Goal: Task Accomplishment & Management: Manage account settings

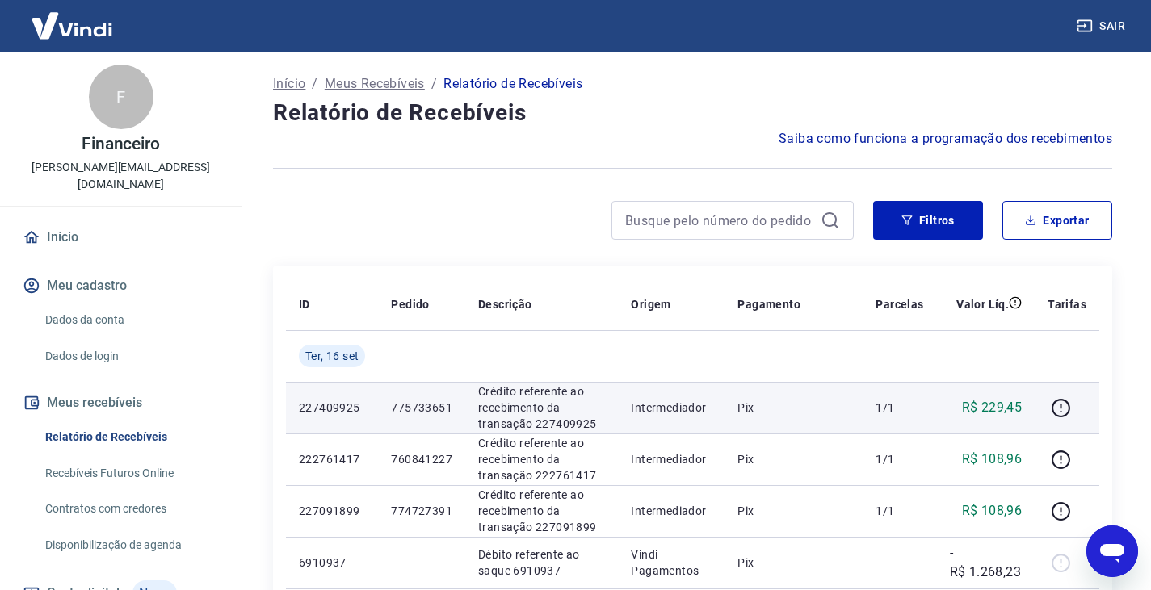
click at [330, 396] on td "227409925" at bounding box center [332, 408] width 92 height 52
drag, startPoint x: 322, startPoint y: 412, endPoint x: 306, endPoint y: 412, distance: 16.2
click at [309, 412] on p "227409925" at bounding box center [332, 408] width 66 height 16
click at [319, 409] on p "227409925" at bounding box center [332, 408] width 66 height 16
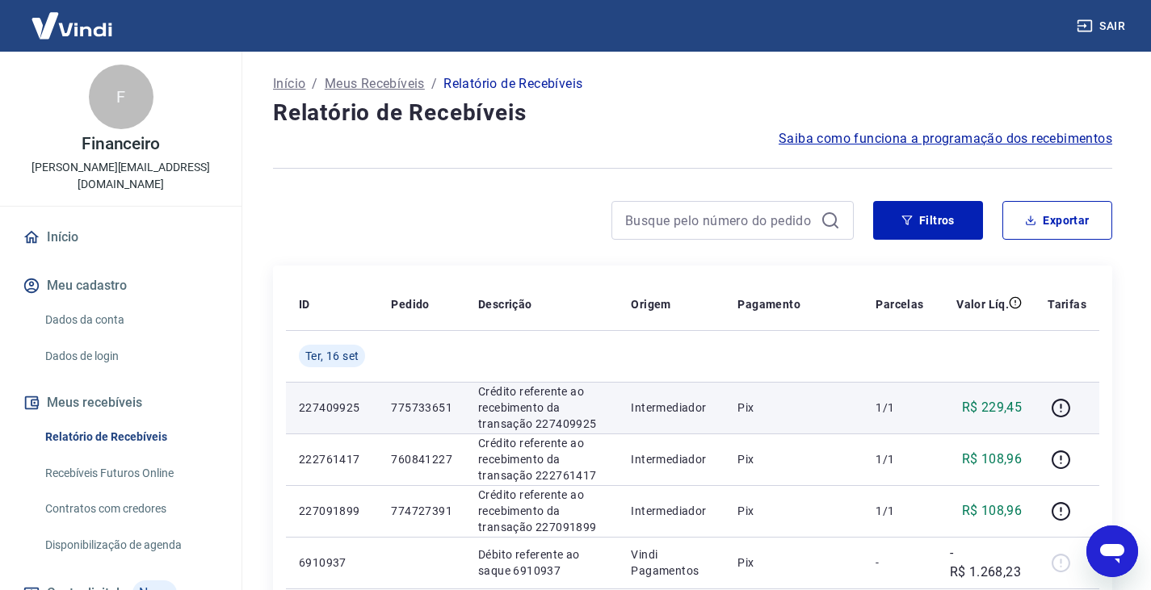
click at [490, 410] on p "Crédito referente ao recebimento da transação 227409925" at bounding box center [541, 408] width 127 height 48
drag, startPoint x: 490, startPoint y: 410, endPoint x: 649, endPoint y: 413, distance: 159.1
click at [490, 410] on p "Crédito referente ao recebimento da transação 227409925" at bounding box center [541, 408] width 127 height 48
click at [651, 413] on p "Intermediador" at bounding box center [671, 408] width 81 height 16
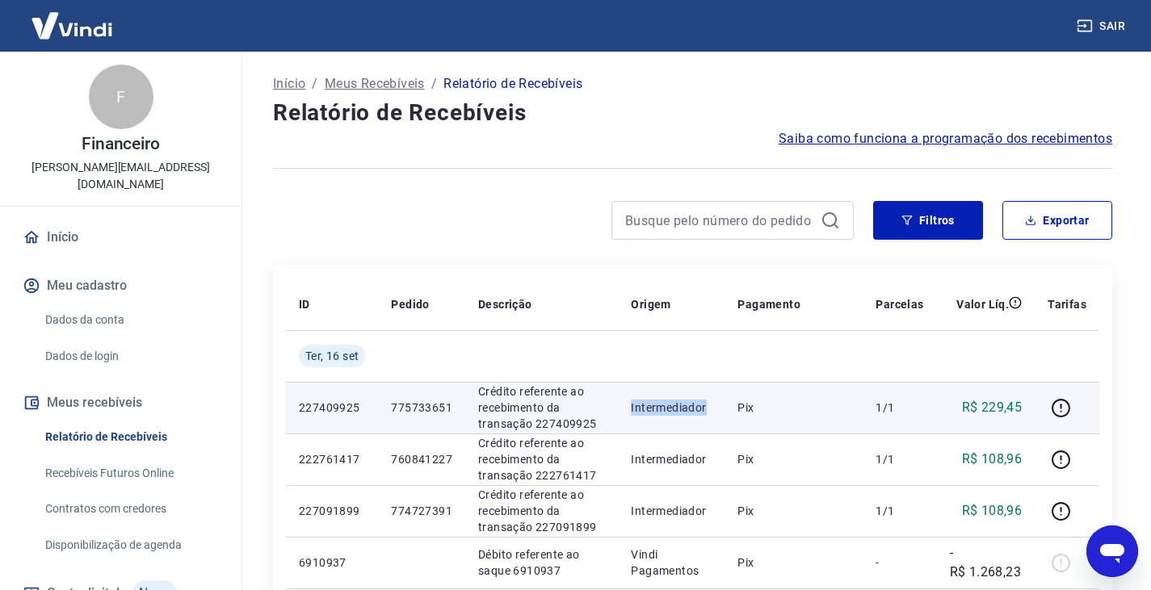
click at [651, 413] on p "Intermediador" at bounding box center [671, 408] width 81 height 16
click at [1062, 415] on icon "button" at bounding box center [1061, 408] width 20 height 20
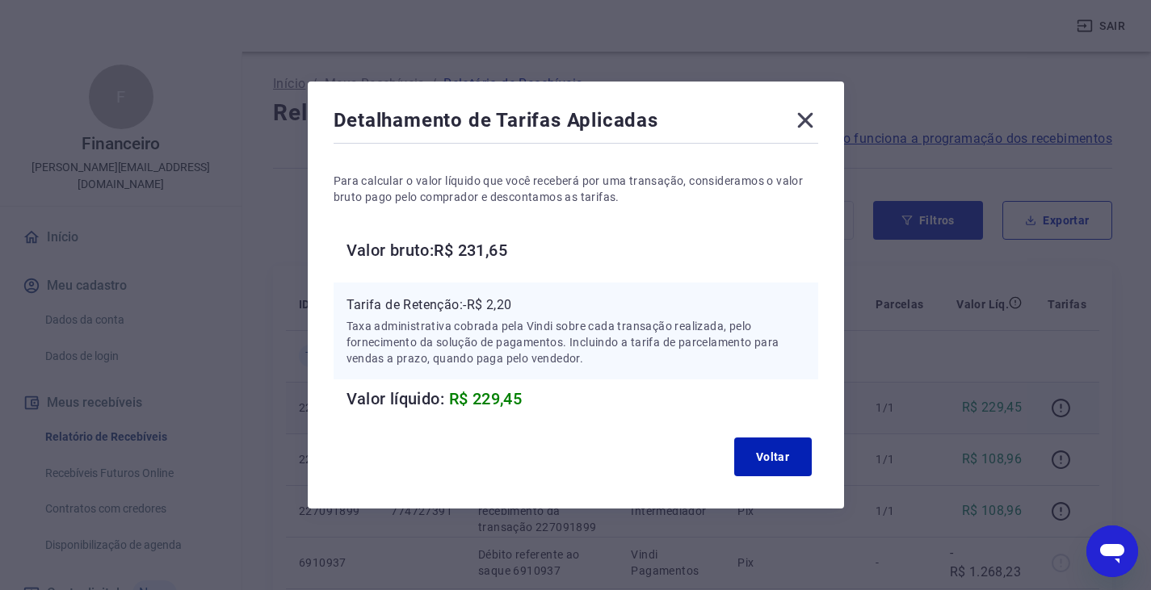
click at [809, 117] on icon at bounding box center [804, 120] width 15 height 15
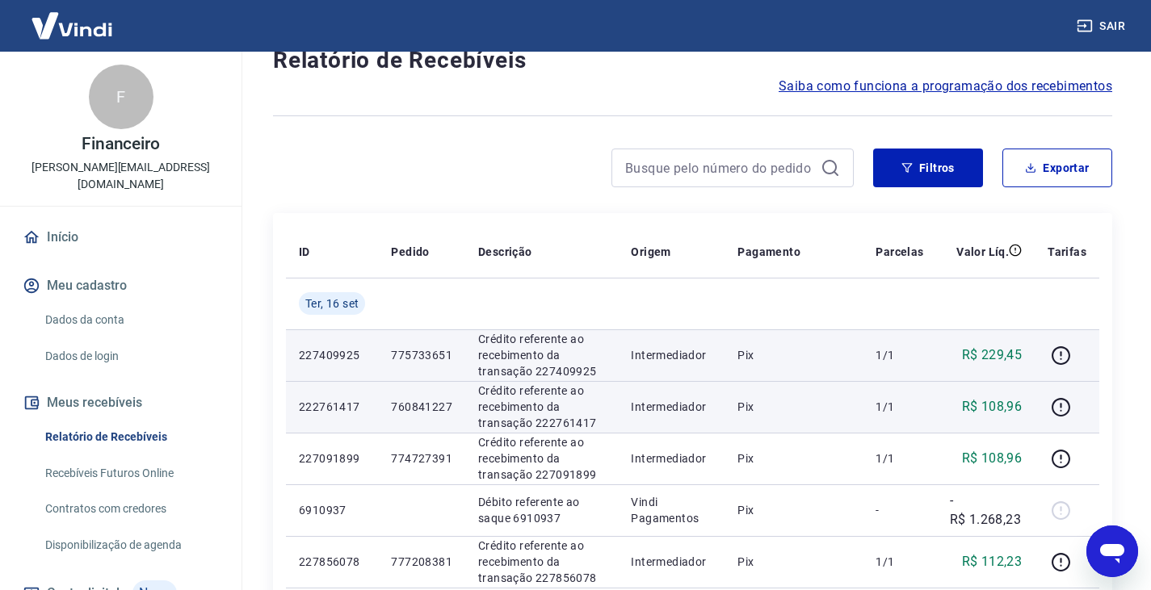
scroll to position [81, 0]
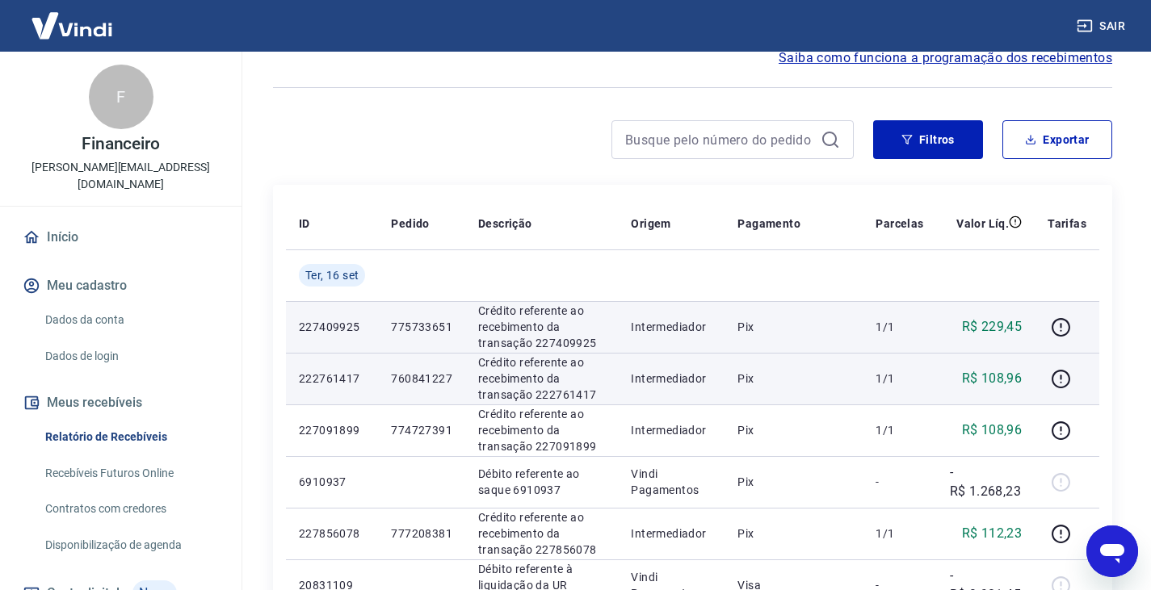
click at [596, 383] on p "Crédito referente ao recebimento da transação 222761417" at bounding box center [541, 379] width 127 height 48
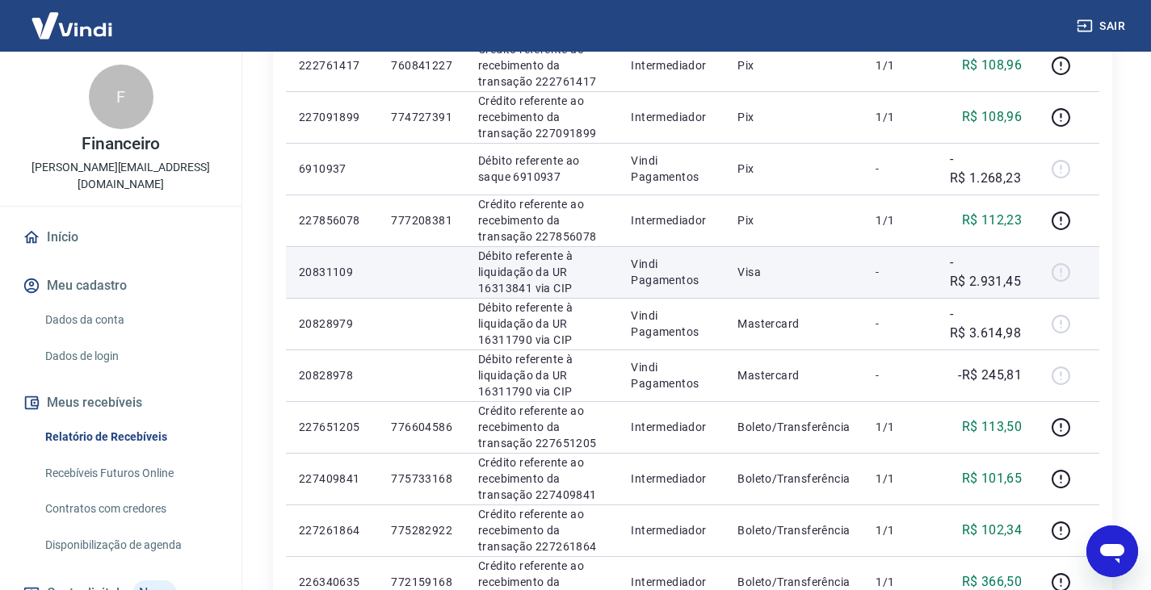
scroll to position [404, 0]
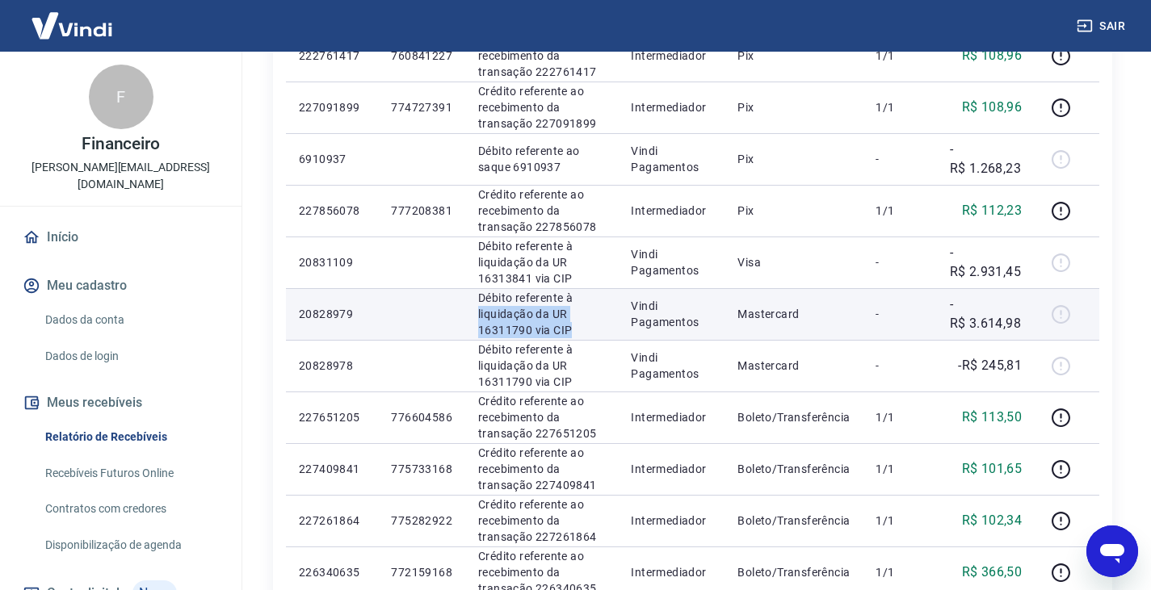
drag, startPoint x: 479, startPoint y: 309, endPoint x: 598, endPoint y: 330, distance: 120.7
click at [591, 330] on p "Débito referente à liquidação da UR 16311790 via CIP" at bounding box center [541, 314] width 127 height 48
click at [599, 331] on p "Débito referente à liquidação da UR 16311790 via CIP" at bounding box center [541, 314] width 127 height 48
click at [565, 333] on p "Débito referente à liquidação da UR 16311790 via CIP" at bounding box center [541, 314] width 127 height 48
click at [544, 338] on td "Débito referente à liquidação da UR 16311790 via CIP" at bounding box center [541, 314] width 153 height 52
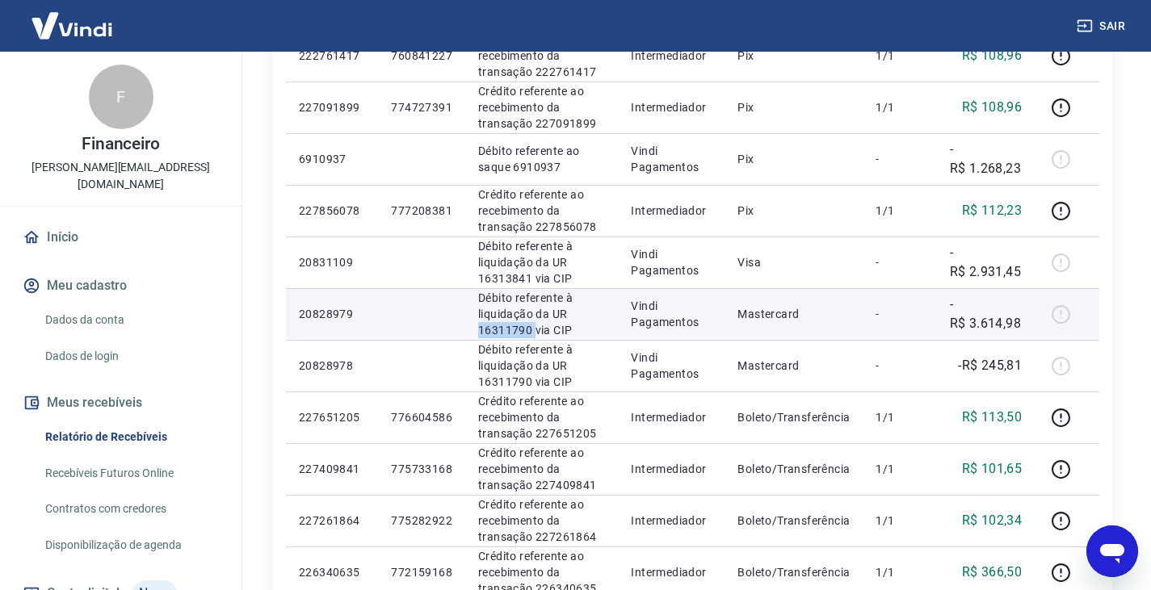
drag, startPoint x: 481, startPoint y: 329, endPoint x: 534, endPoint y: 332, distance: 53.4
click at [534, 332] on td "Débito referente à liquidação da UR 16311790 via CIP" at bounding box center [541, 314] width 153 height 52
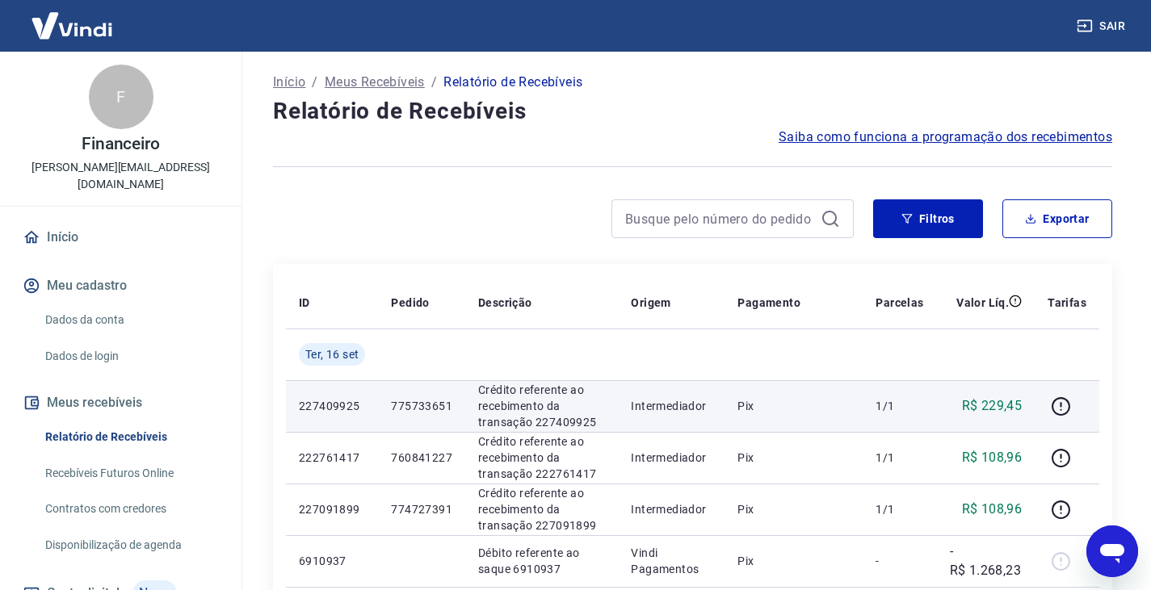
scroll to position [0, 0]
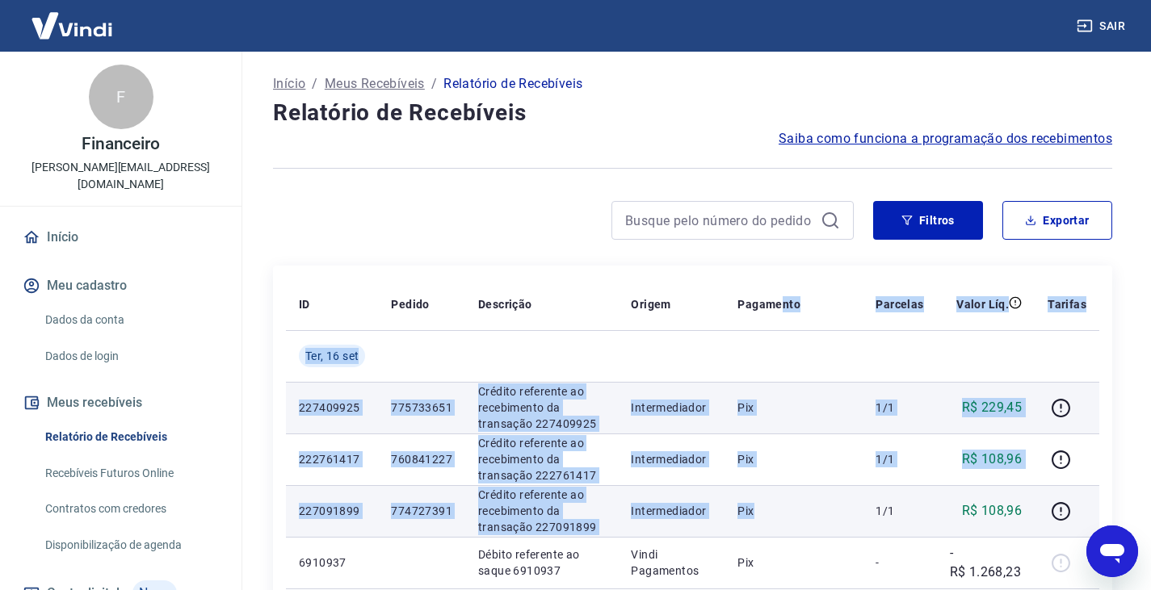
drag, startPoint x: 781, startPoint y: 313, endPoint x: 821, endPoint y: 502, distance: 194.1
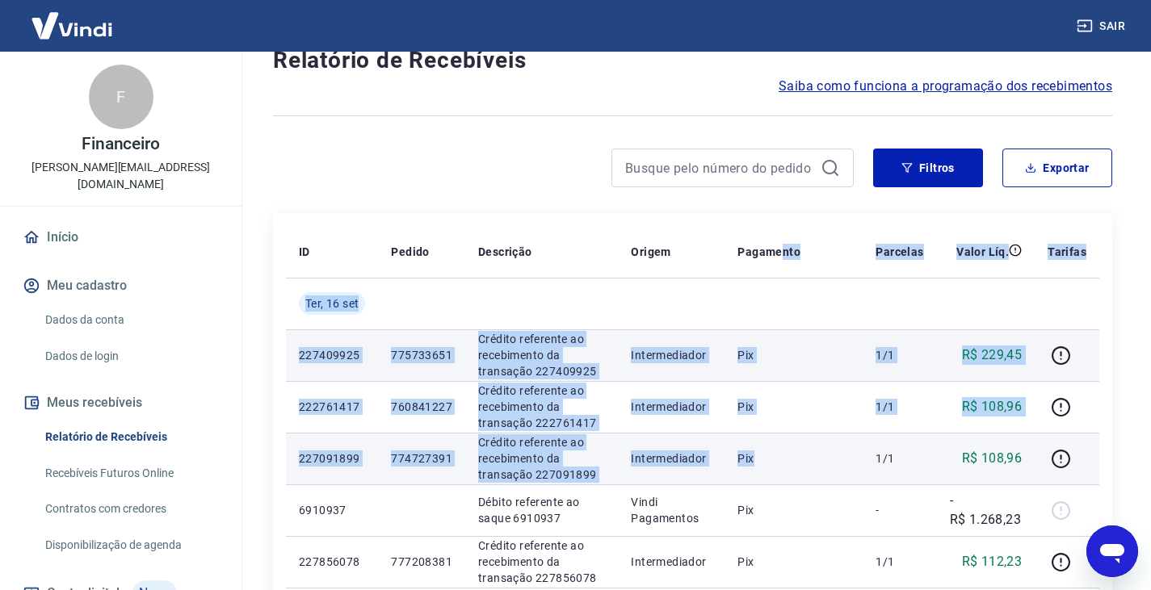
scroll to position [81, 0]
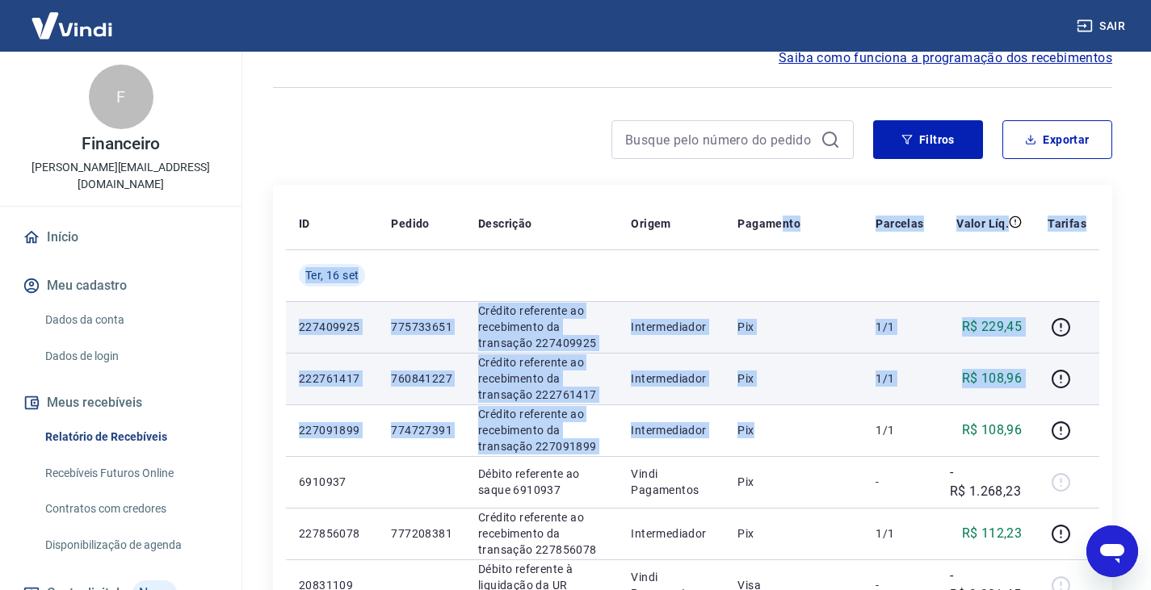
click at [859, 390] on td "Pix" at bounding box center [794, 379] width 138 height 52
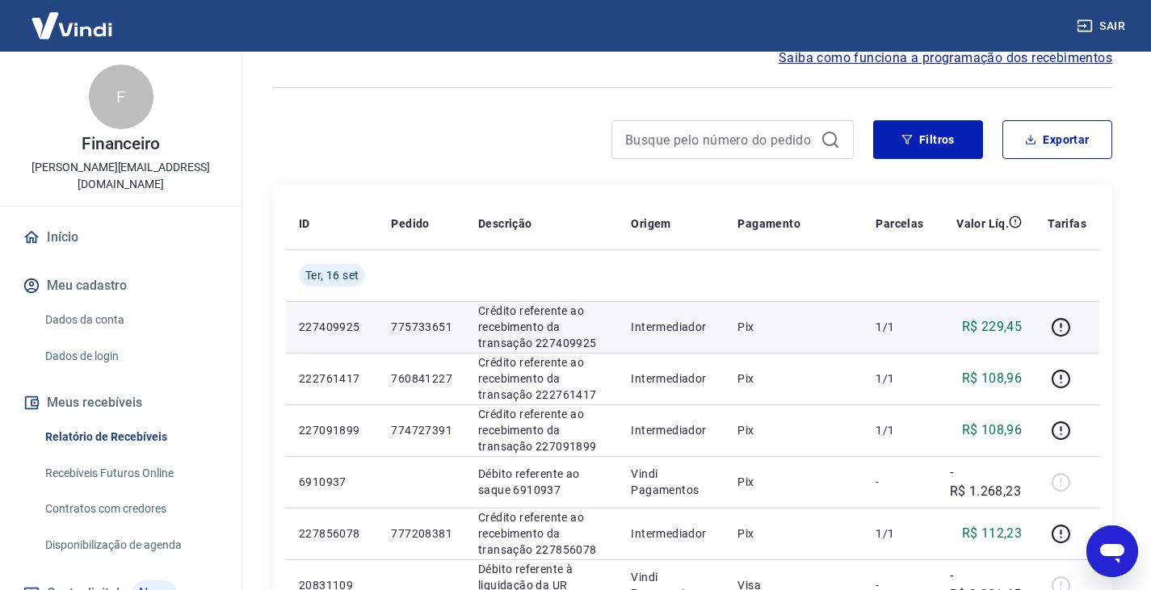
drag, startPoint x: 685, startPoint y: 333, endPoint x: 544, endPoint y: 332, distance: 140.6
click at [683, 333] on p "Intermediador" at bounding box center [671, 327] width 81 height 16
drag, startPoint x: 523, startPoint y: 331, endPoint x: 434, endPoint y: 329, distance: 88.9
click at [520, 331] on p "Crédito referente ao recebimento da transação 227409925" at bounding box center [541, 327] width 127 height 48
drag, startPoint x: 389, startPoint y: 326, endPoint x: 471, endPoint y: 325, distance: 81.6
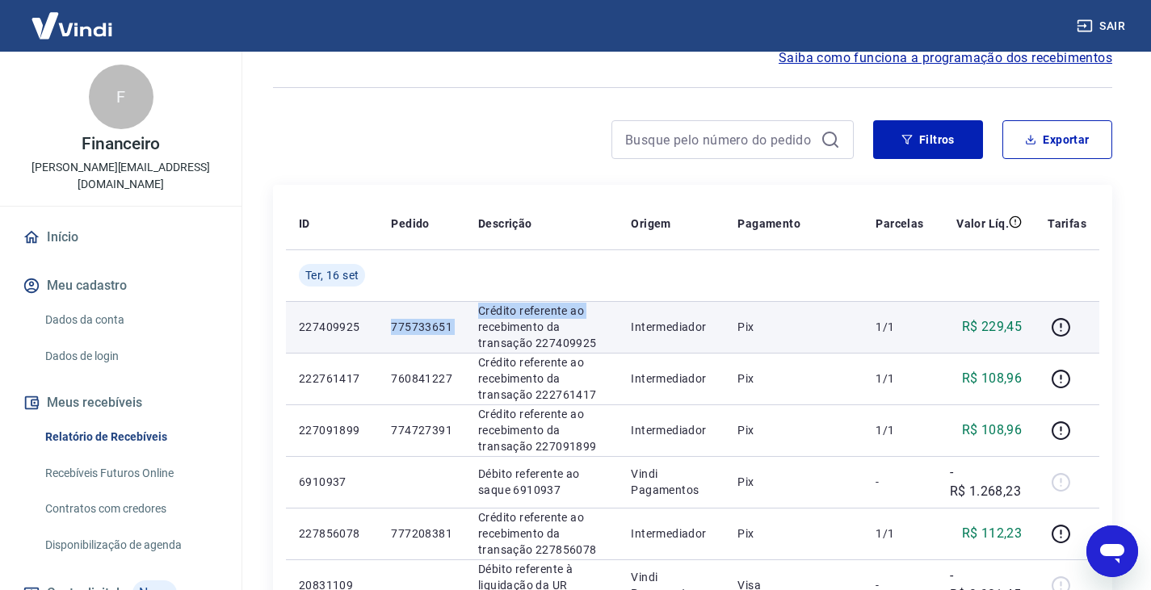
click at [471, 325] on tr "227409925 775733651 Crédito referente ao recebimento da transação 227409925 Int…" at bounding box center [692, 327] width 813 height 52
click at [342, 319] on p "227409925" at bounding box center [332, 327] width 66 height 16
drag, startPoint x: 543, startPoint y: 344, endPoint x: 641, endPoint y: 342, distance: 97.8
click at [641, 342] on tr "227409925 775733651 Crédito referente ao recebimento da transação 227409925 Int…" at bounding box center [692, 327] width 813 height 52
click at [605, 351] on p "Crédito referente ao recebimento da transação 227409925" at bounding box center [541, 327] width 127 height 48
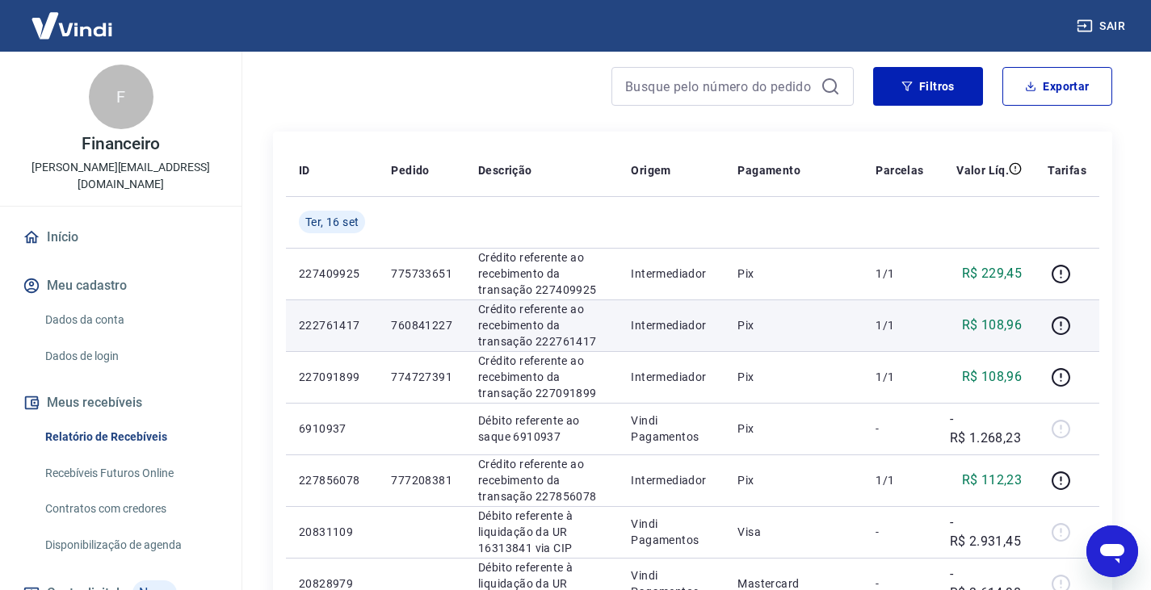
scroll to position [162, 0]
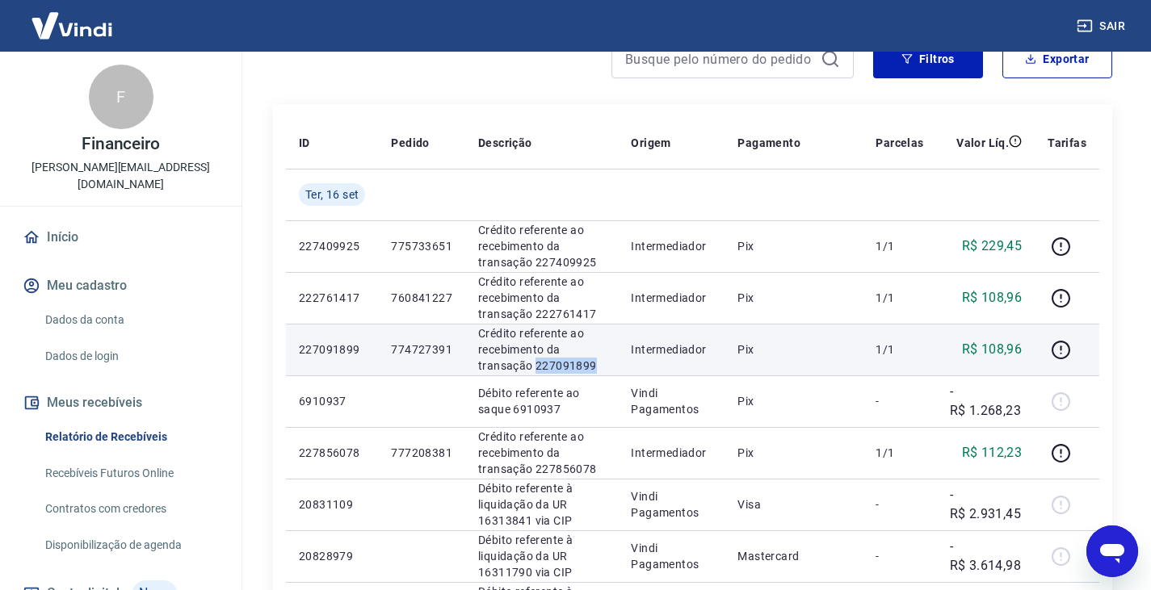
drag, startPoint x: 535, startPoint y: 367, endPoint x: 608, endPoint y: 367, distance: 73.5
click at [608, 367] on td "Crédito referente ao recebimento da transação 227091899" at bounding box center [541, 350] width 153 height 52
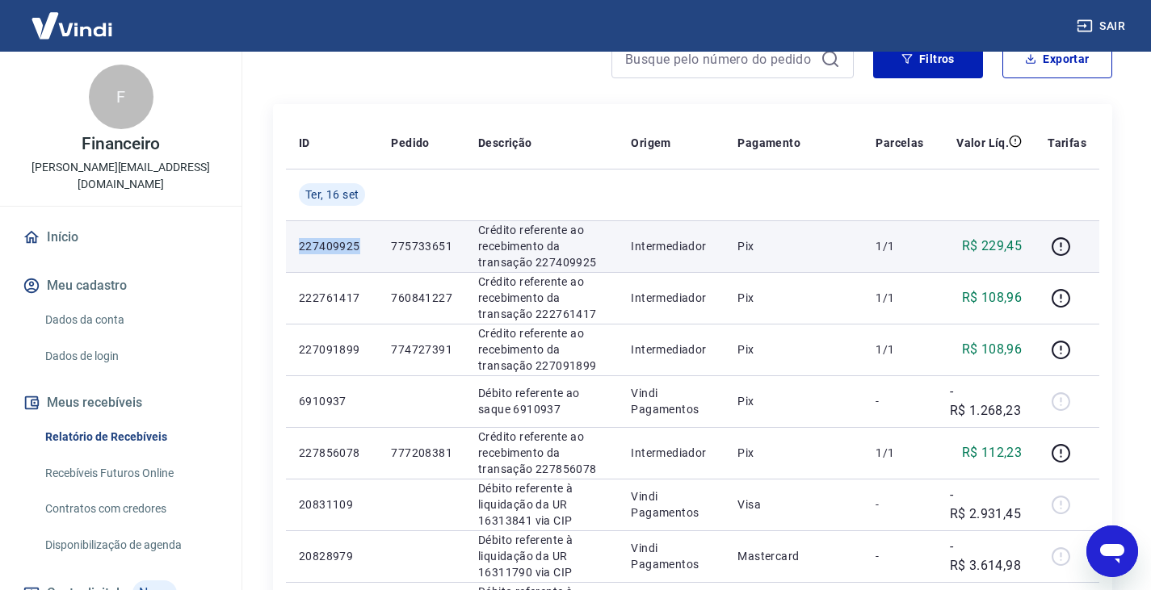
drag, startPoint x: 299, startPoint y: 247, endPoint x: 373, endPoint y: 247, distance: 74.3
click at [373, 247] on td "227409925" at bounding box center [332, 247] width 92 height 52
copy p "227409925"
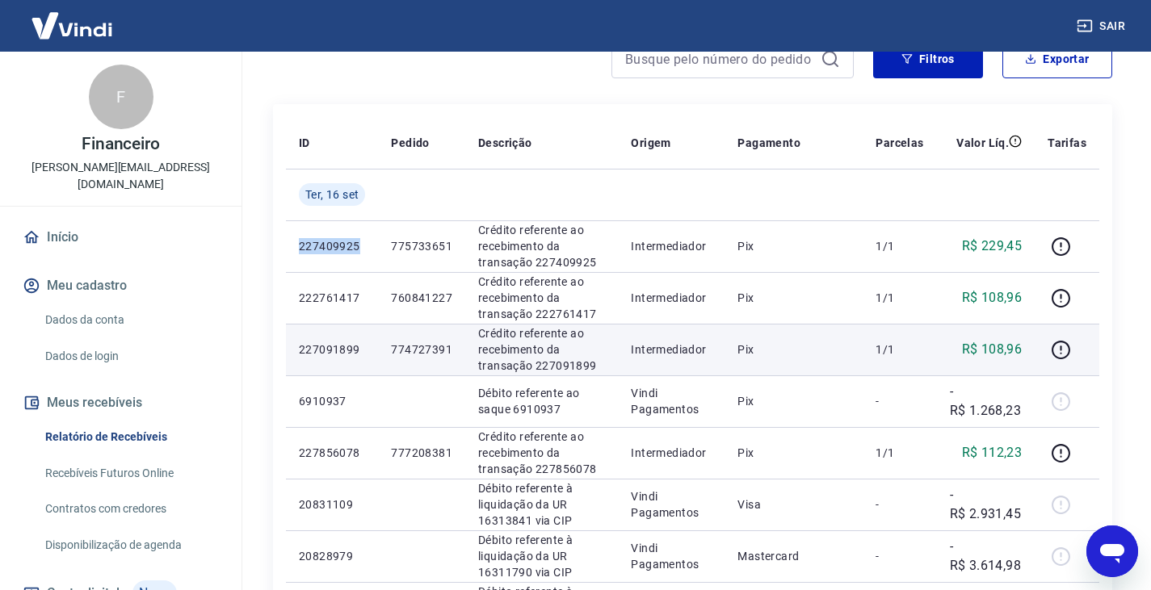
click at [778, 366] on td "Pix" at bounding box center [794, 350] width 138 height 52
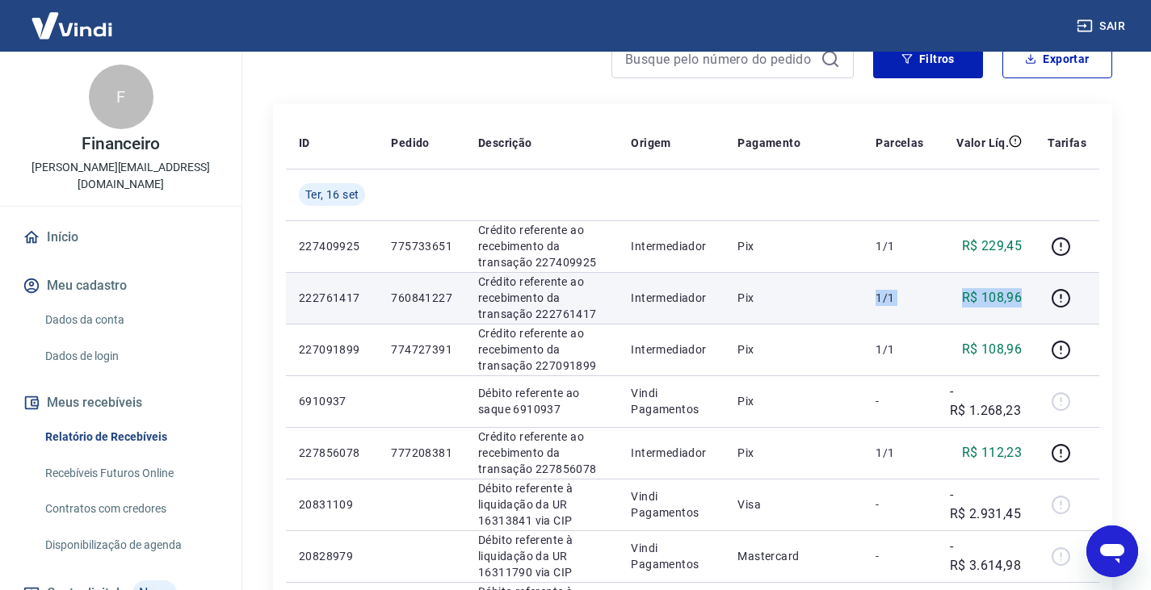
drag, startPoint x: 1021, startPoint y: 300, endPoint x: 871, endPoint y: 305, distance: 150.3
click at [871, 305] on tr "222761417 760841227 Crédito referente ao recebimento da transação 222761417 Int…" at bounding box center [692, 298] width 813 height 52
click at [1059, 295] on icon "button" at bounding box center [1061, 298] width 20 height 20
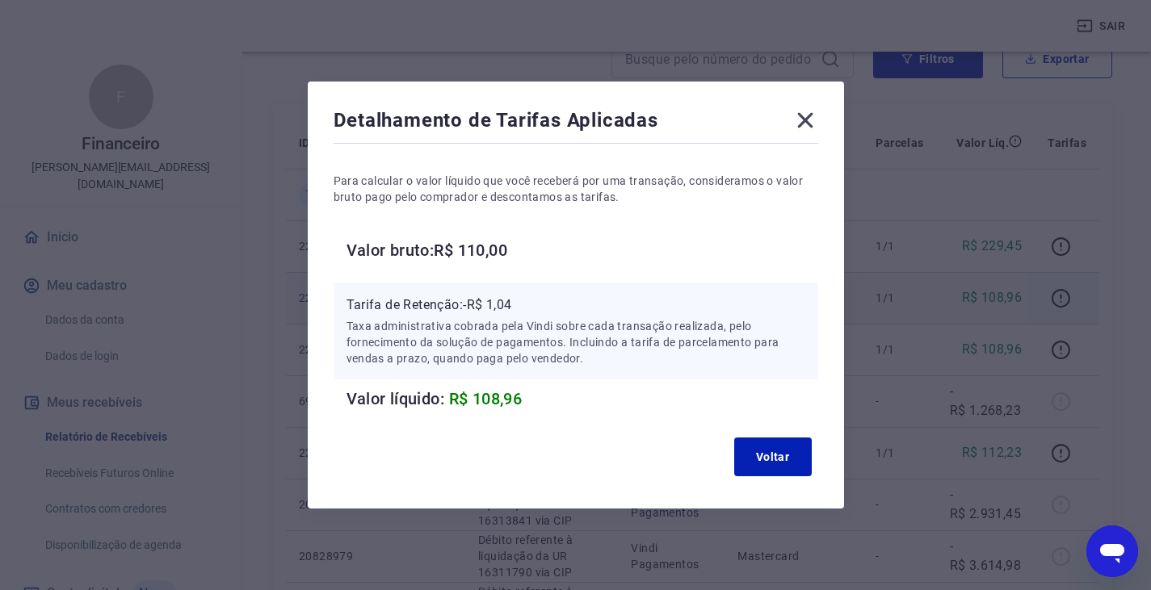
click at [814, 121] on icon at bounding box center [805, 120] width 26 height 26
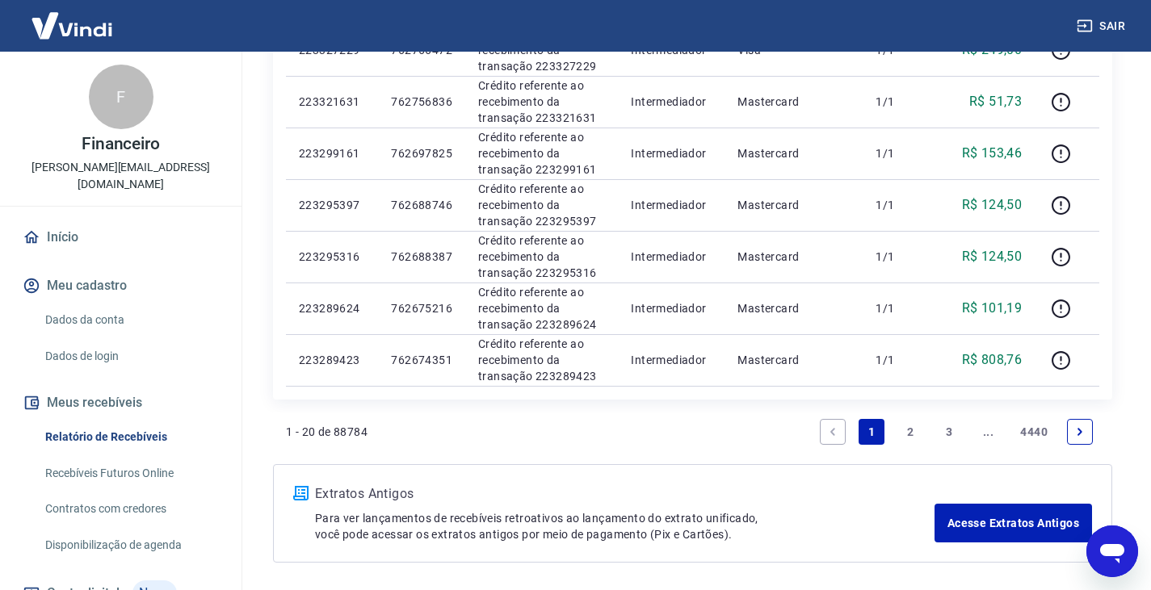
scroll to position [1050, 0]
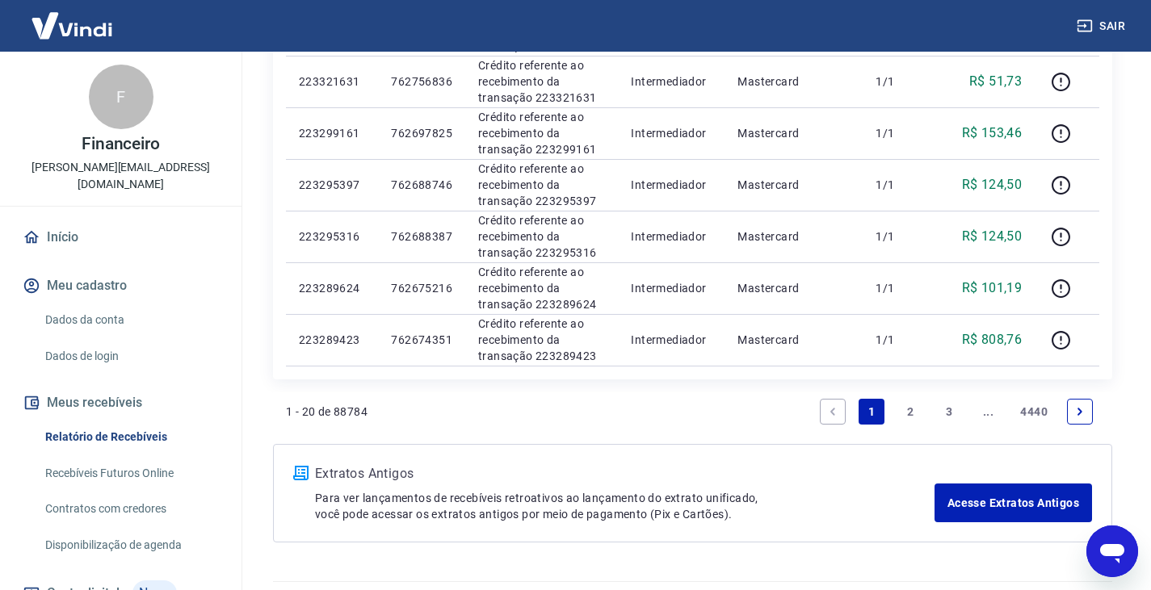
click at [910, 410] on link "2" at bounding box center [910, 412] width 26 height 26
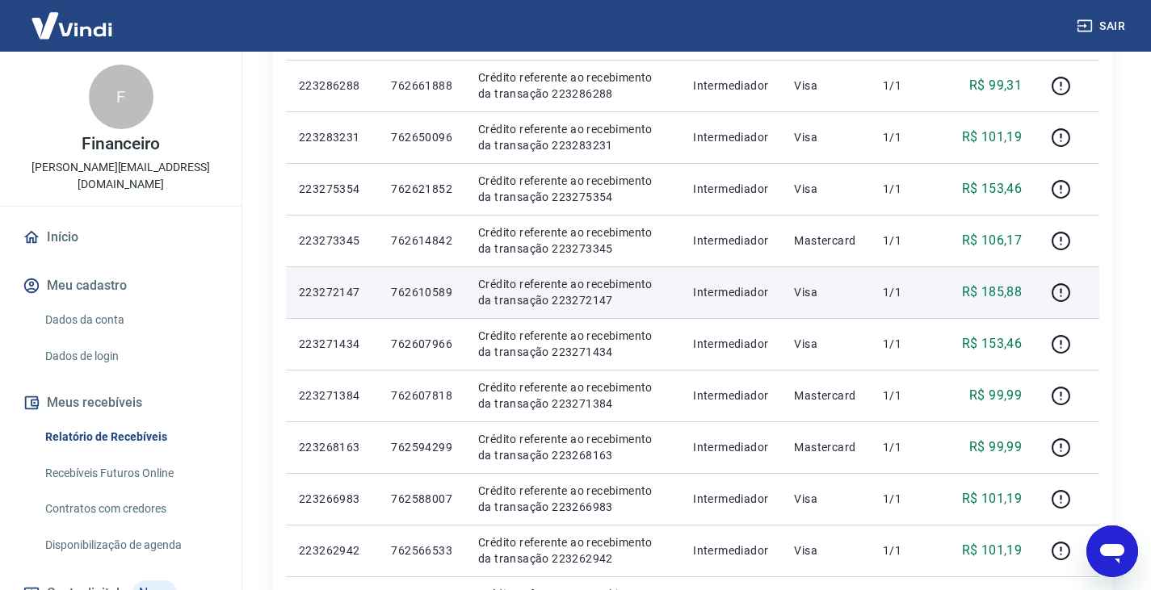
scroll to position [404, 0]
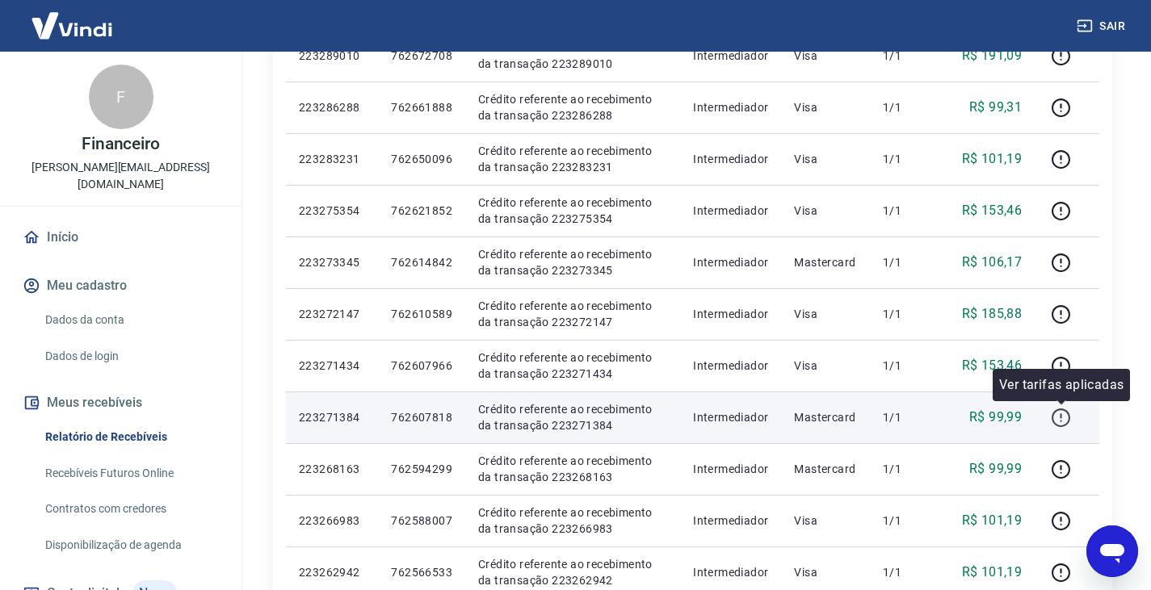
click at [1065, 418] on icon "button" at bounding box center [1061, 418] width 20 height 20
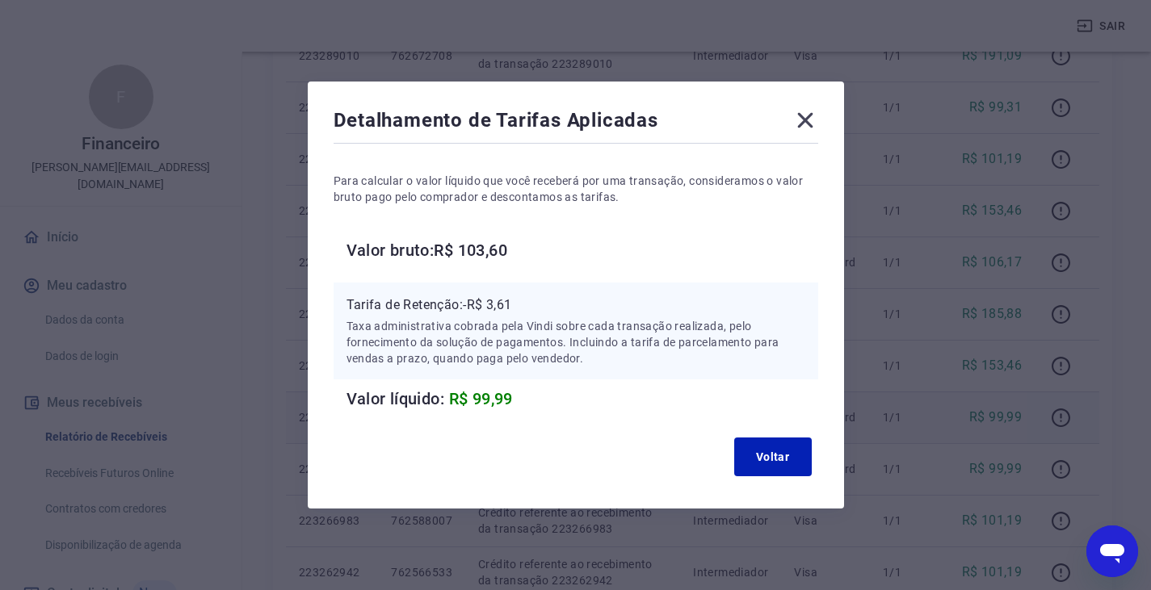
click at [818, 112] on icon at bounding box center [805, 120] width 26 height 26
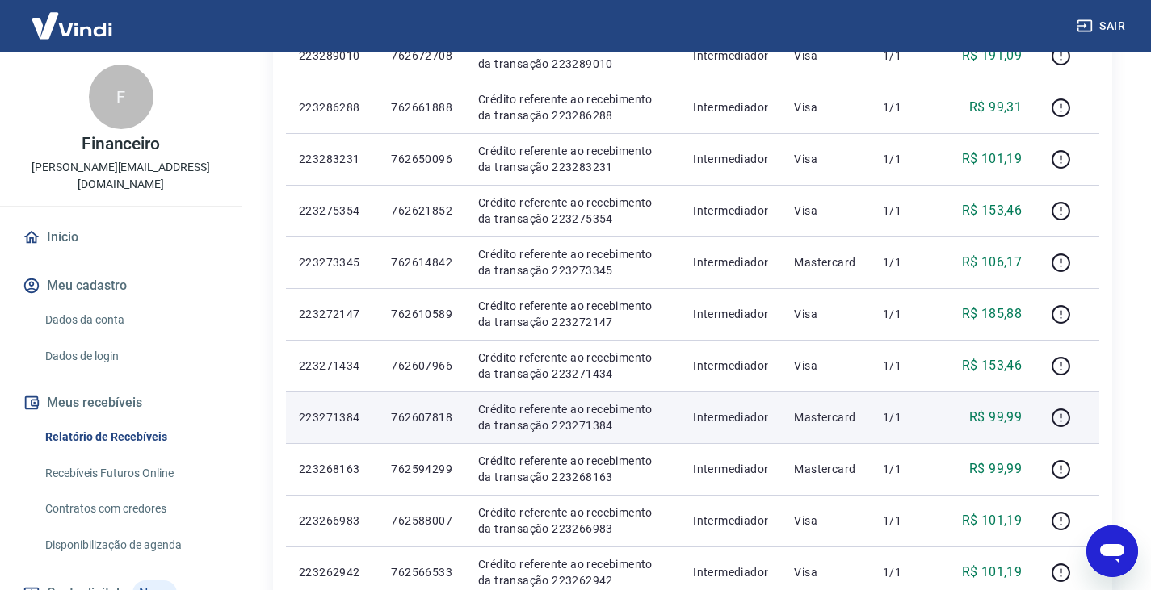
drag, startPoint x: 950, startPoint y: 424, endPoint x: 926, endPoint y: 427, distance: 23.6
click at [931, 428] on tr "223271384 762607818 Crédito referente ao recebimento da transação 223271384 Int…" at bounding box center [692, 418] width 813 height 52
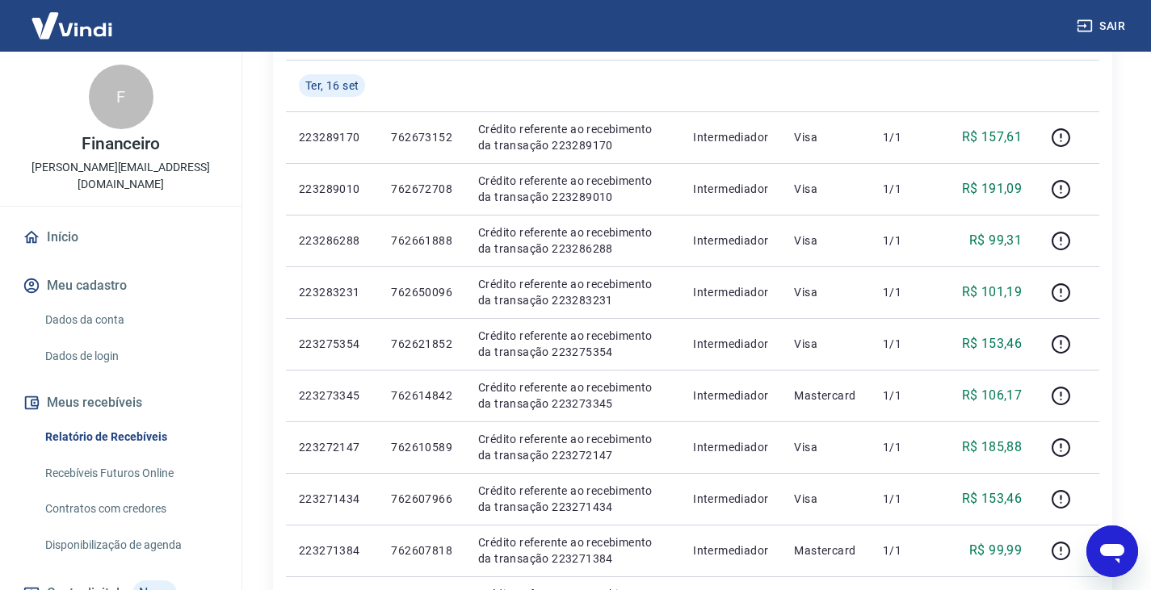
scroll to position [0, 0]
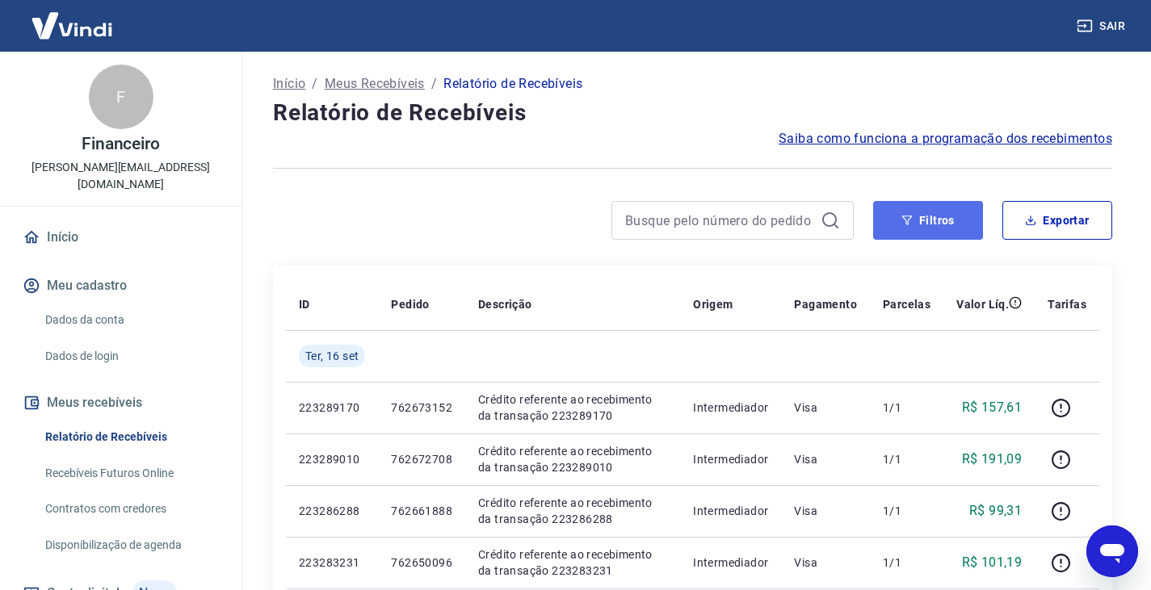
click at [928, 221] on button "Filtros" at bounding box center [928, 220] width 110 height 39
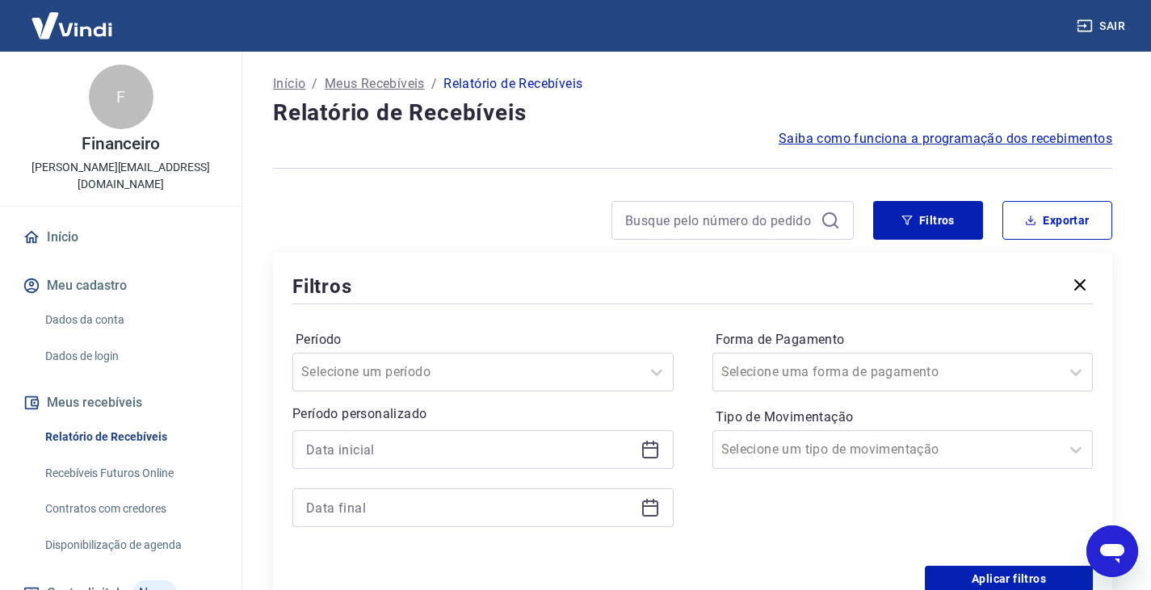
click at [645, 447] on icon at bounding box center [650, 448] width 16 height 2
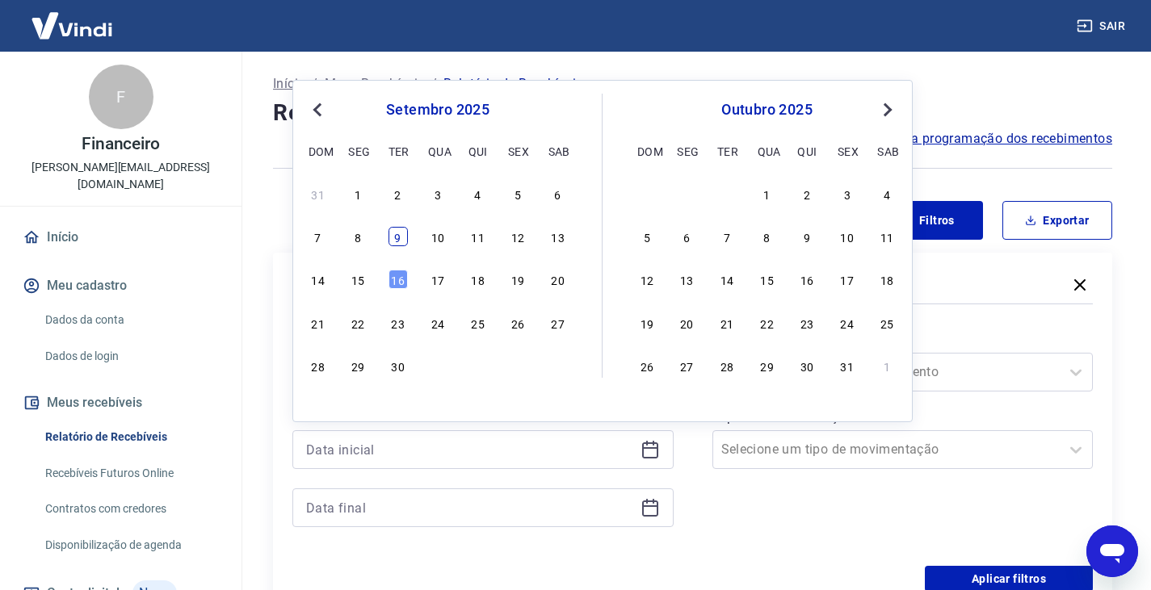
click at [397, 244] on div "9" at bounding box center [398, 236] width 19 height 19
click at [659, 512] on div at bounding box center [482, 508] width 381 height 39
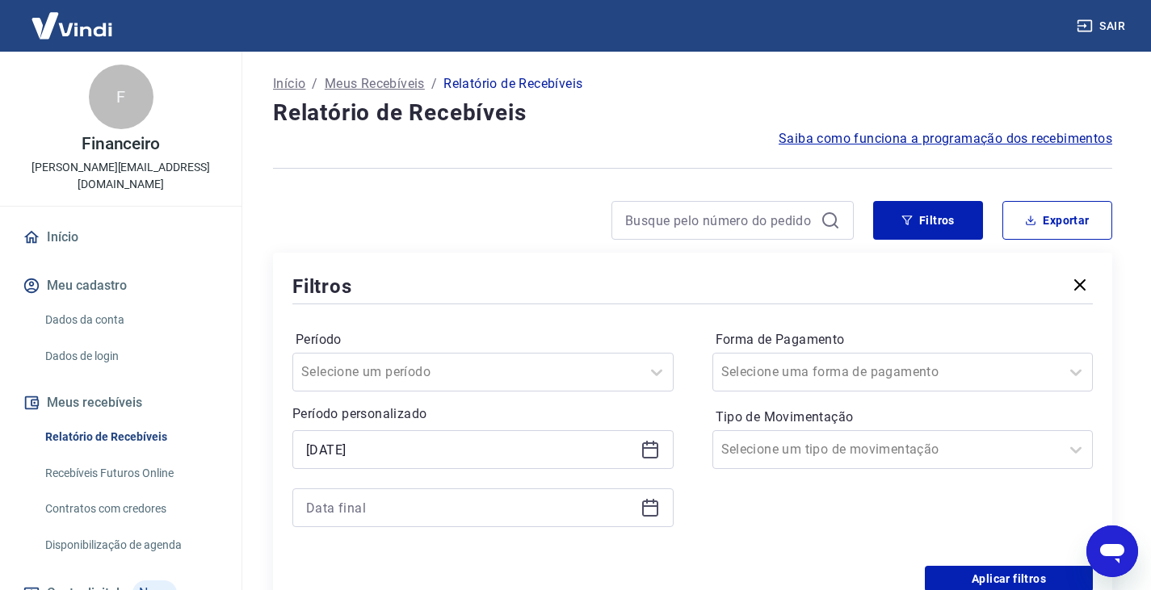
type input "09/09/2025"
click at [659, 512] on icon at bounding box center [650, 507] width 19 height 19
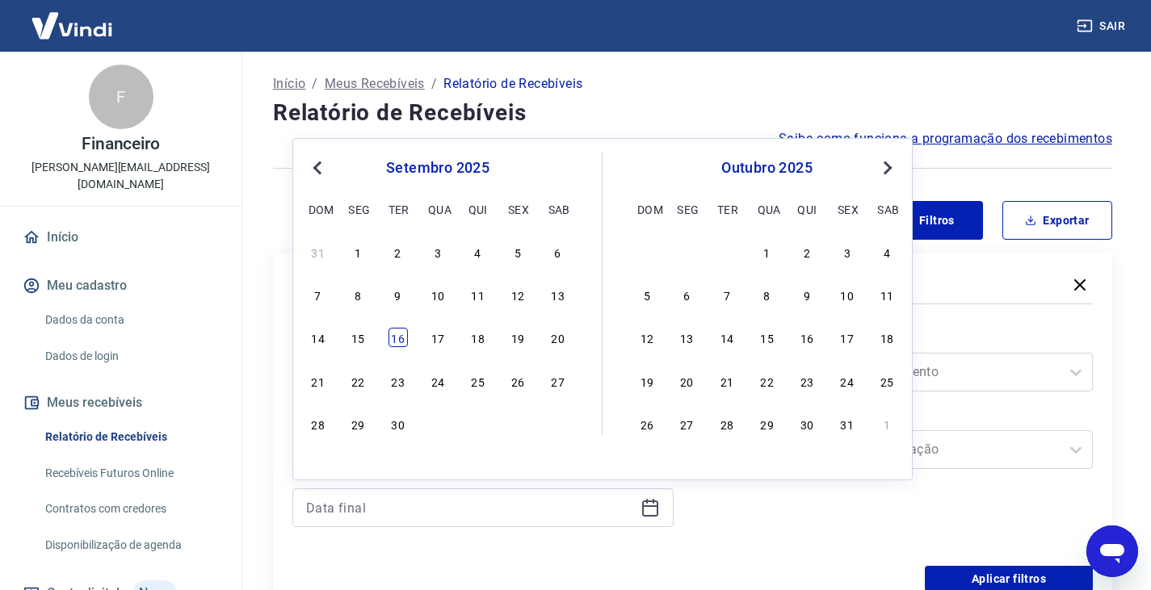
click at [399, 335] on div "16" at bounding box center [398, 337] width 19 height 19
type input "16/09/2025"
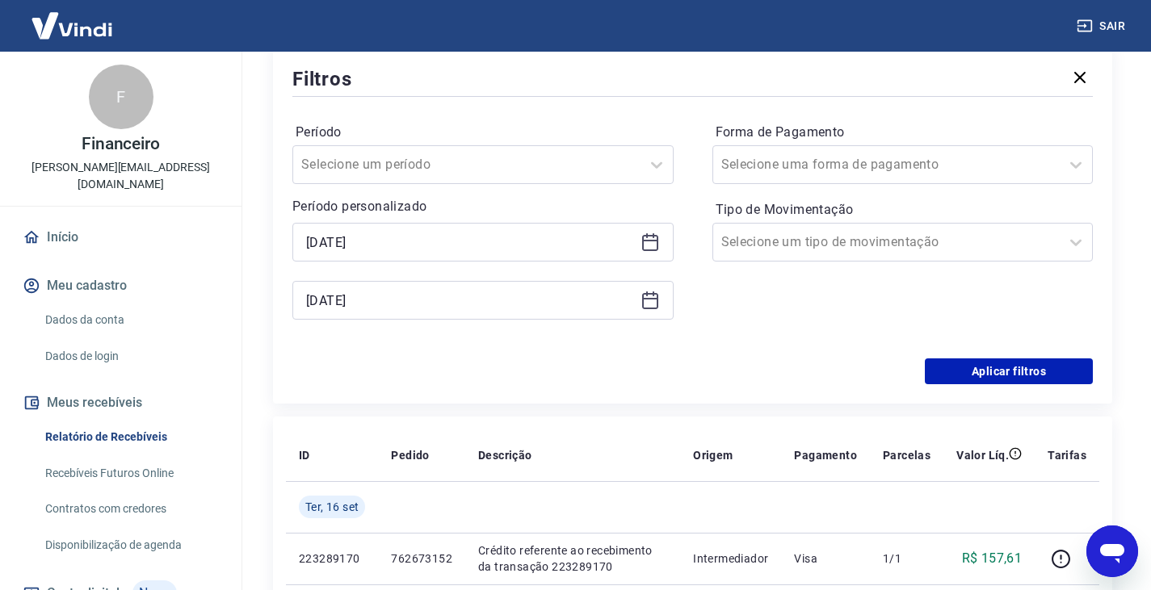
scroll to position [242, 0]
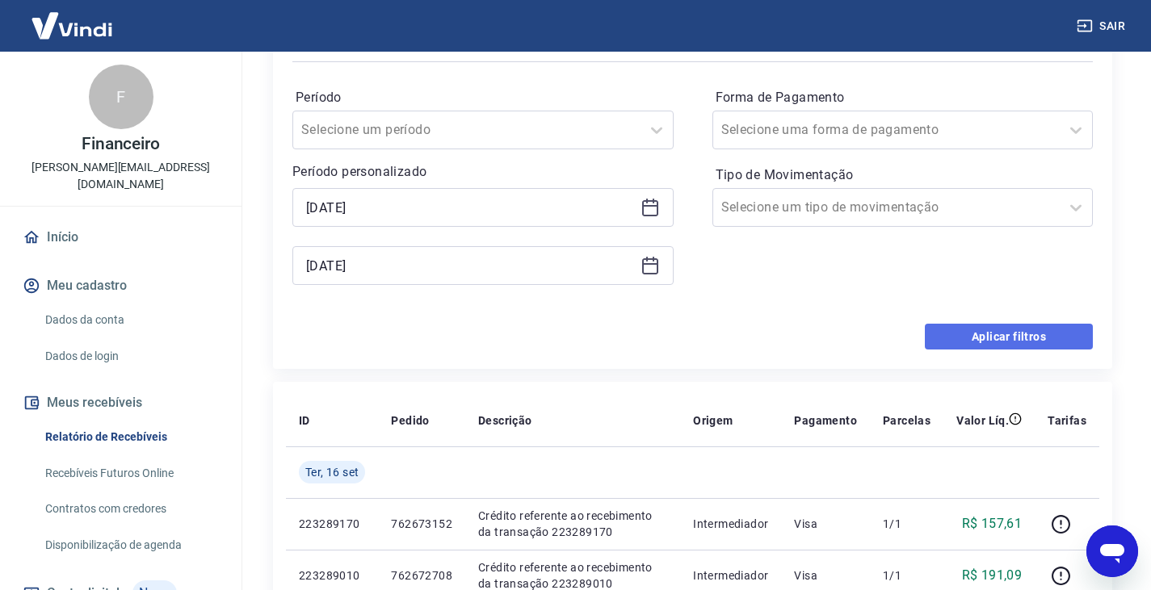
click at [1006, 339] on button "Aplicar filtros" at bounding box center [1009, 337] width 168 height 26
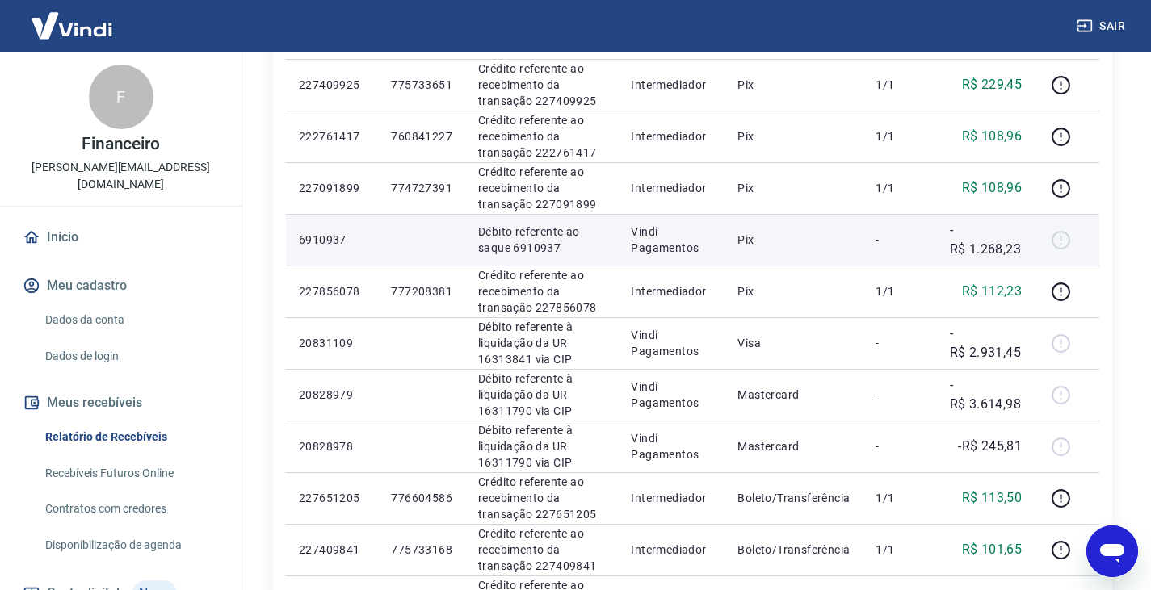
scroll to position [404, 0]
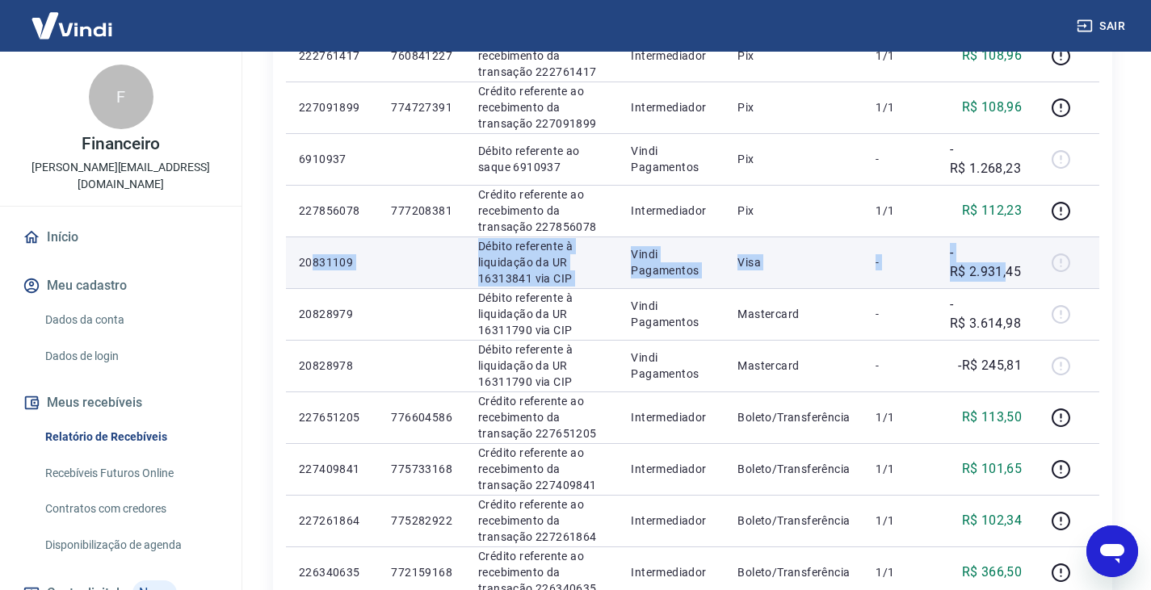
drag, startPoint x: 1006, startPoint y: 267, endPoint x: 313, endPoint y: 254, distance: 693.2
click at [313, 254] on tr "20831109 Débito referente à liquidação da UR 16313841 via CIP Vindi Pagamentos …" at bounding box center [692, 263] width 813 height 52
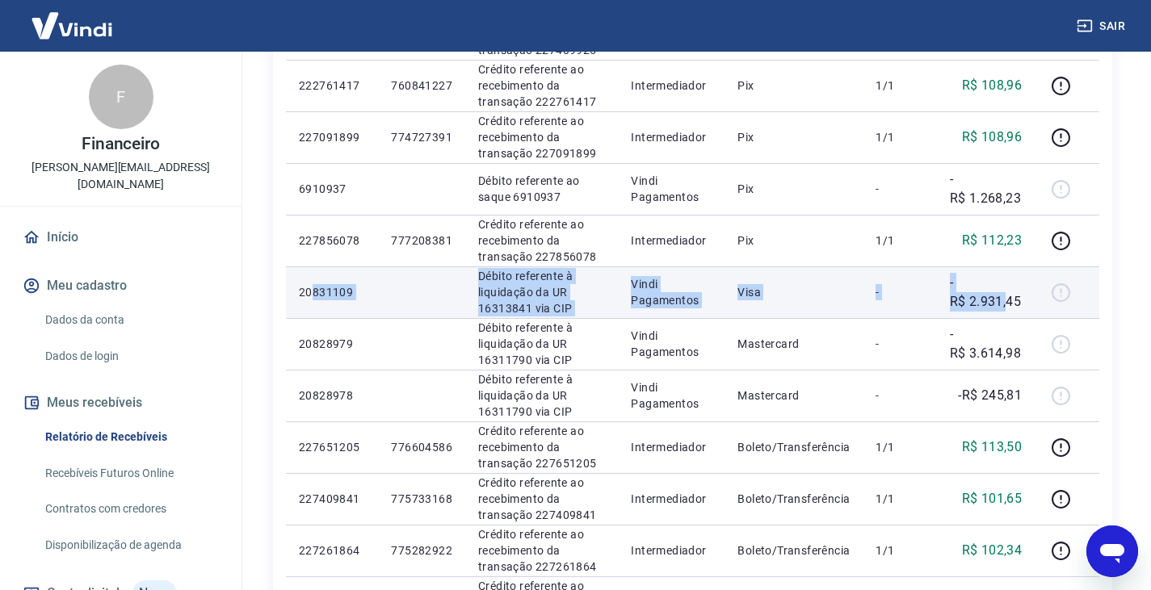
scroll to position [323, 0]
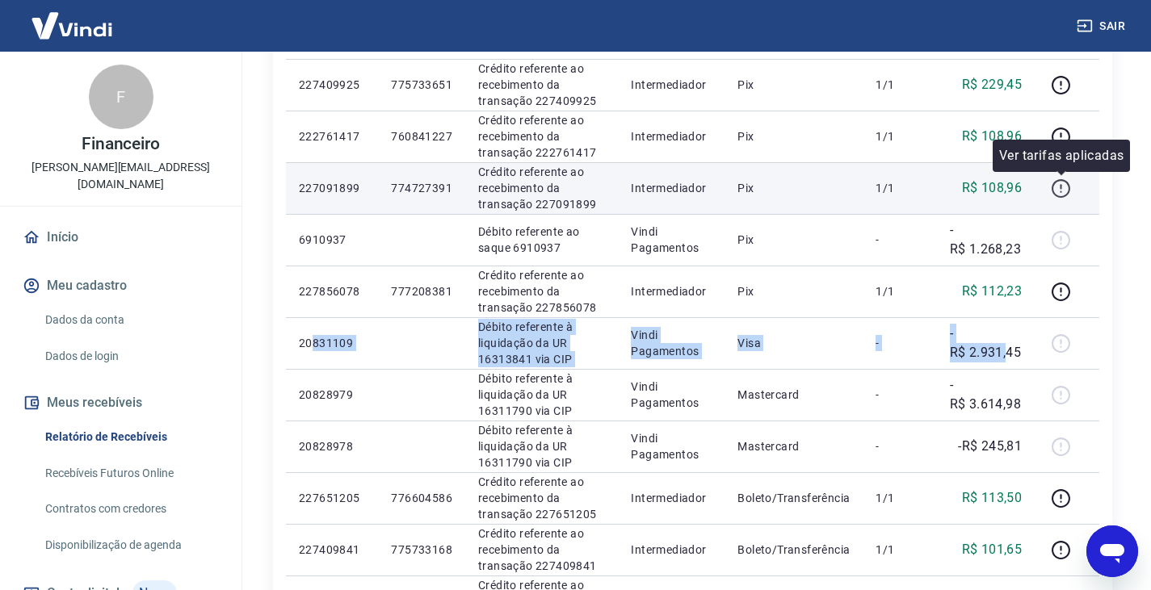
click at [1061, 184] on icon "button" at bounding box center [1061, 186] width 2 height 5
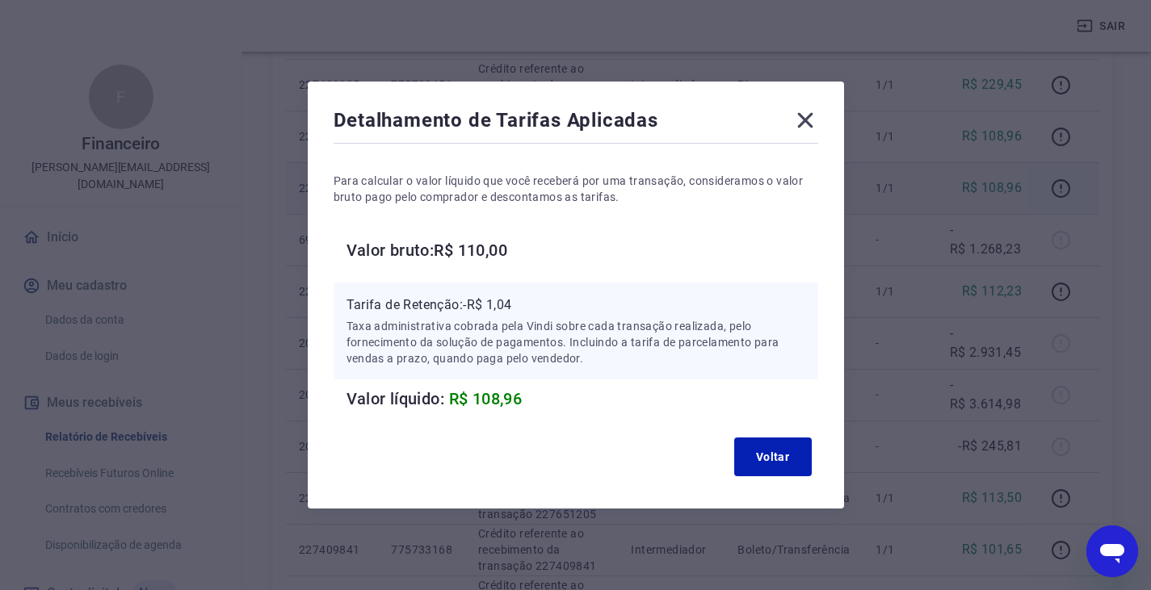
click at [813, 118] on icon at bounding box center [804, 120] width 15 height 15
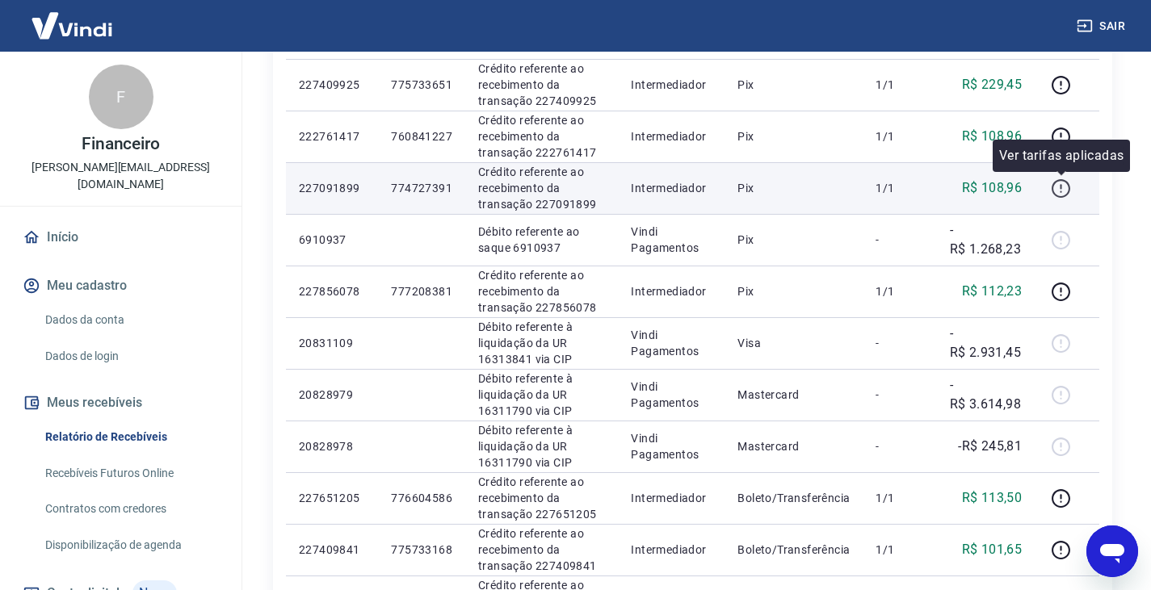
click at [1055, 191] on icon "button" at bounding box center [1061, 188] width 19 height 19
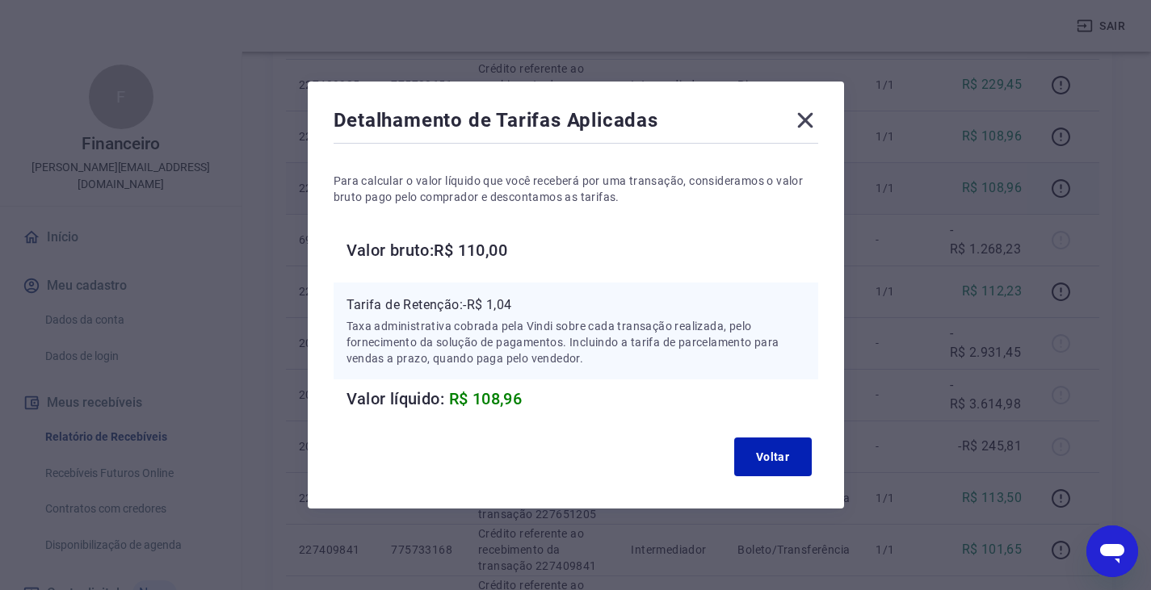
click at [809, 115] on icon at bounding box center [805, 120] width 26 height 26
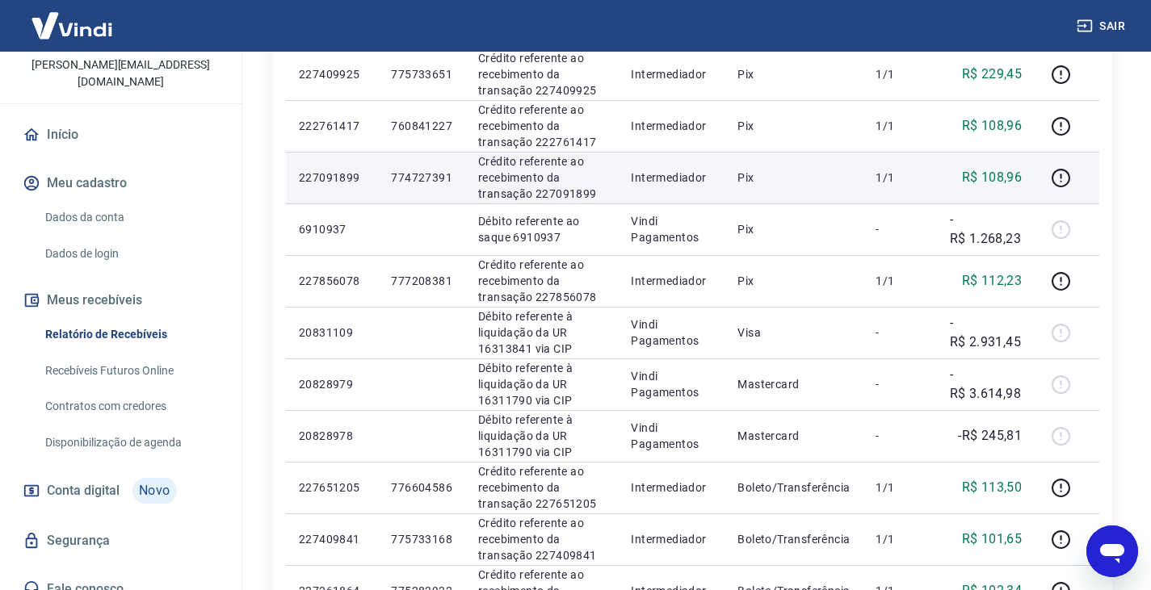
scroll to position [404, 0]
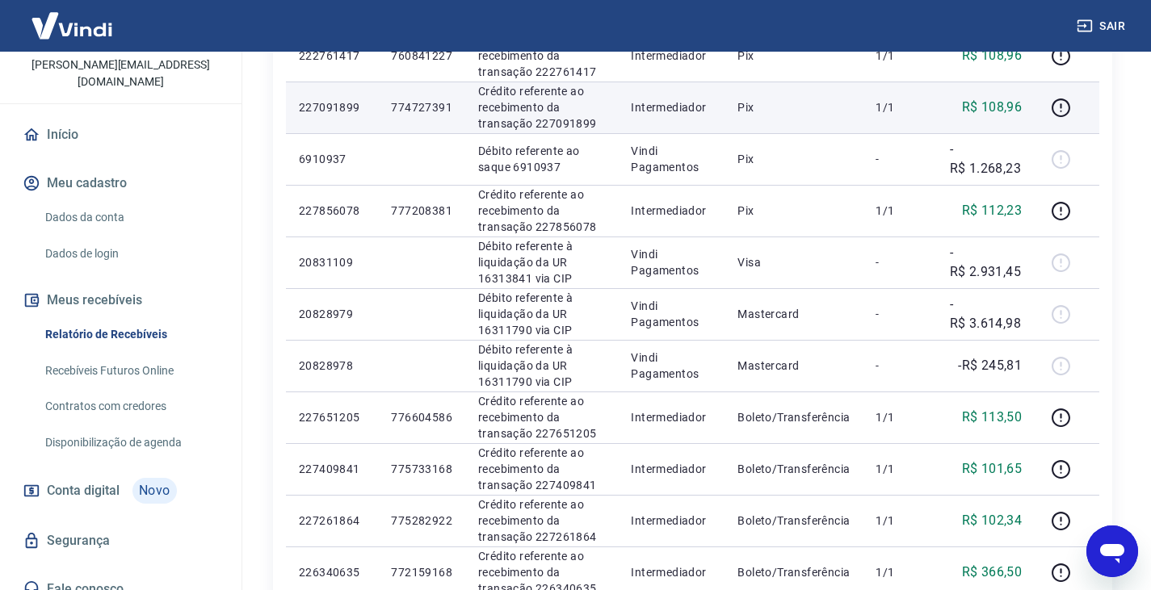
click at [84, 572] on link "Fale conosco" at bounding box center [120, 590] width 203 height 36
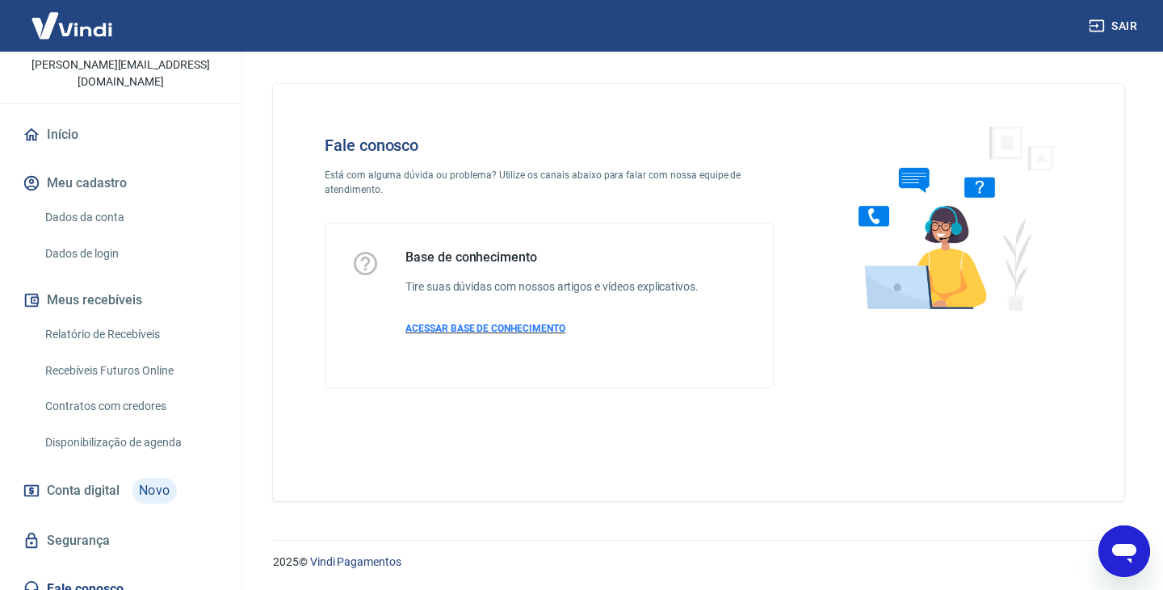
click at [475, 329] on span "ACESSAR BASE DE CONHECIMENTO" at bounding box center [485, 328] width 160 height 11
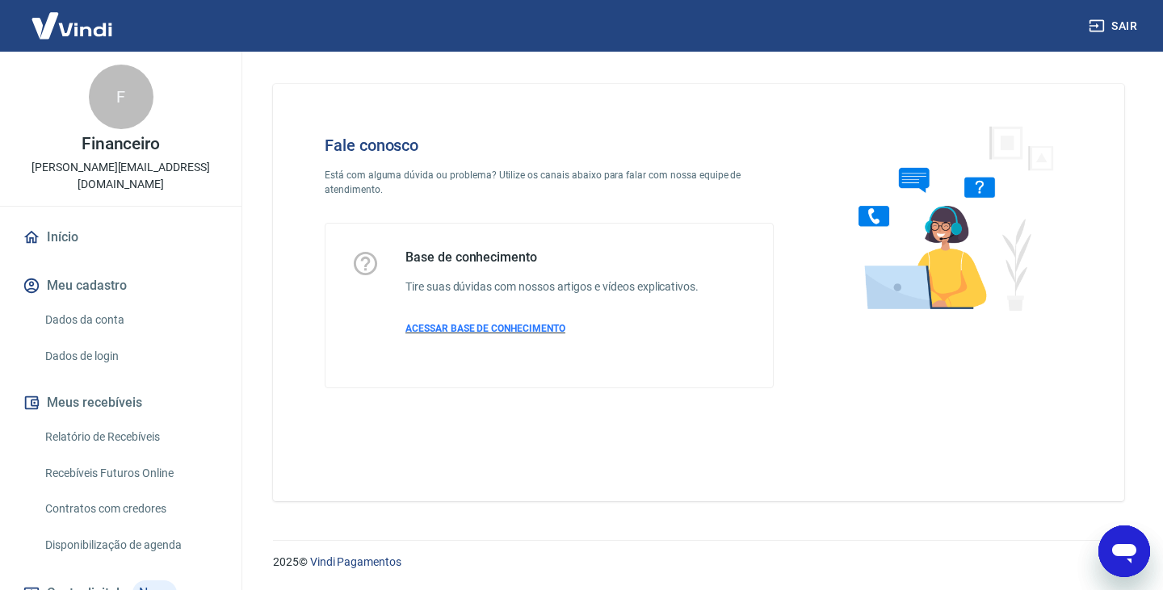
click at [482, 331] on span "ACESSAR BASE DE CONHECIMENTO" at bounding box center [485, 328] width 160 height 11
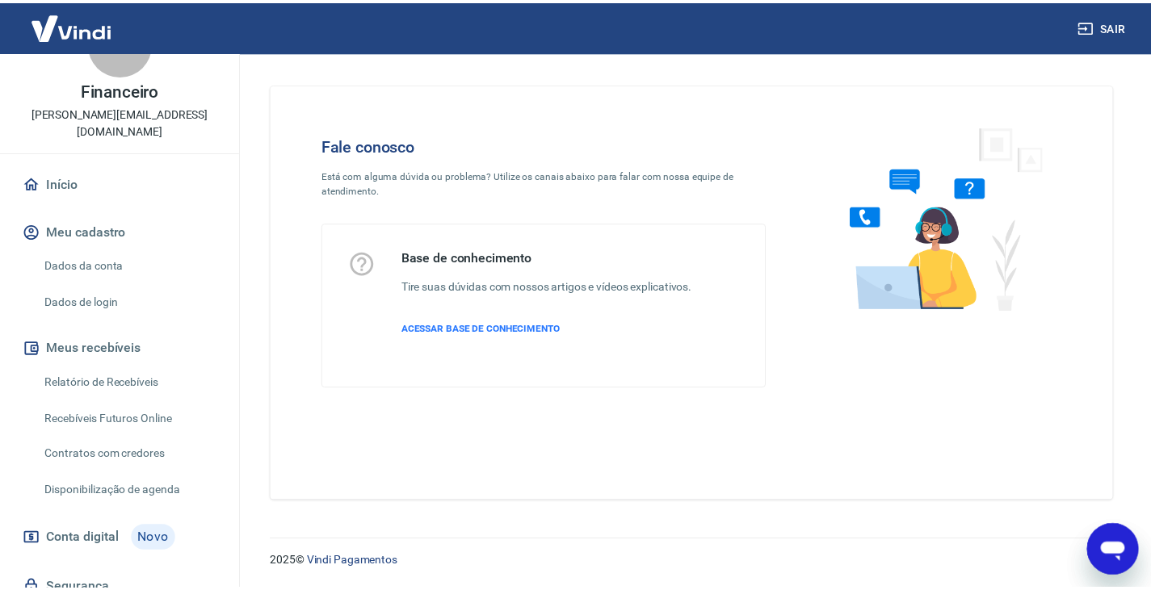
scroll to position [81, 0]
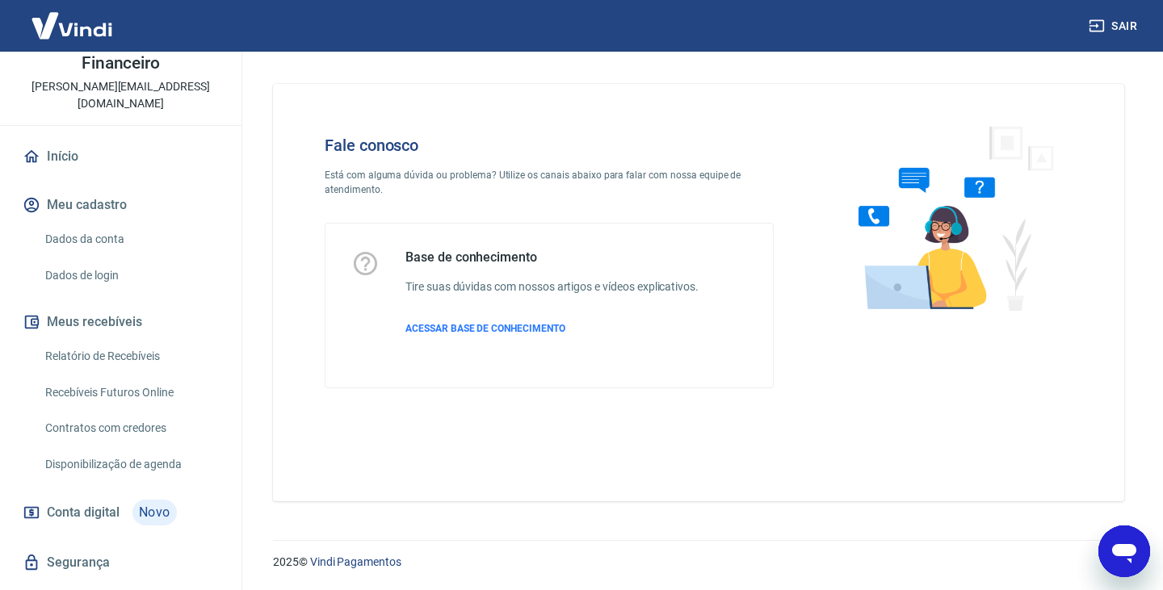
click at [138, 341] on link "Relatório de Recebíveis" at bounding box center [130, 356] width 183 height 33
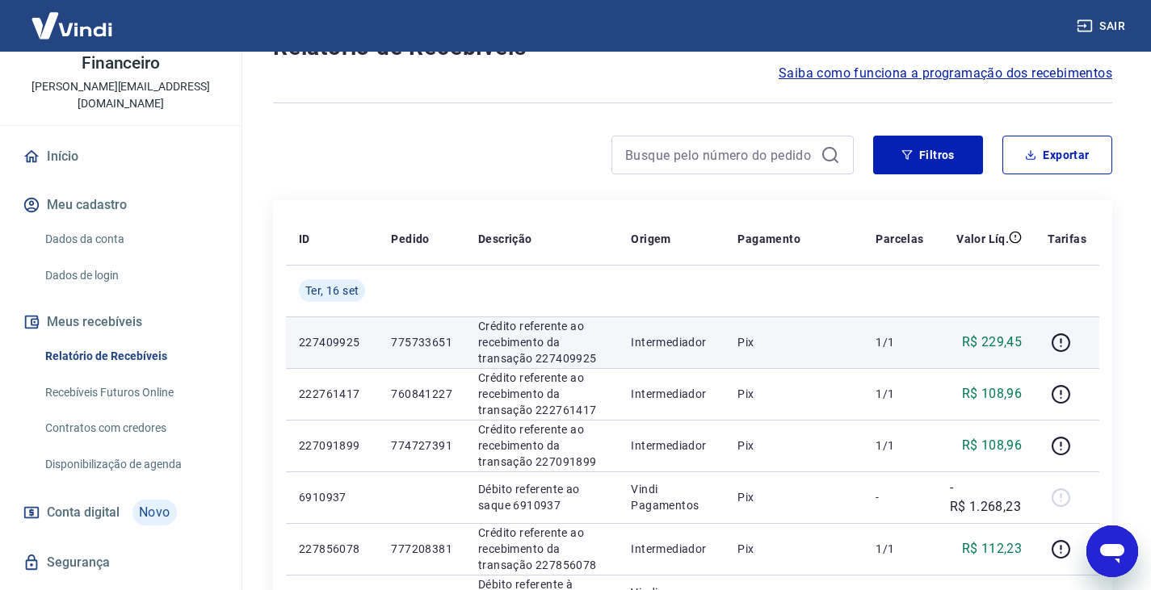
scroll to position [81, 0]
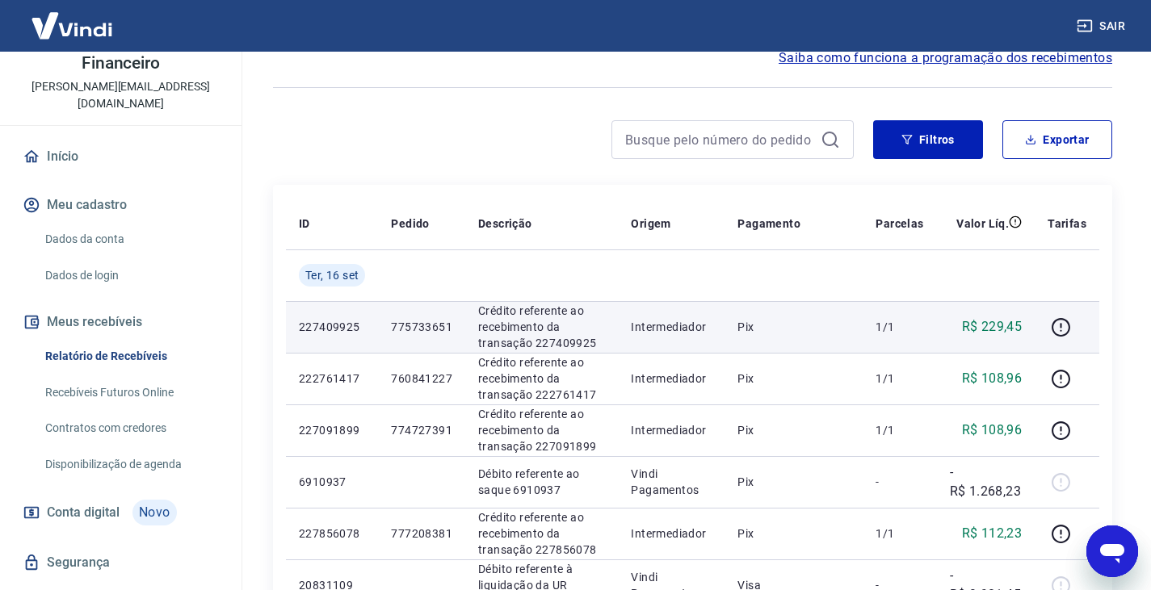
click at [515, 342] on p "Crédito referente ao recebimento da transação 227409925" at bounding box center [541, 327] width 127 height 48
drag, startPoint x: 392, startPoint y: 326, endPoint x: 480, endPoint y: 326, distance: 88.0
click at [480, 326] on tr "227409925 775733651 Crédito referente ao recebimento da transação 227409925 Int…" at bounding box center [692, 327] width 813 height 52
click at [445, 335] on td "775733651" at bounding box center [421, 327] width 87 height 52
drag, startPoint x: 391, startPoint y: 329, endPoint x: 455, endPoint y: 330, distance: 63.8
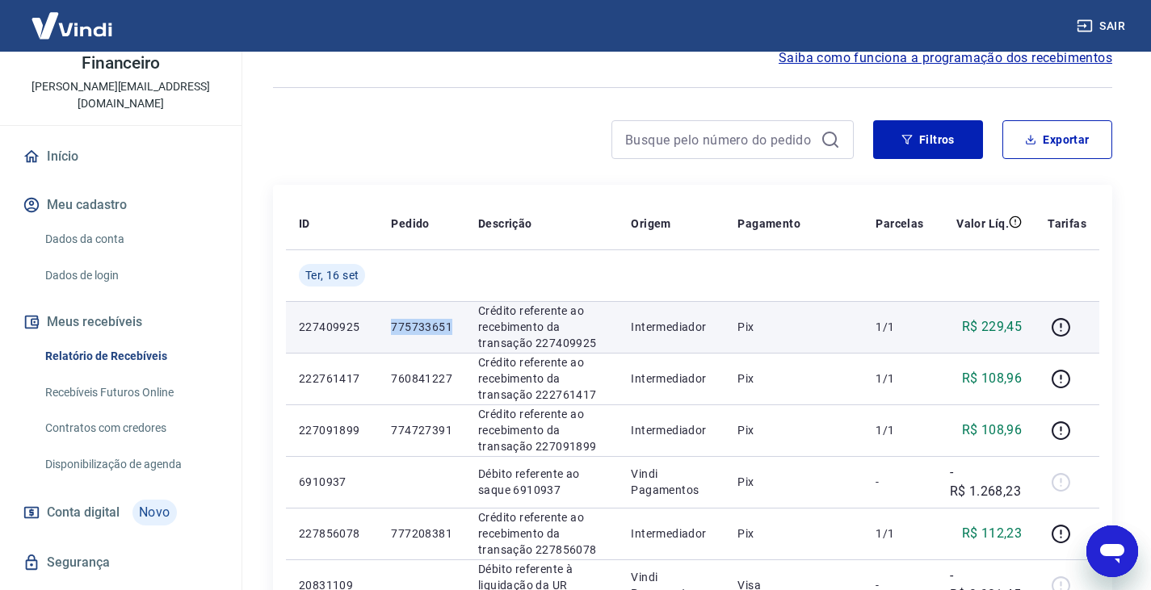
click at [455, 330] on td "775733651" at bounding box center [421, 327] width 87 height 52
click at [439, 344] on td "775733651" at bounding box center [421, 327] width 87 height 52
click at [421, 347] on td "775733651" at bounding box center [421, 327] width 87 height 52
drag, startPoint x: 385, startPoint y: 329, endPoint x: 457, endPoint y: 331, distance: 71.9
click at [457, 331] on td "775733651" at bounding box center [421, 327] width 87 height 52
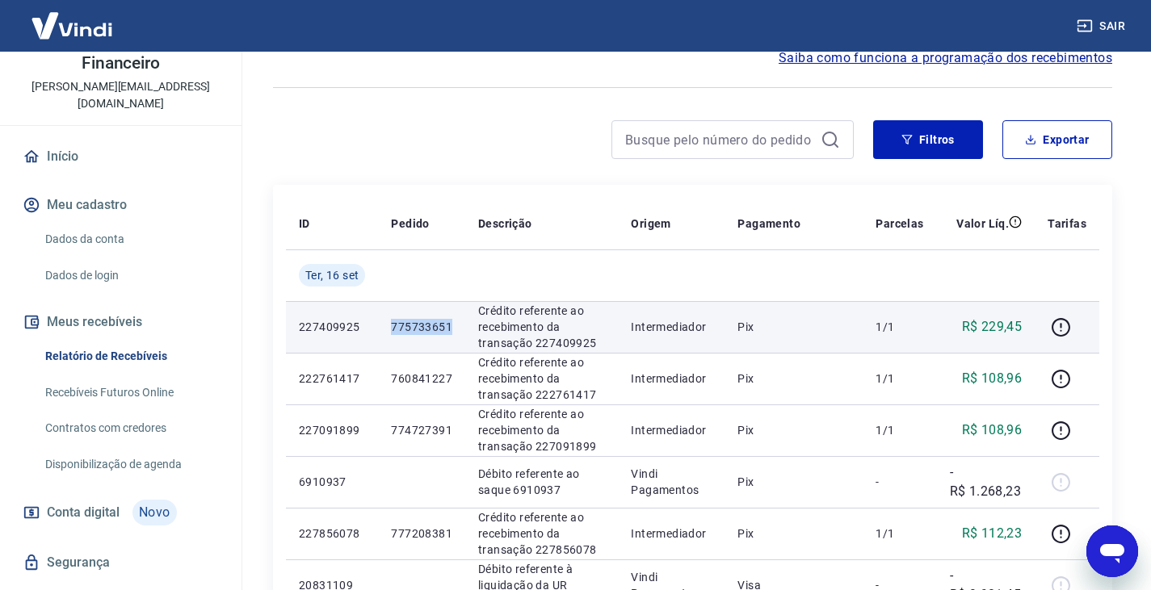
copy p "775733651"
click at [392, 330] on td "775733651" at bounding box center [421, 327] width 87 height 52
click at [393, 325] on p "775733651" at bounding box center [421, 327] width 61 height 16
drag, startPoint x: 393, startPoint y: 326, endPoint x: 452, endPoint y: 326, distance: 59.8
click at [452, 326] on p "775733651" at bounding box center [421, 327] width 61 height 16
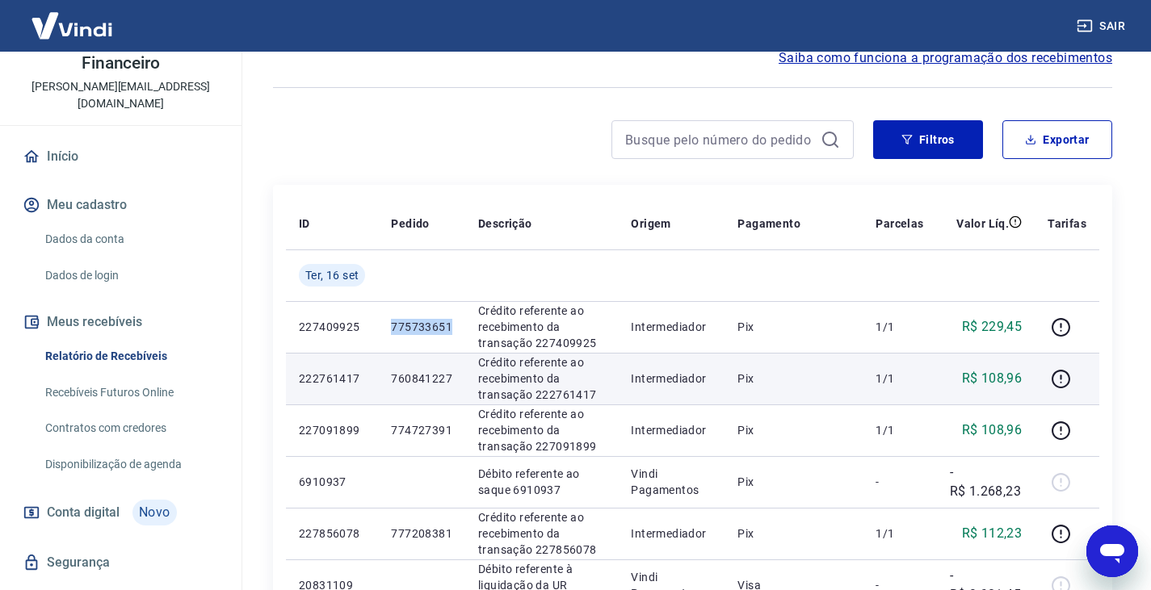
copy p "775733651"
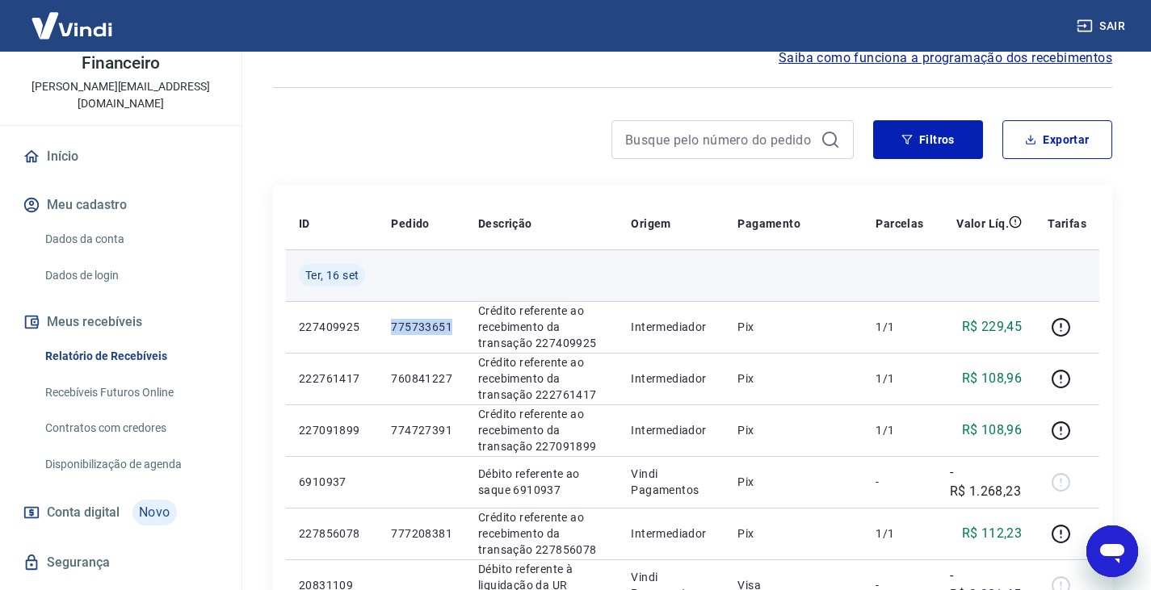
click at [584, 279] on td at bounding box center [541, 276] width 153 height 52
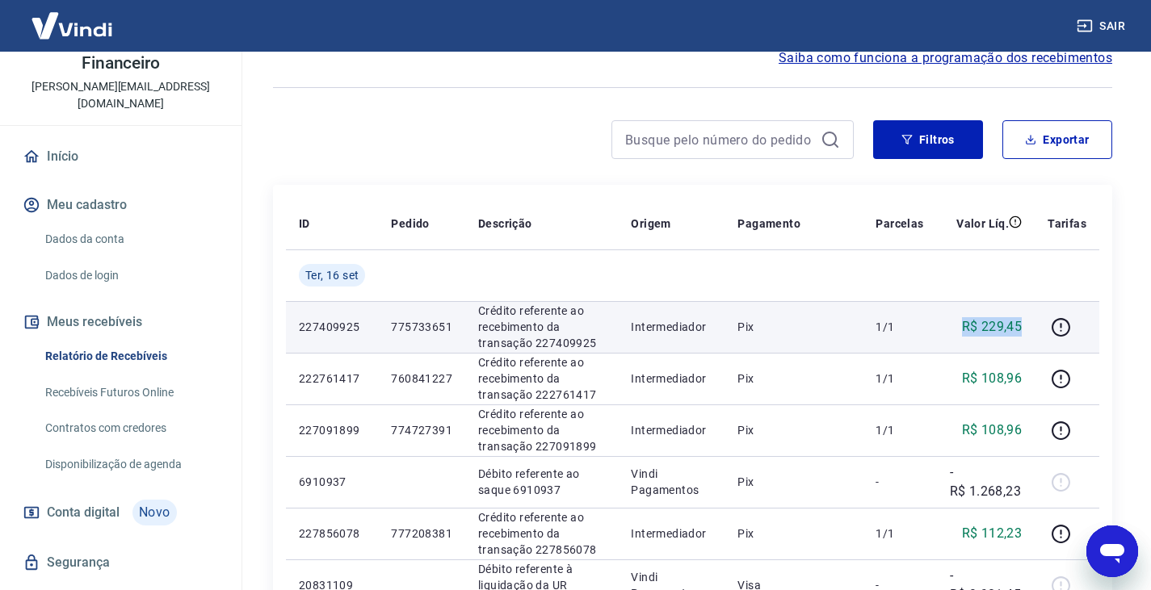
drag, startPoint x: 1023, startPoint y: 332, endPoint x: 843, endPoint y: 351, distance: 181.2
click at [872, 342] on tr "227409925 775733651 Crédito referente ao recebimento da transação 227409925 Int…" at bounding box center [692, 327] width 813 height 52
drag, startPoint x: 395, startPoint y: 324, endPoint x: 460, endPoint y: 325, distance: 64.6
click at [460, 325] on td "775733651" at bounding box center [421, 327] width 87 height 52
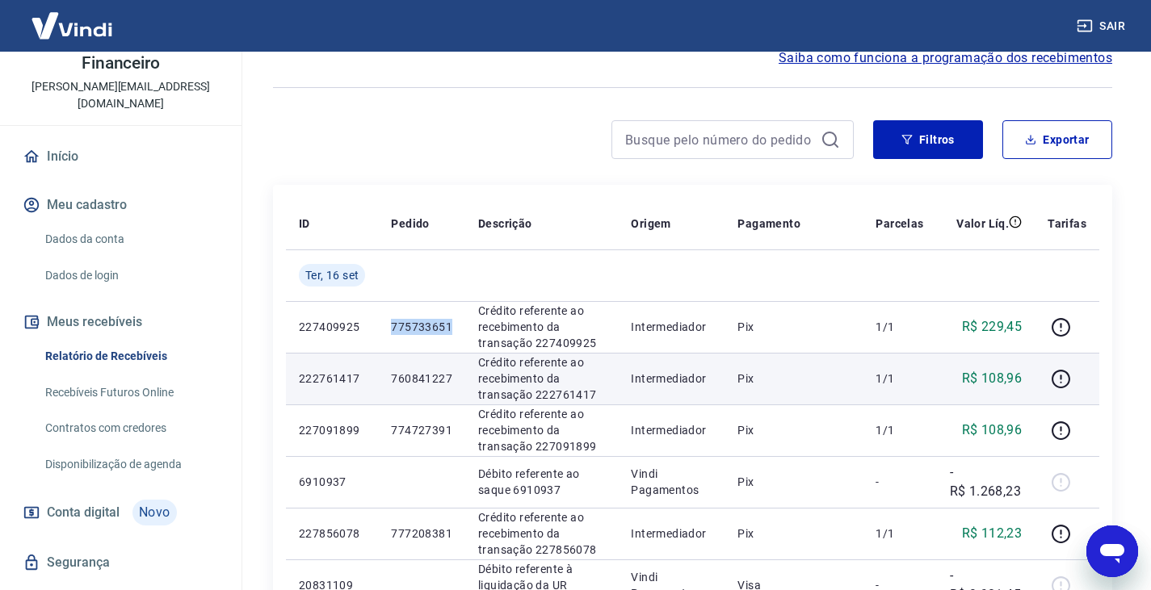
copy p "775733651"
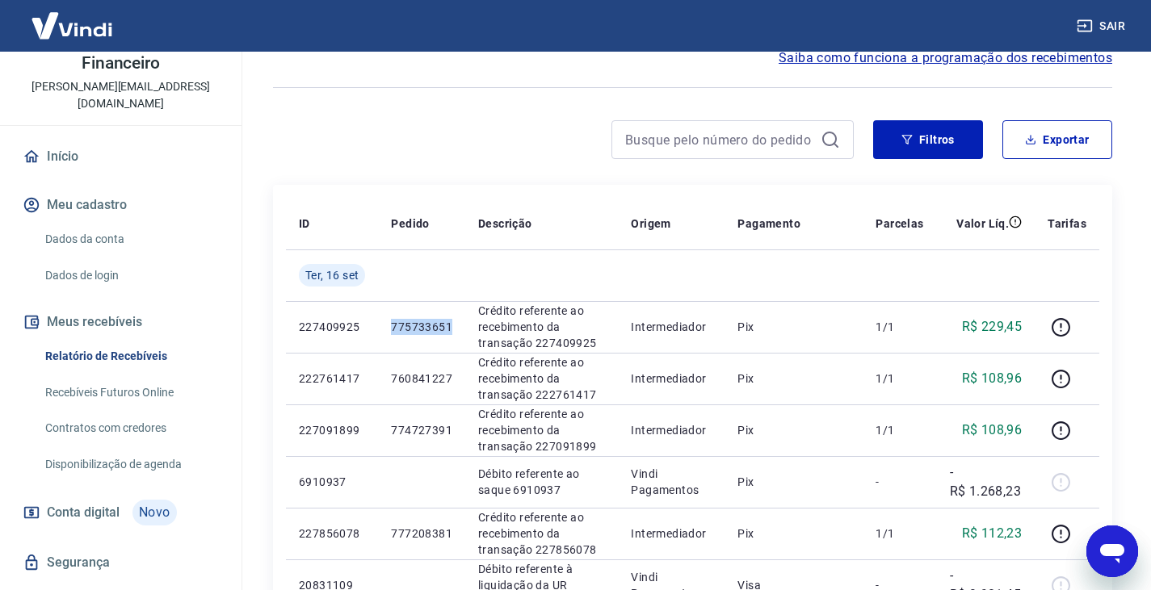
click at [460, 157] on div at bounding box center [563, 139] width 581 height 39
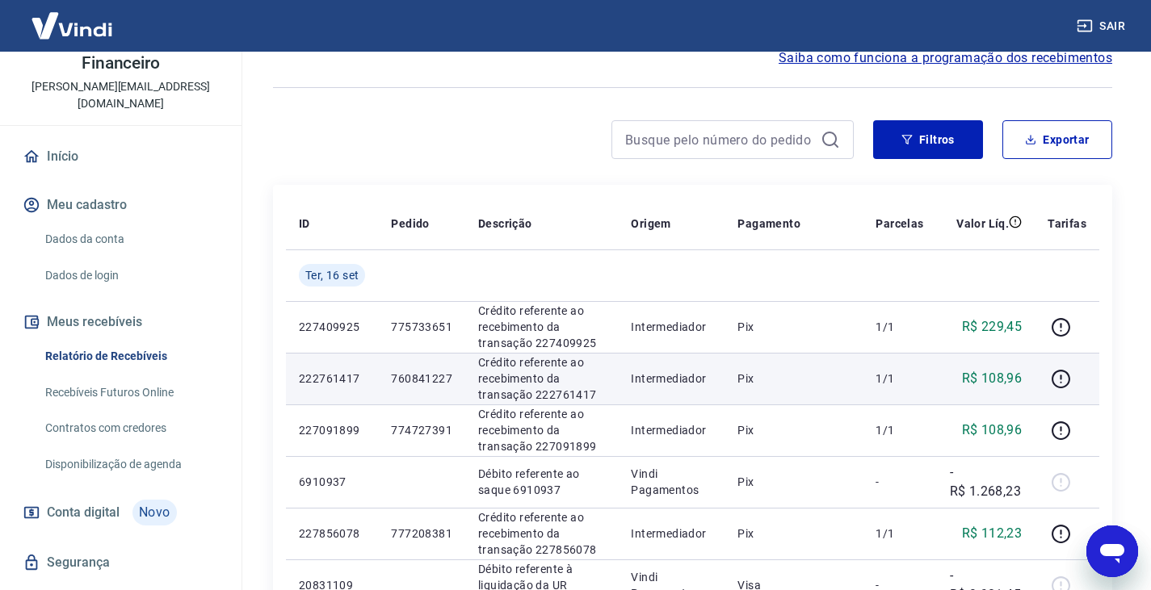
click at [445, 376] on p "760841227" at bounding box center [421, 379] width 61 height 16
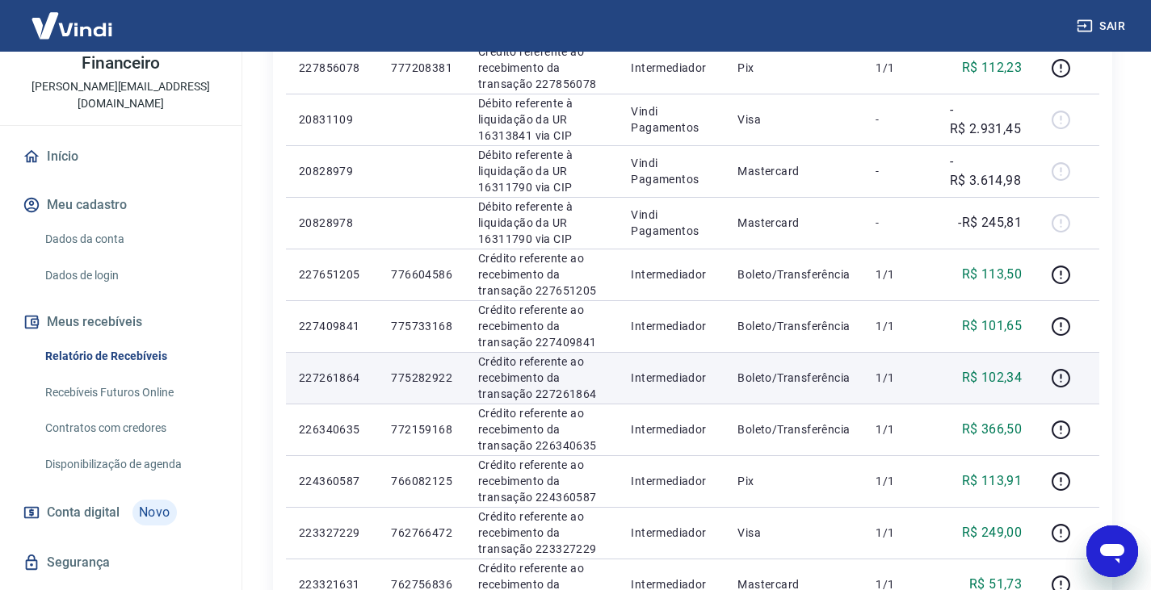
scroll to position [565, 0]
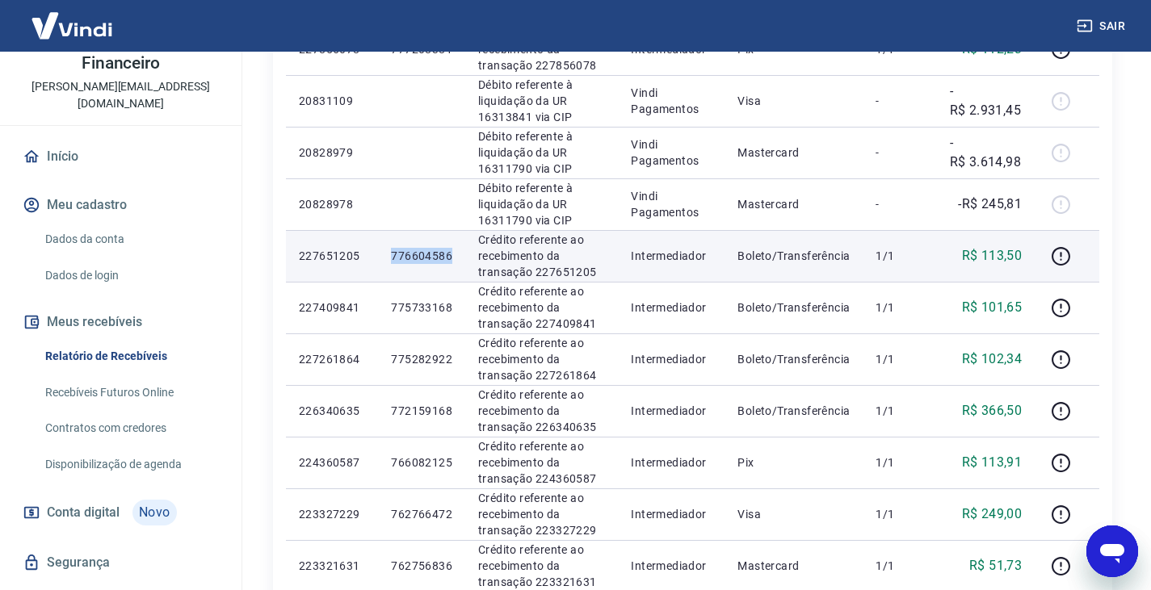
drag, startPoint x: 392, startPoint y: 252, endPoint x: 460, endPoint y: 258, distance: 68.2
click at [460, 258] on td "776604586" at bounding box center [421, 256] width 87 height 52
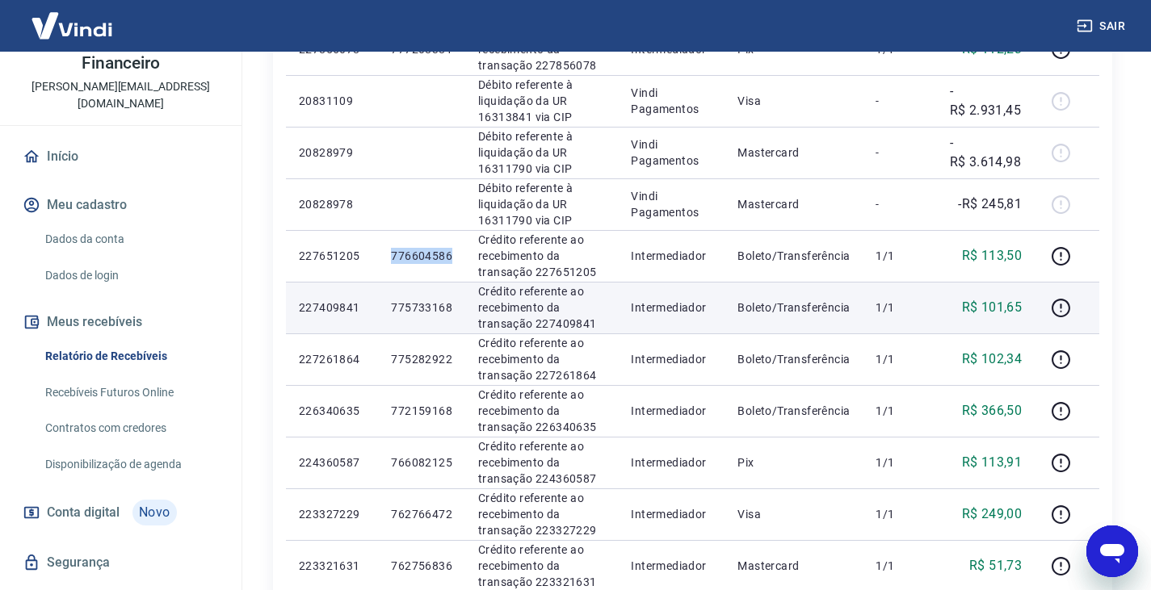
copy p "776604586"
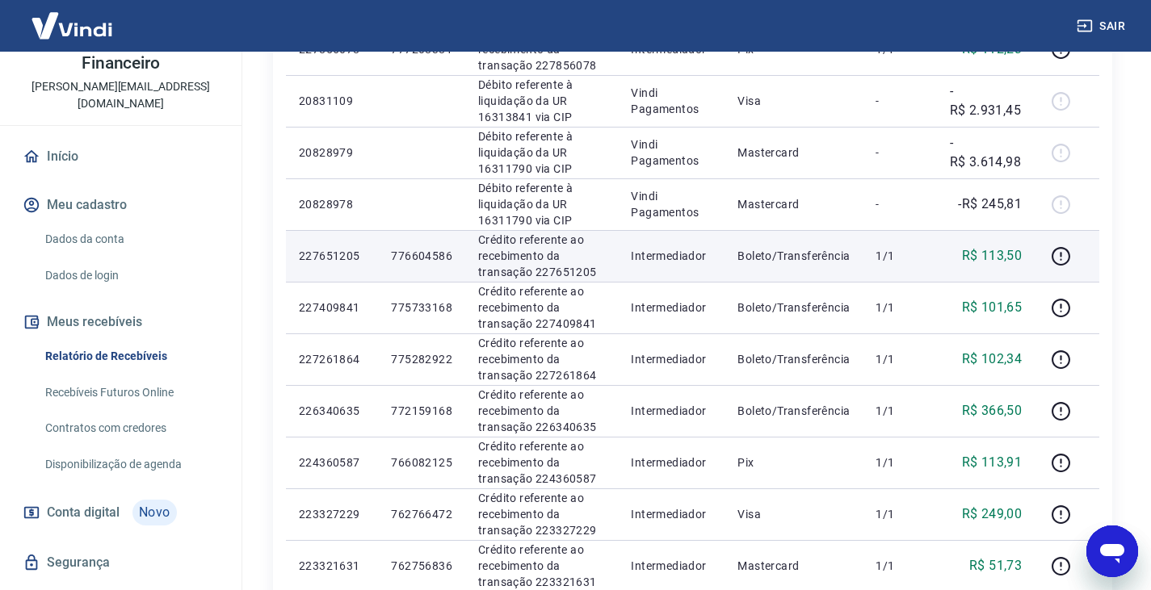
click at [333, 257] on p "227651205" at bounding box center [332, 256] width 66 height 16
drag, startPoint x: 365, startPoint y: 257, endPoint x: 286, endPoint y: 250, distance: 79.4
click at [286, 250] on td "227651205" at bounding box center [332, 256] width 92 height 52
copy p "227651205"
click at [435, 262] on p "776604586" at bounding box center [421, 256] width 61 height 16
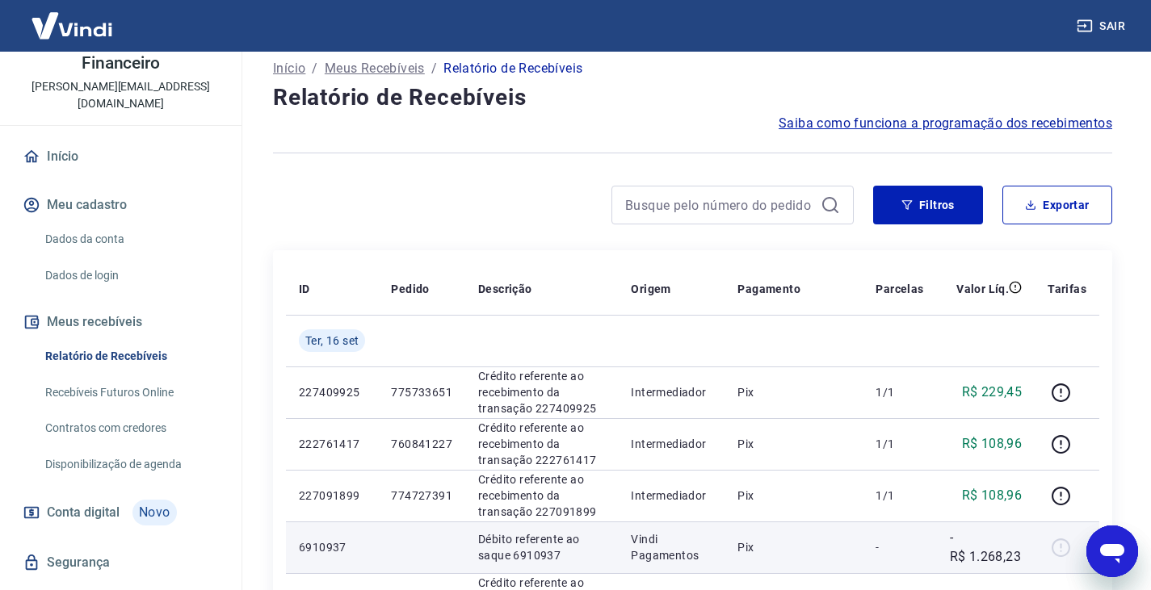
scroll to position [0, 0]
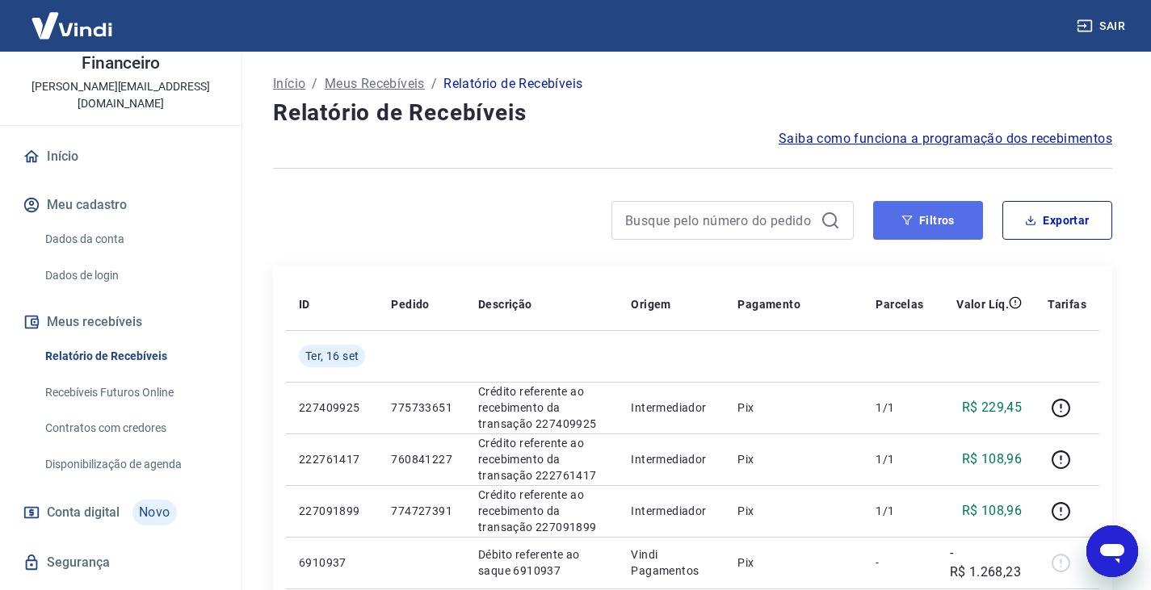
click at [925, 222] on button "Filtros" at bounding box center [928, 220] width 110 height 39
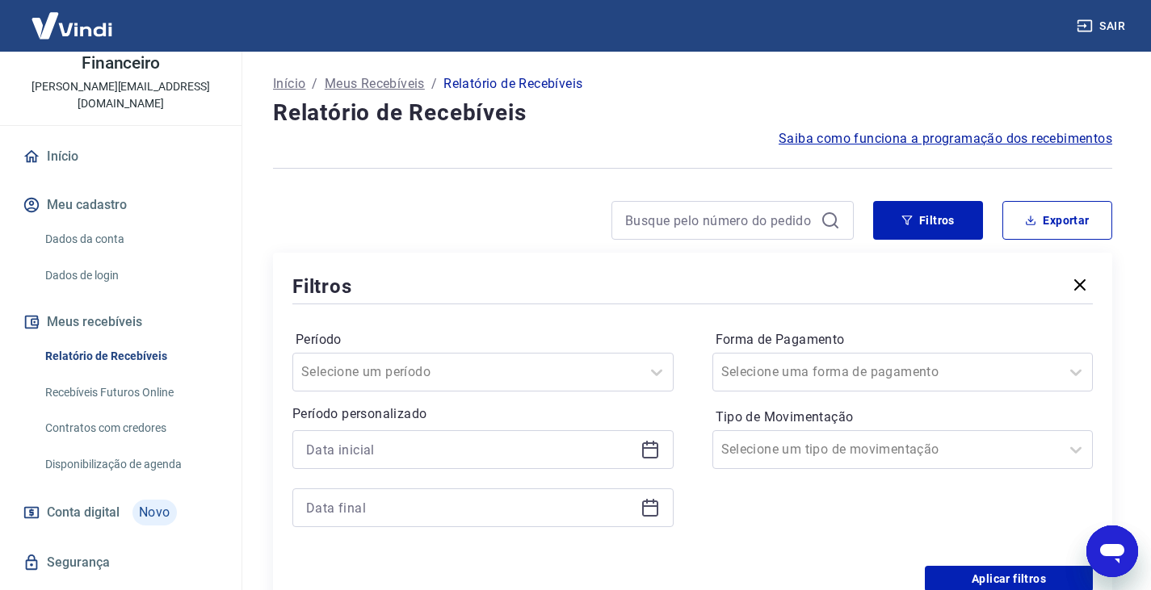
click at [650, 446] on icon at bounding box center [650, 449] width 19 height 19
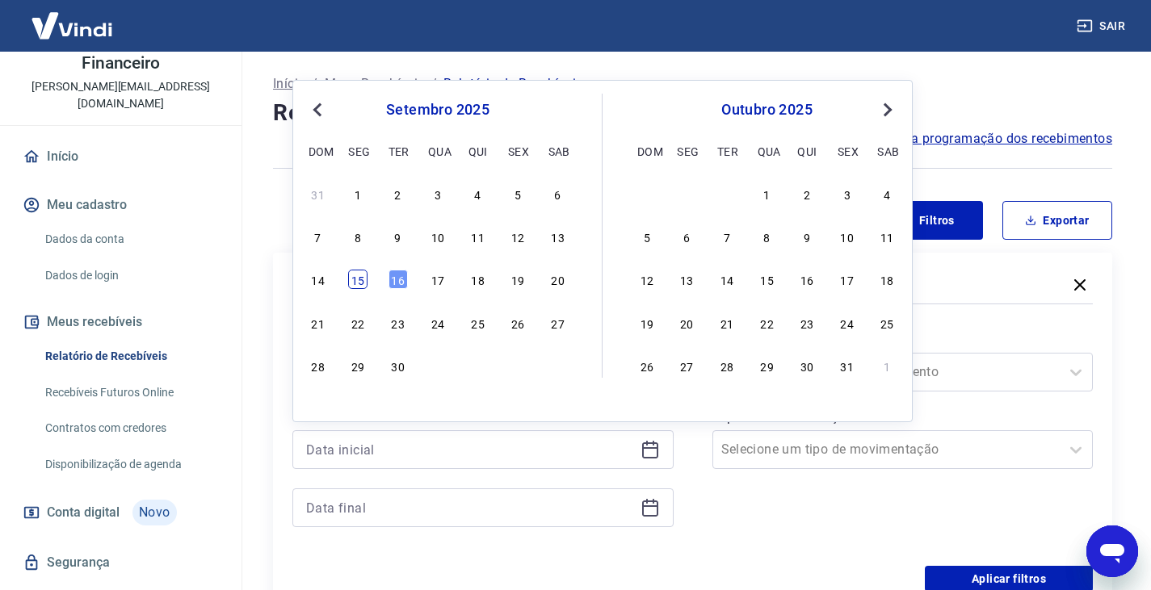
click at [360, 288] on div "15" at bounding box center [357, 279] width 19 height 19
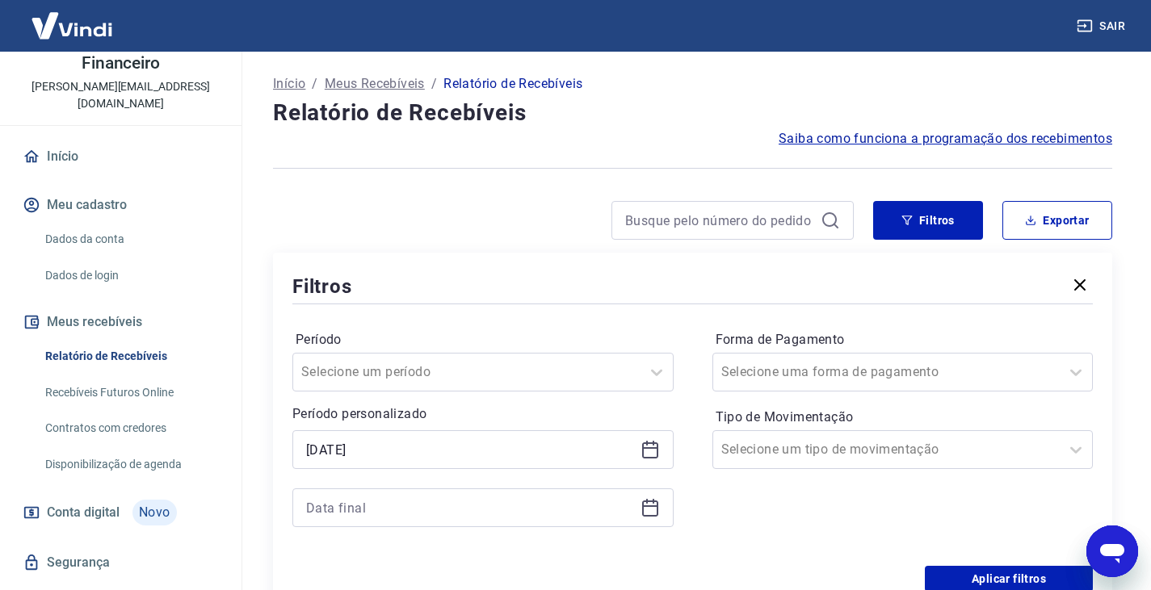
type input "[DATE]"
click at [653, 513] on icon at bounding box center [650, 507] width 19 height 19
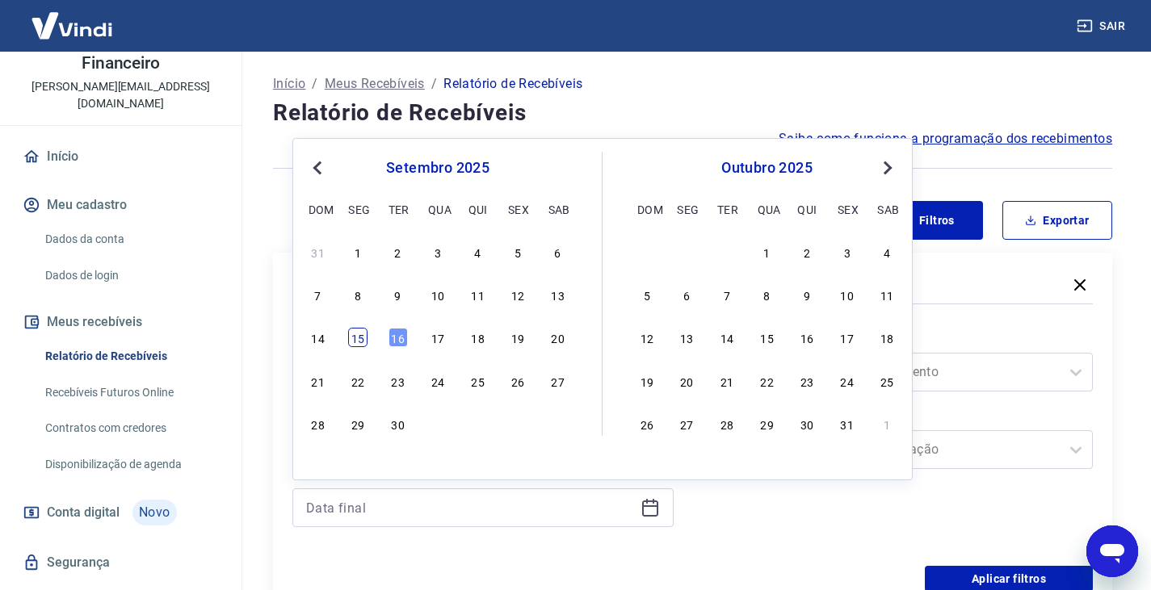
click at [350, 335] on div "15" at bounding box center [357, 337] width 19 height 19
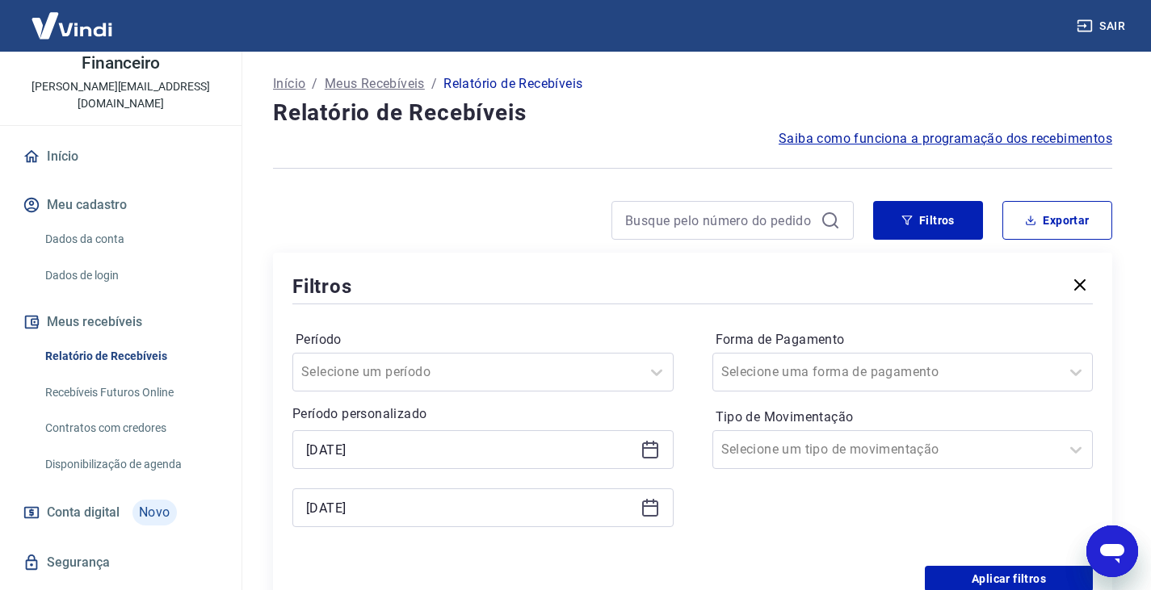
type input "[DATE]"
click at [351, 334] on label "Período" at bounding box center [483, 339] width 375 height 19
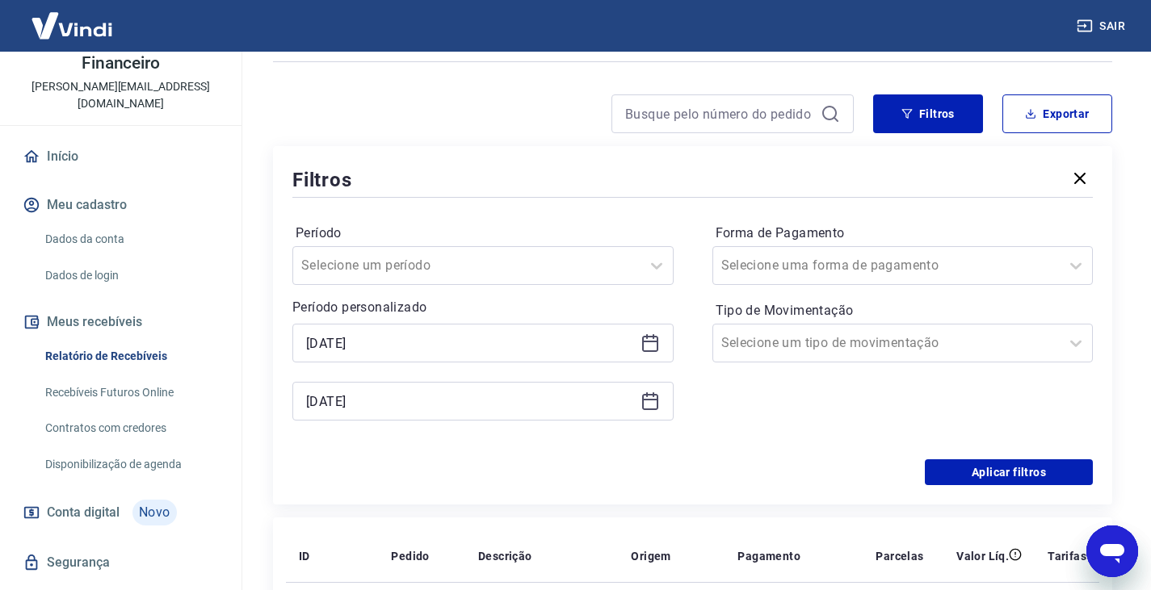
scroll to position [242, 0]
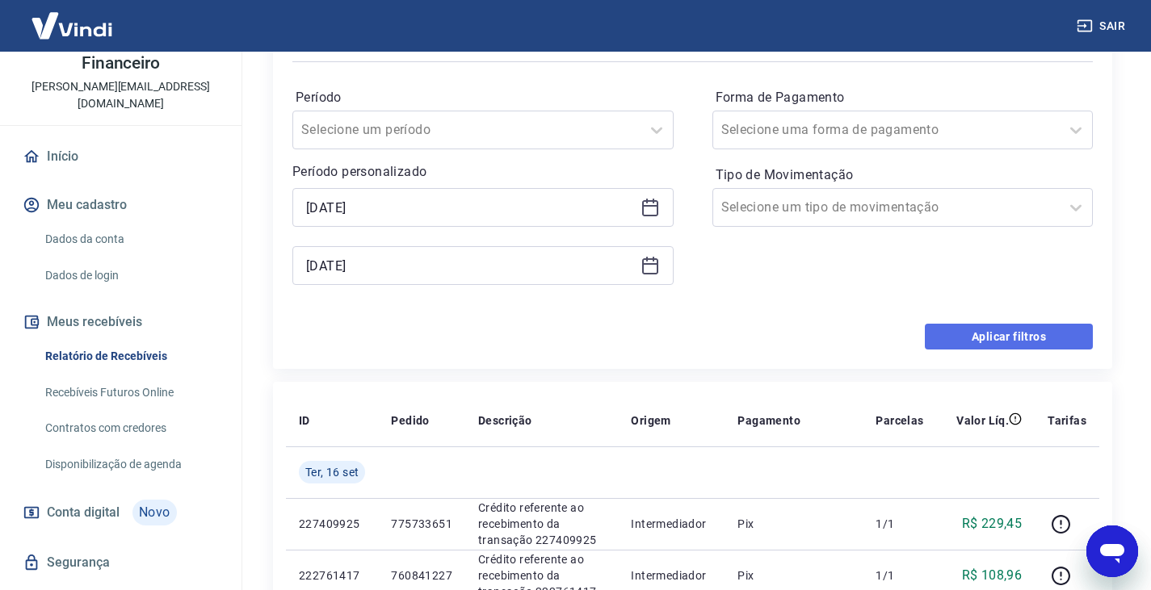
click at [961, 344] on button "Aplicar filtros" at bounding box center [1009, 337] width 168 height 26
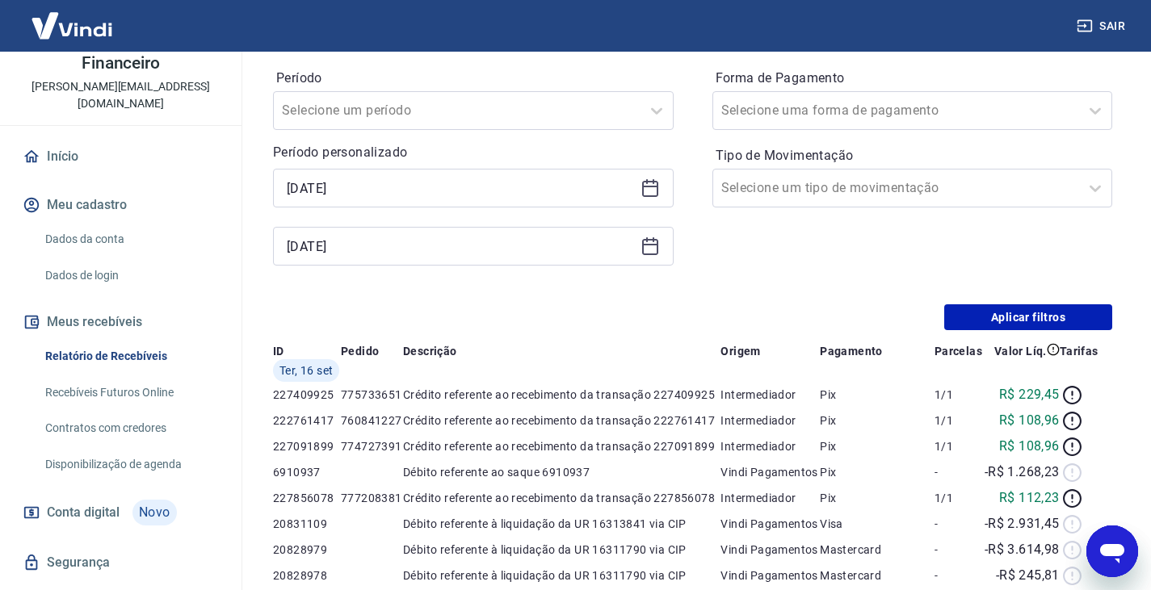
click at [1000, 249] on div "Filtros Exportar Filtros Período Selecione um período Período personalizado Sel…" at bounding box center [692, 145] width 839 height 372
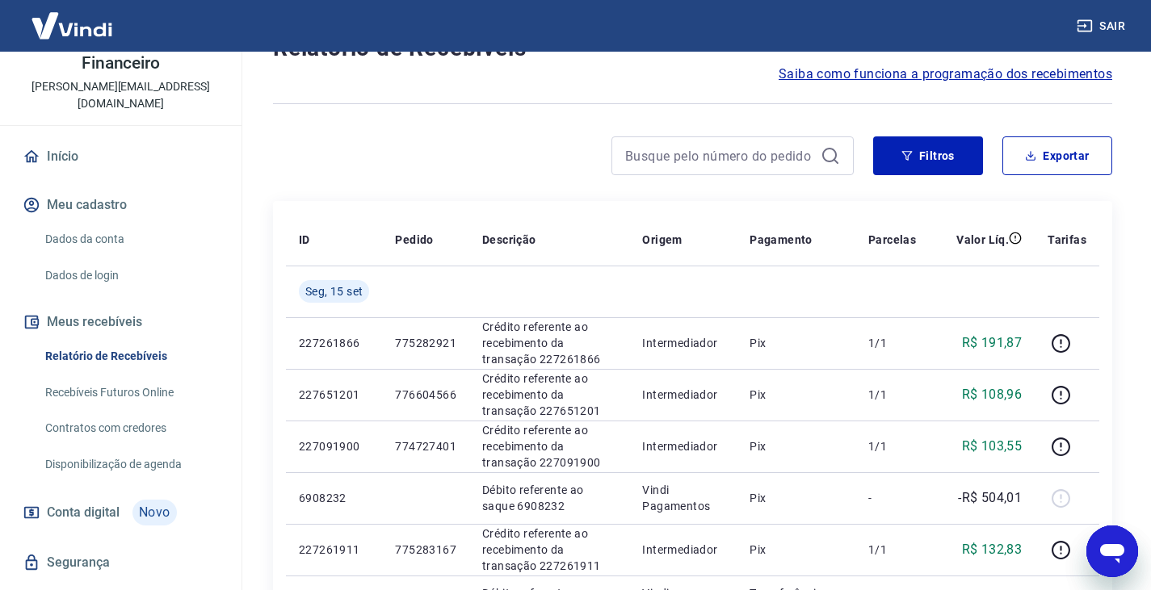
scroll to position [81, 0]
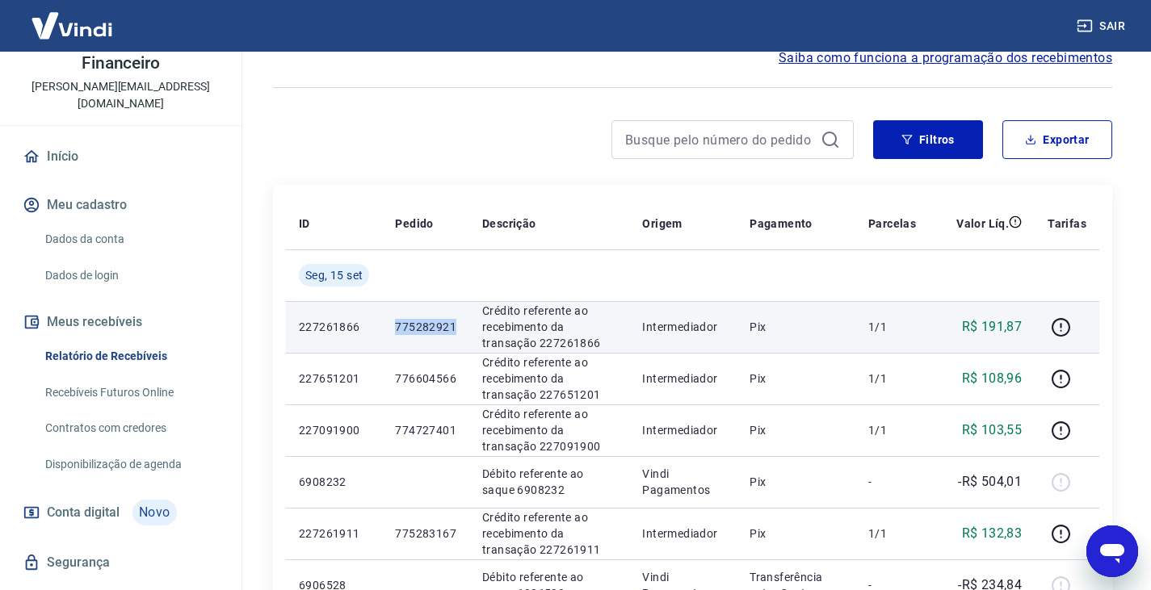
drag, startPoint x: 410, startPoint y: 326, endPoint x: 467, endPoint y: 330, distance: 56.6
click at [467, 330] on td "775282921" at bounding box center [425, 327] width 87 height 52
copy p "775282921"
click at [621, 333] on td "Crédito referente ao recebimento da transação 227261866" at bounding box center [549, 327] width 160 height 52
drag, startPoint x: 602, startPoint y: 345, endPoint x: 480, endPoint y: 314, distance: 125.8
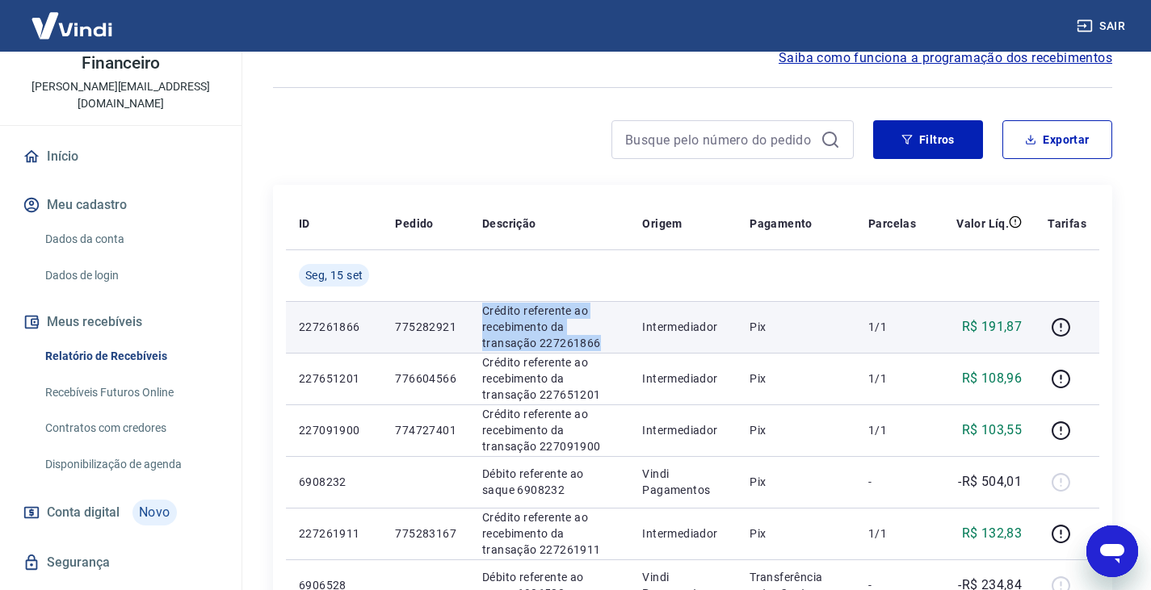
click at [480, 314] on td "Crédito referente ao recebimento da transação 227261866" at bounding box center [549, 327] width 160 height 52
copy p "Crédito referente ao recebimento da transação 227261866"
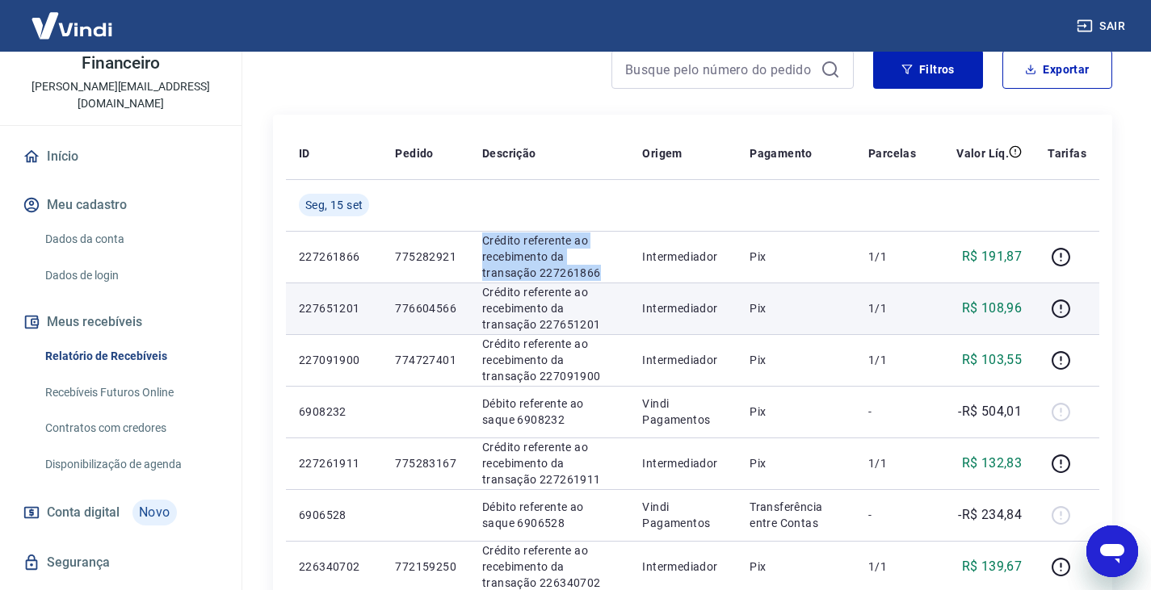
scroll to position [162, 0]
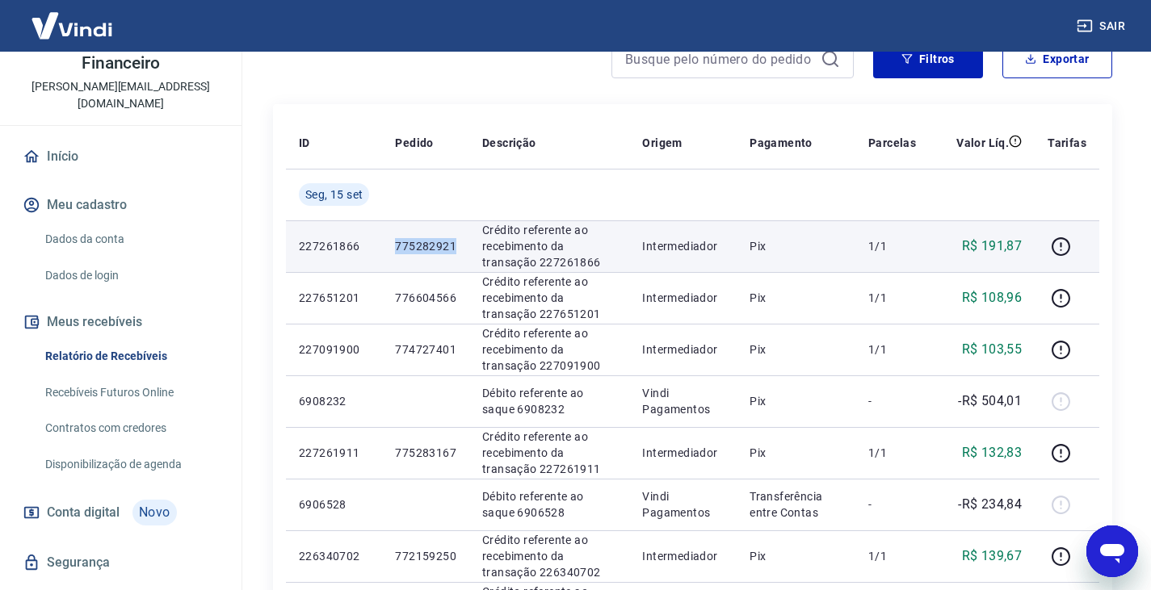
drag, startPoint x: 464, startPoint y: 249, endPoint x: 388, endPoint y: 250, distance: 75.9
click at [388, 250] on td "775282921" at bounding box center [425, 247] width 87 height 52
drag, startPoint x: 1032, startPoint y: 248, endPoint x: 934, endPoint y: 254, distance: 98.0
click at [944, 249] on td "R$ 191,87" at bounding box center [982, 247] width 106 height 52
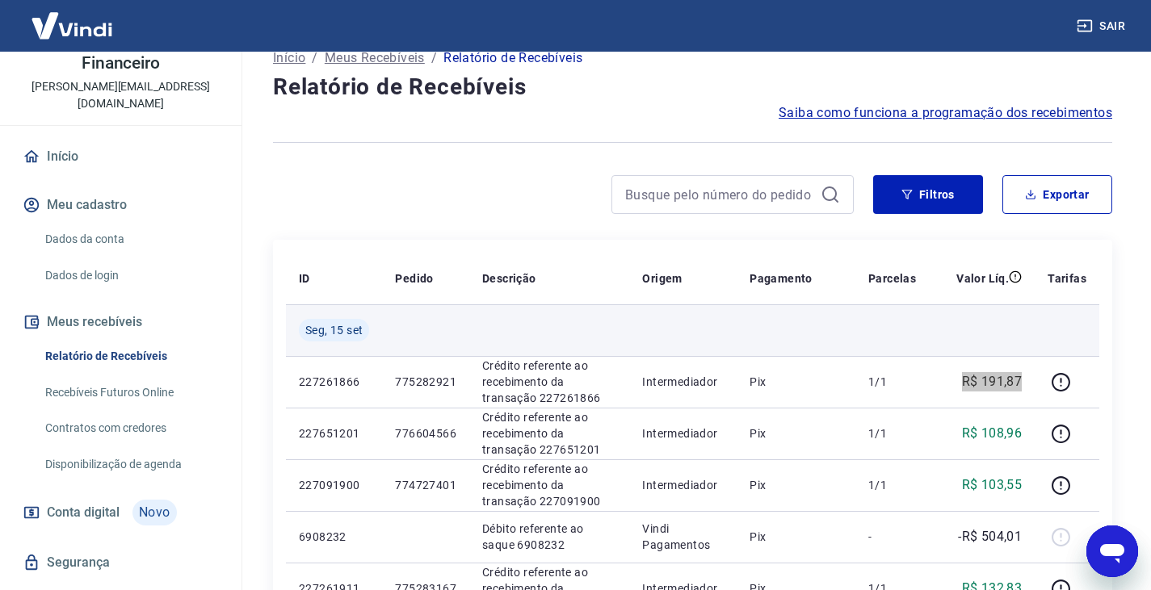
scroll to position [0, 0]
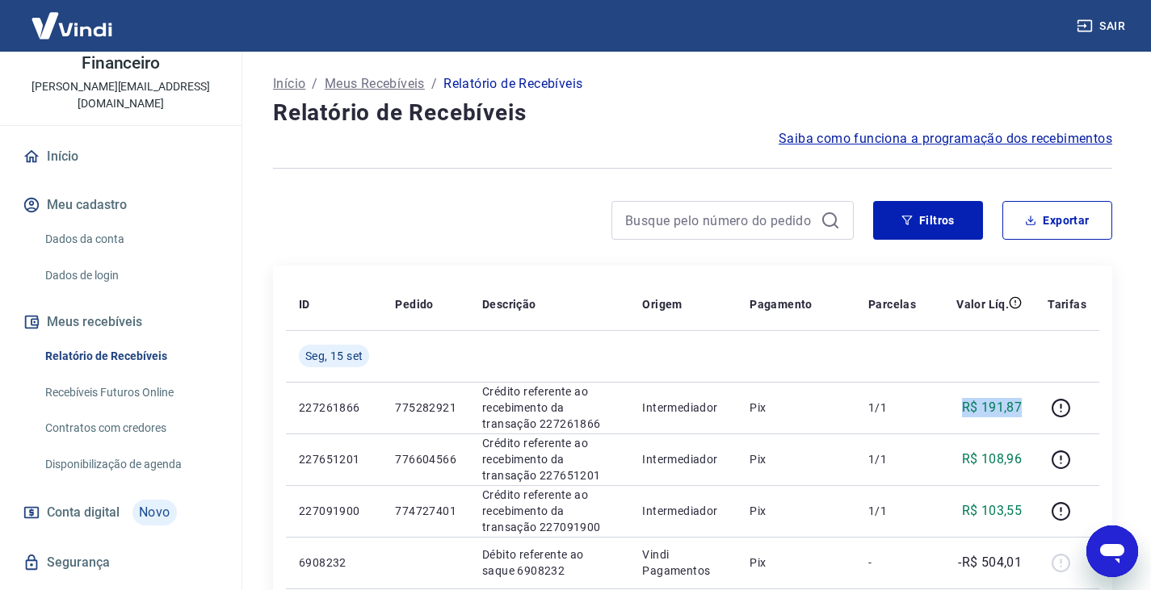
click at [901, 216] on button "Filtros" at bounding box center [928, 220] width 110 height 39
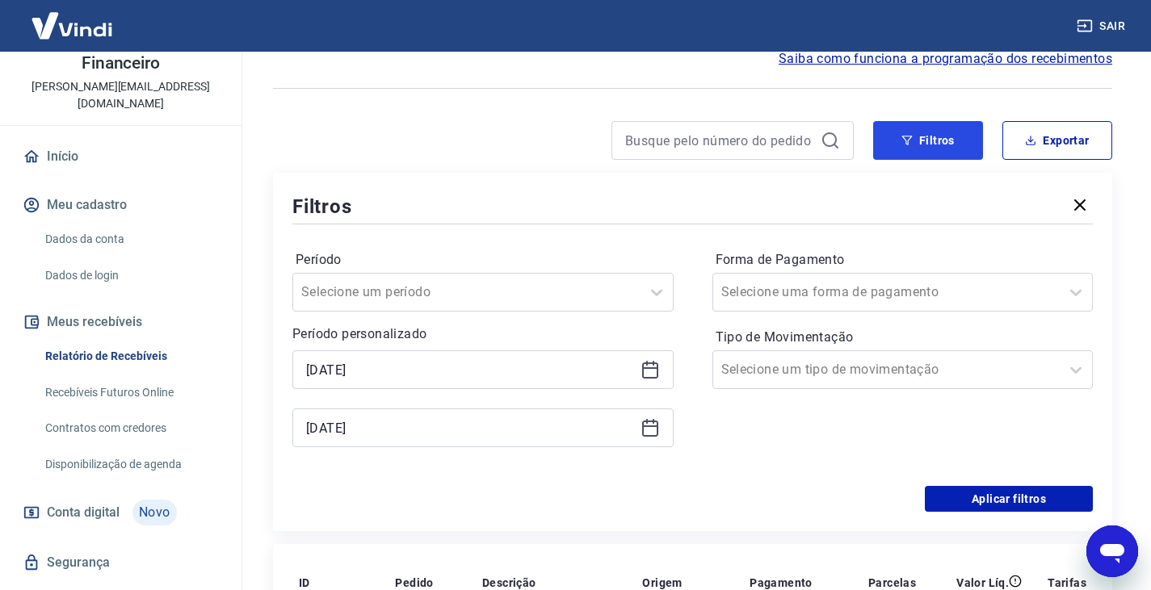
scroll to position [81, 0]
click at [645, 371] on icon at bounding box center [650, 368] width 19 height 19
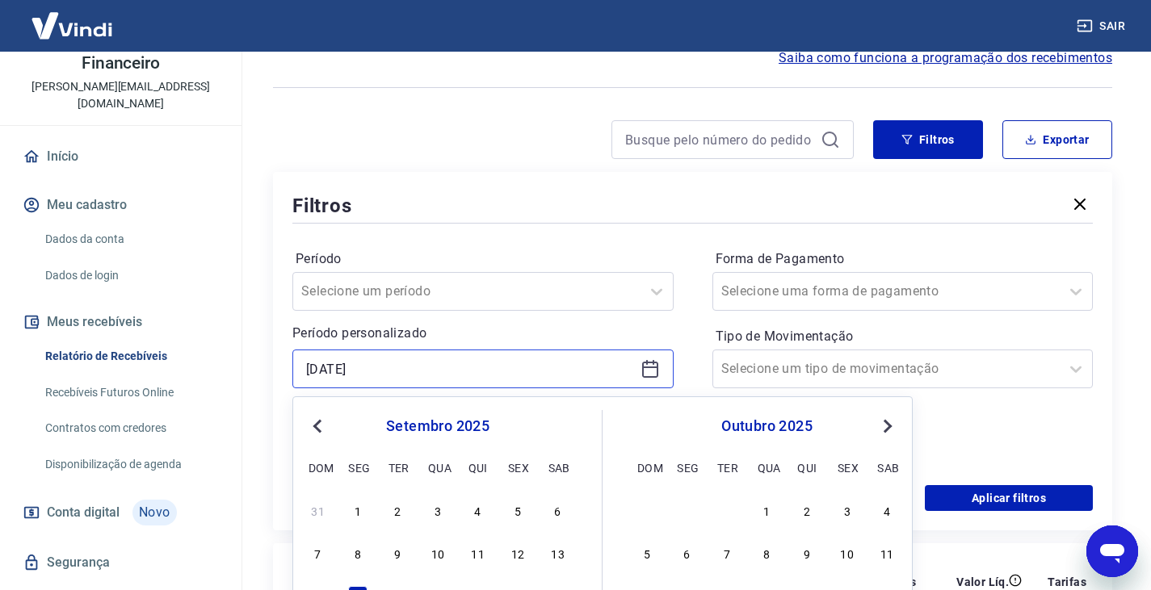
scroll to position [162, 0]
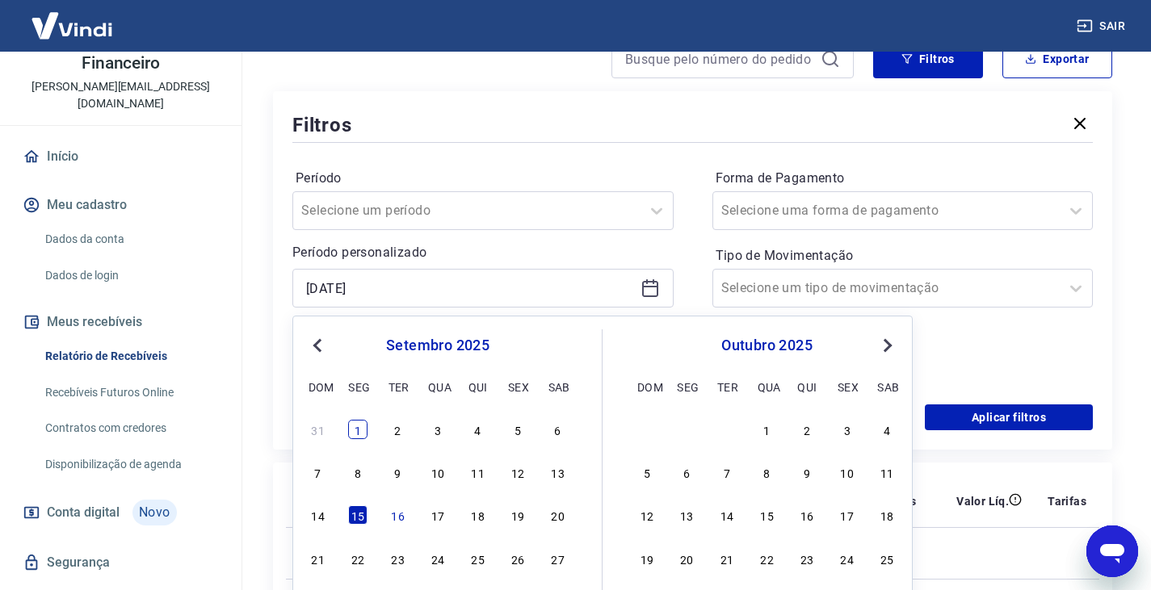
click at [362, 421] on div "1" at bounding box center [357, 429] width 19 height 19
click at [353, 419] on div "Aplicar filtros" at bounding box center [692, 418] width 800 height 26
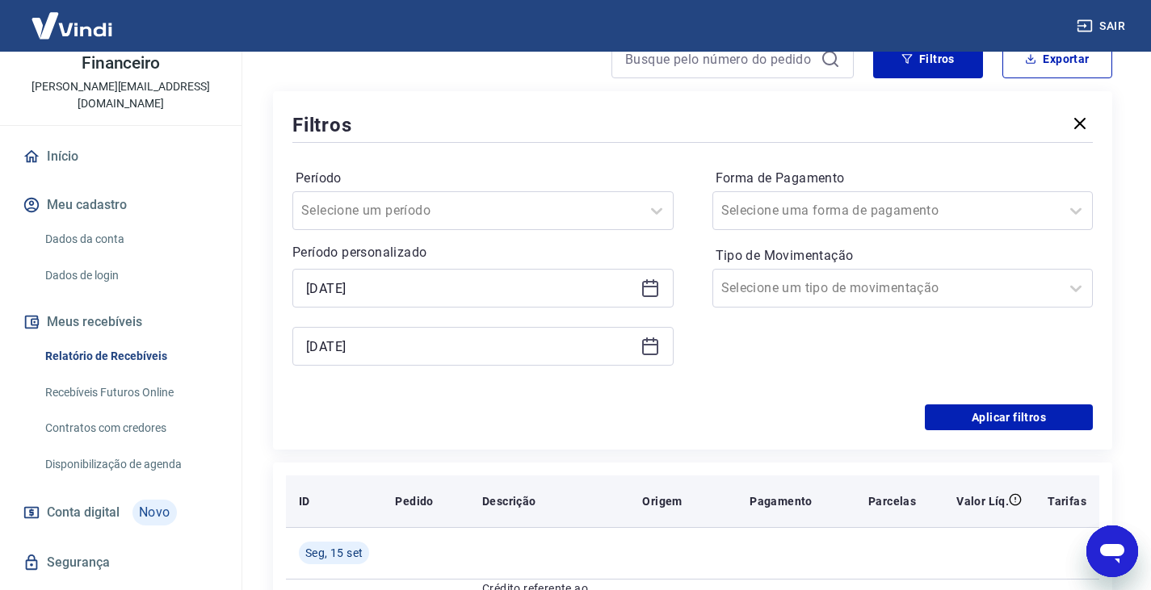
type input "[DATE]"
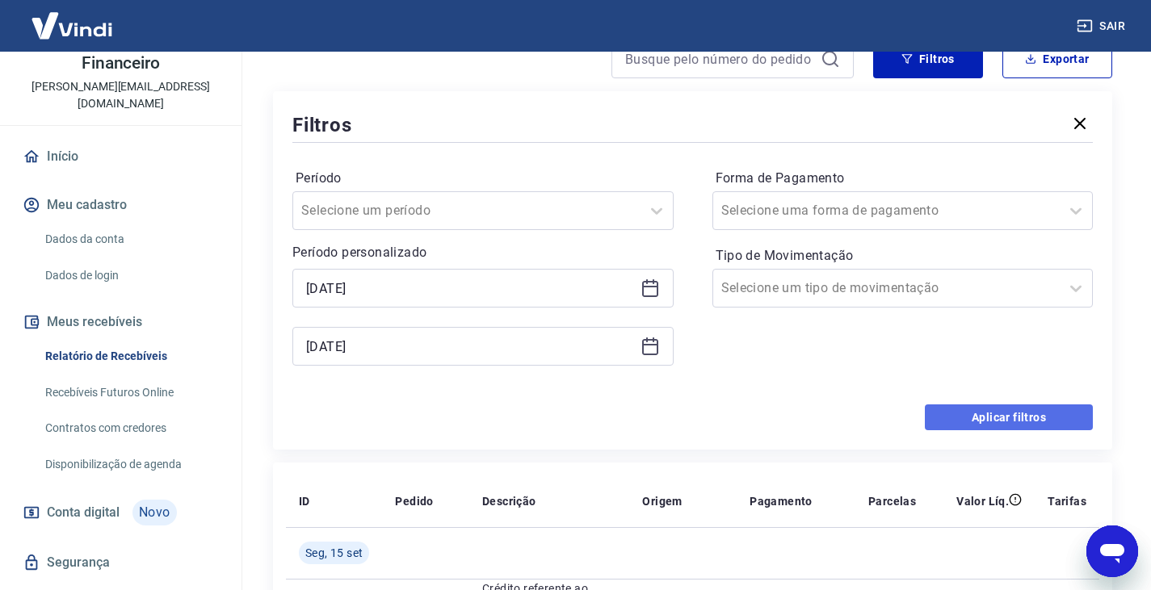
click at [962, 426] on button "Aplicar filtros" at bounding box center [1009, 418] width 168 height 26
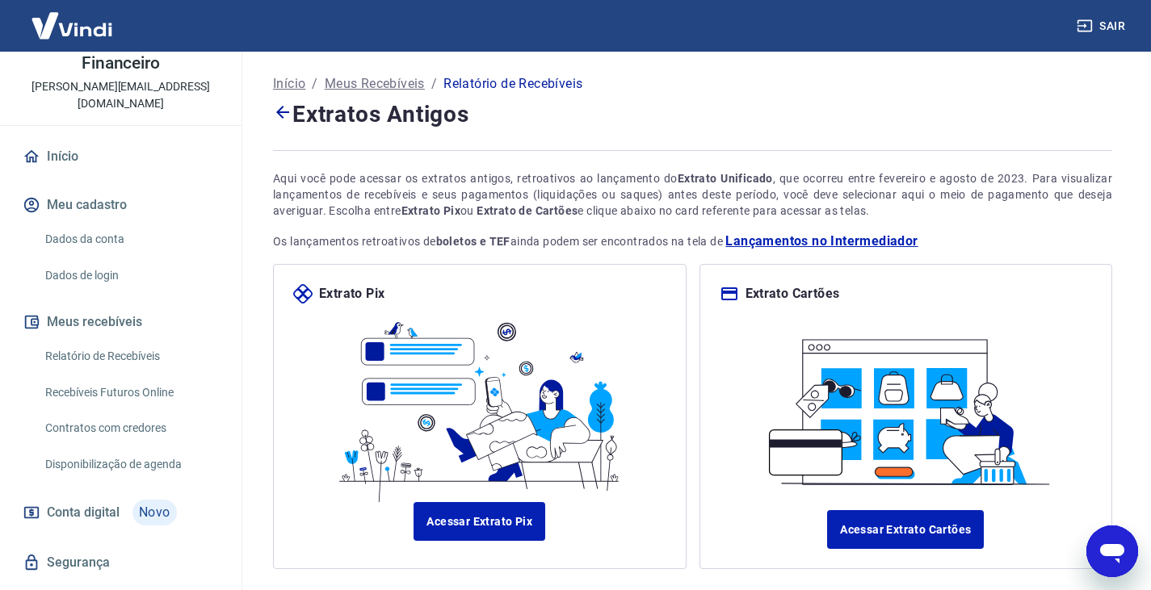
click at [279, 115] on icon at bounding box center [282, 112] width 13 height 13
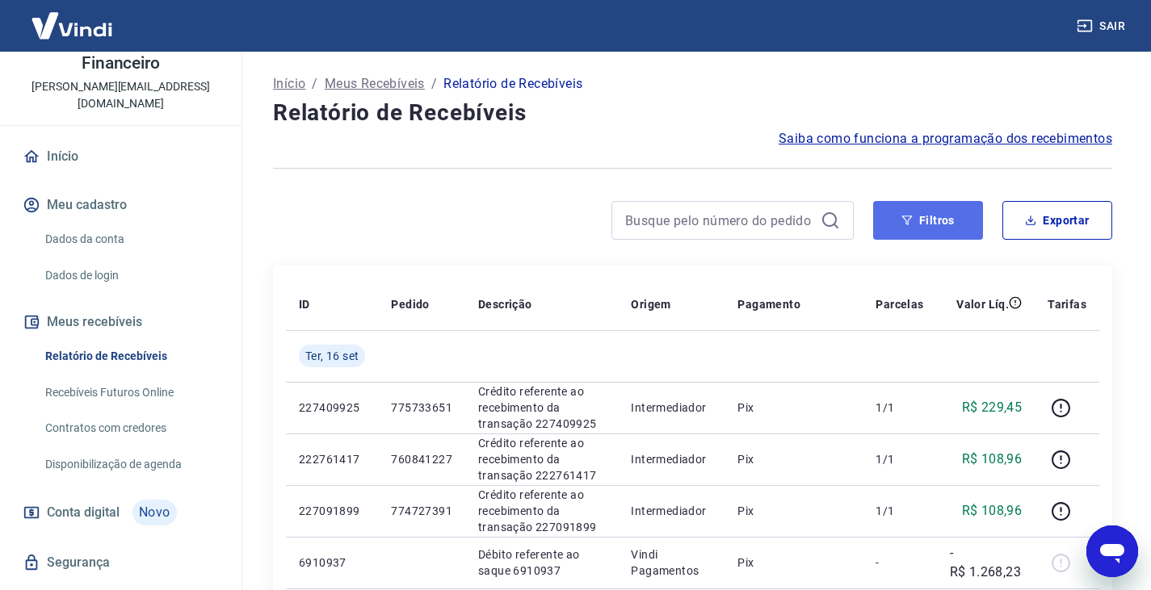
click at [922, 229] on button "Filtros" at bounding box center [928, 220] width 110 height 39
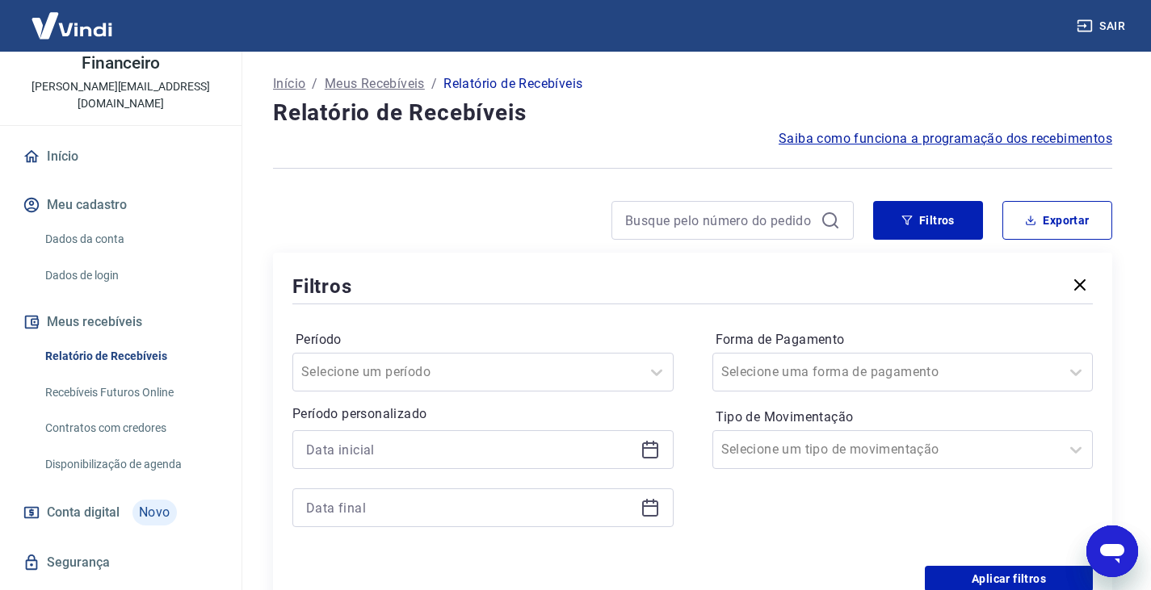
click at [649, 451] on icon at bounding box center [650, 449] width 19 height 19
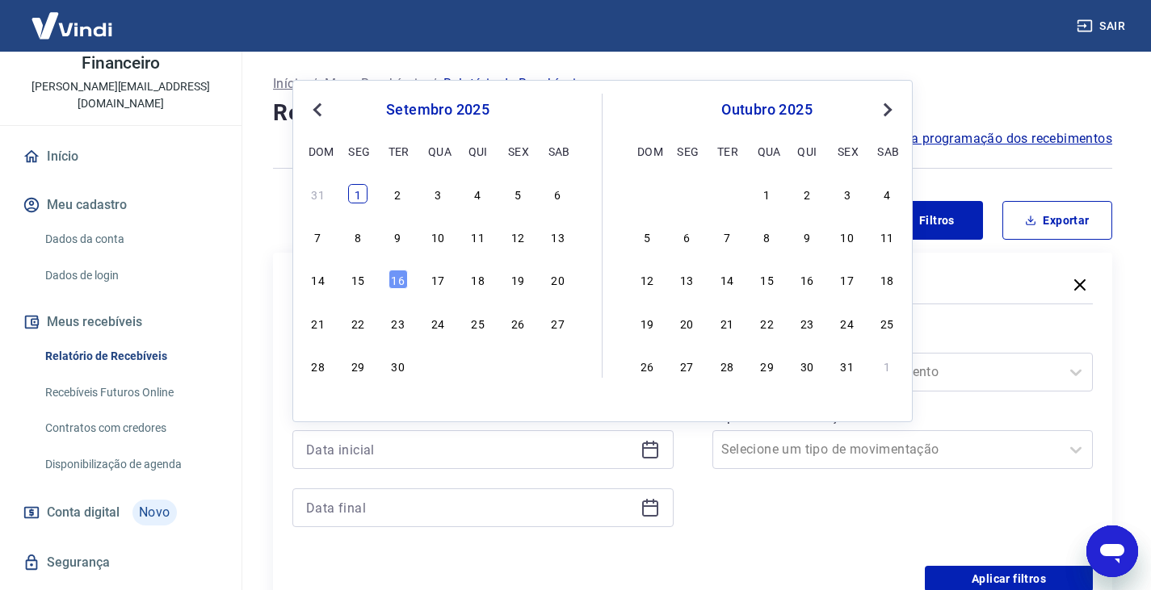
click at [361, 189] on div "1" at bounding box center [357, 193] width 19 height 19
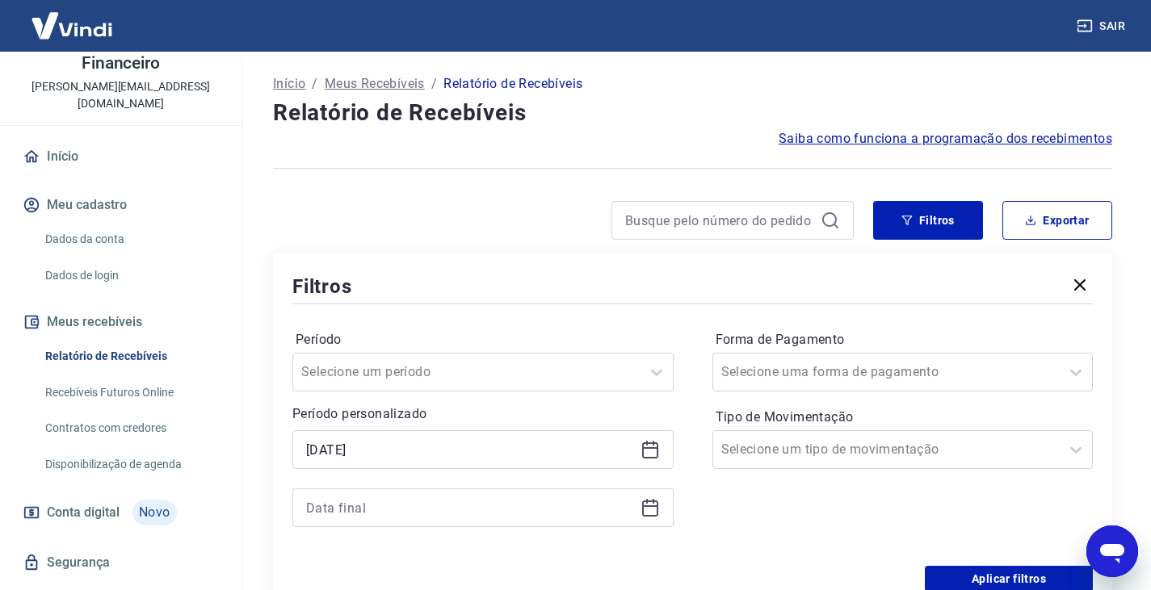
type input "[DATE]"
click at [645, 509] on icon at bounding box center [650, 507] width 19 height 19
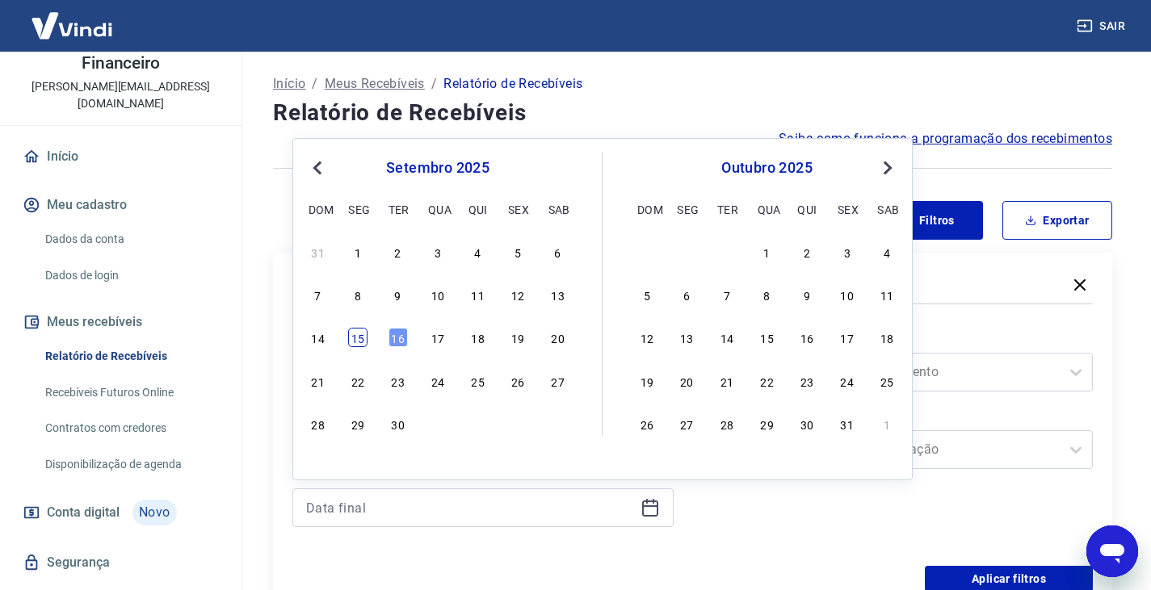
click at [356, 345] on div "15" at bounding box center [357, 337] width 19 height 19
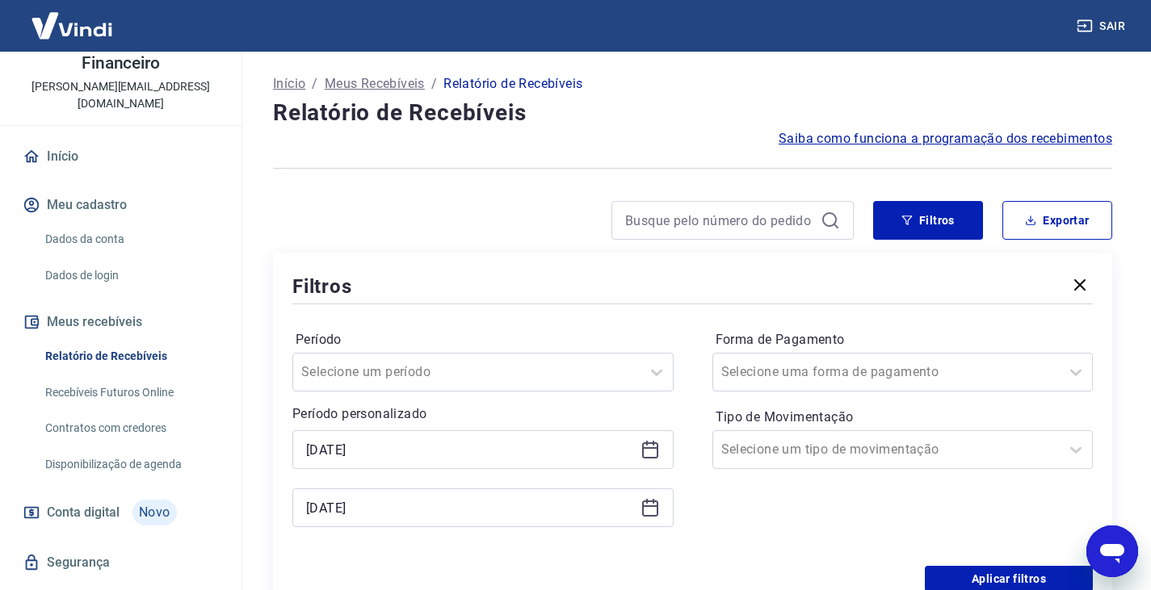
type input "[DATE]"
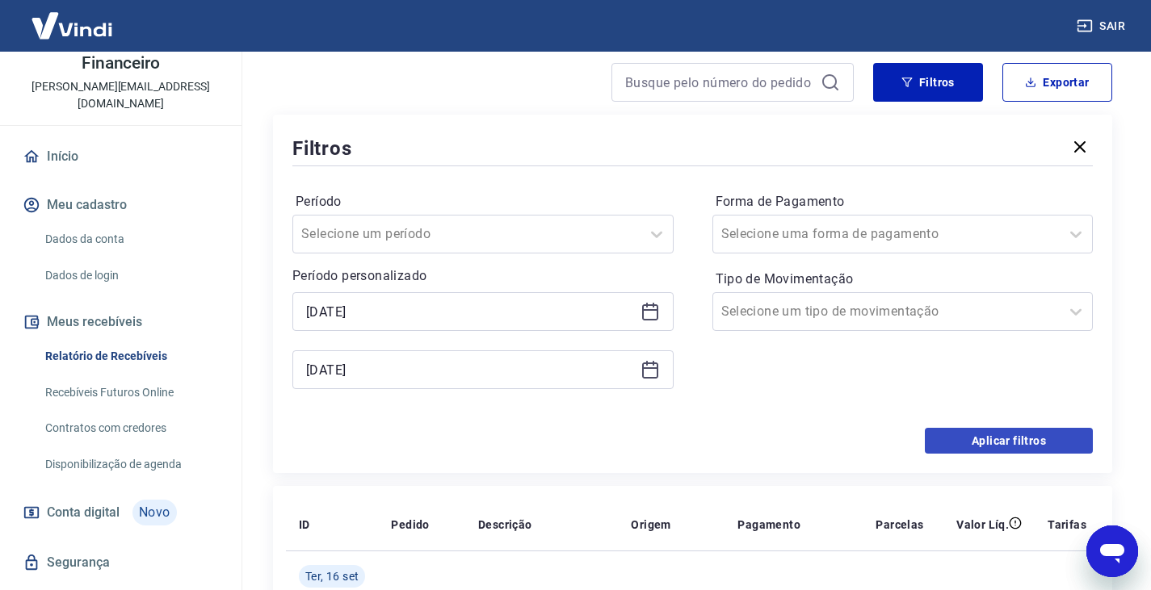
scroll to position [162, 0]
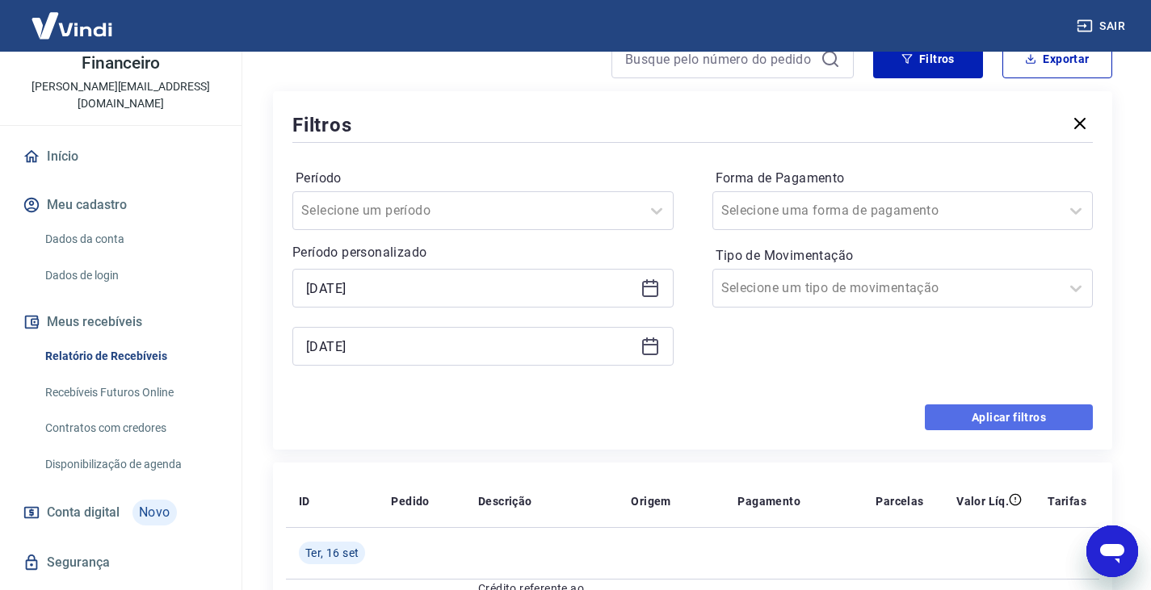
click at [997, 410] on button "Aplicar filtros" at bounding box center [1009, 418] width 168 height 26
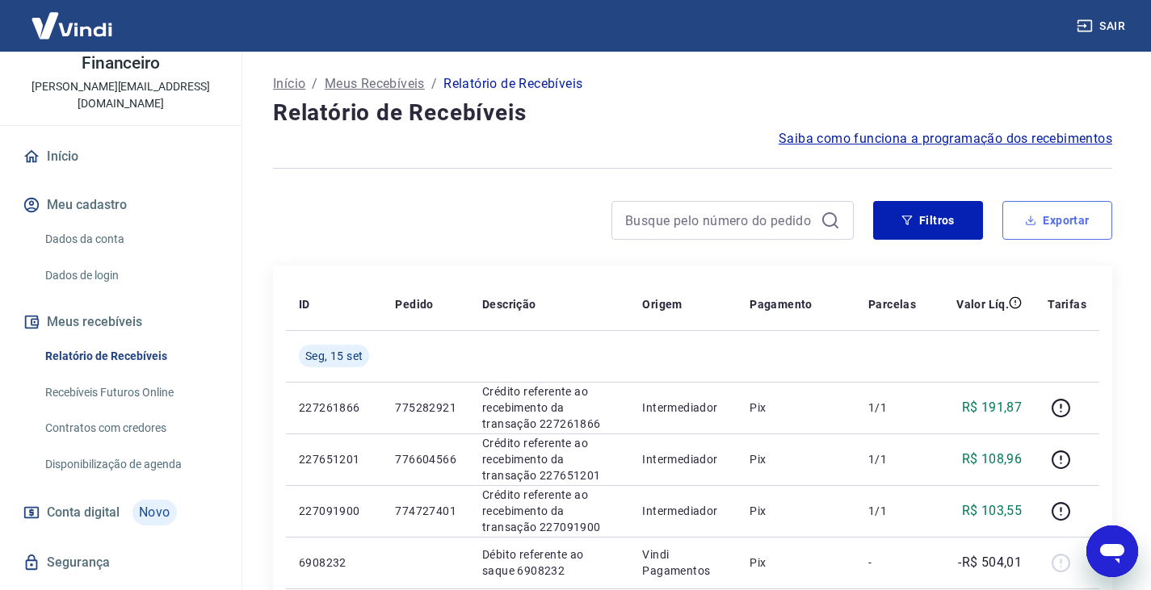
click at [1057, 229] on button "Exportar" at bounding box center [1057, 220] width 110 height 39
type input "[DATE]"
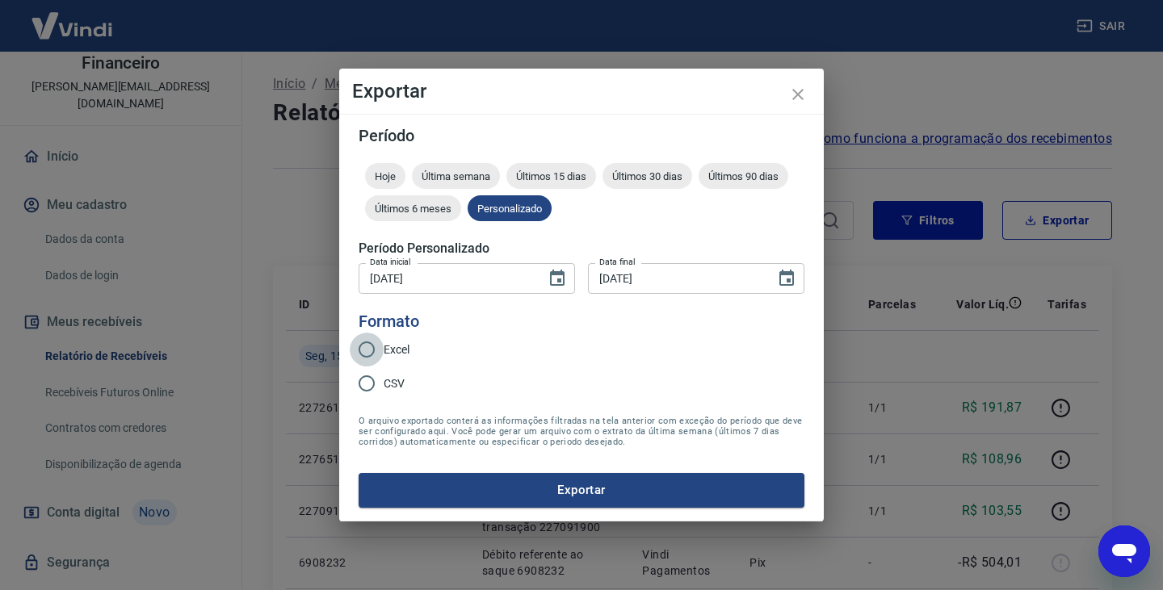
click at [372, 351] on input "Excel" at bounding box center [367, 350] width 34 height 34
radio input "true"
click at [417, 213] on span "Últimos 6 meses" at bounding box center [413, 209] width 96 height 12
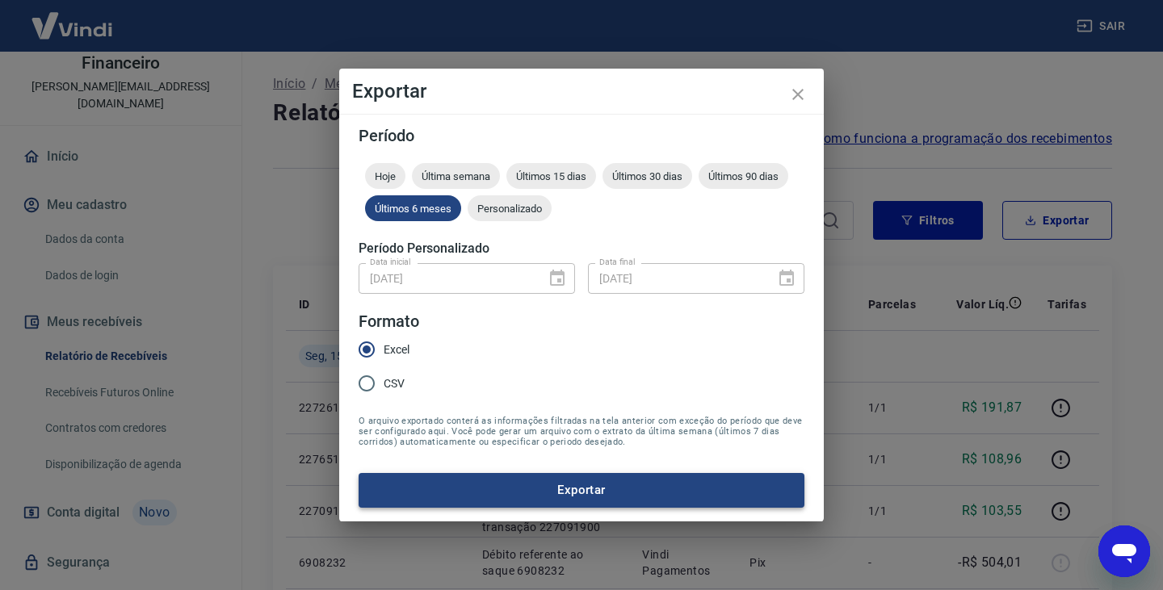
click at [605, 490] on button "Exportar" at bounding box center [582, 490] width 446 height 34
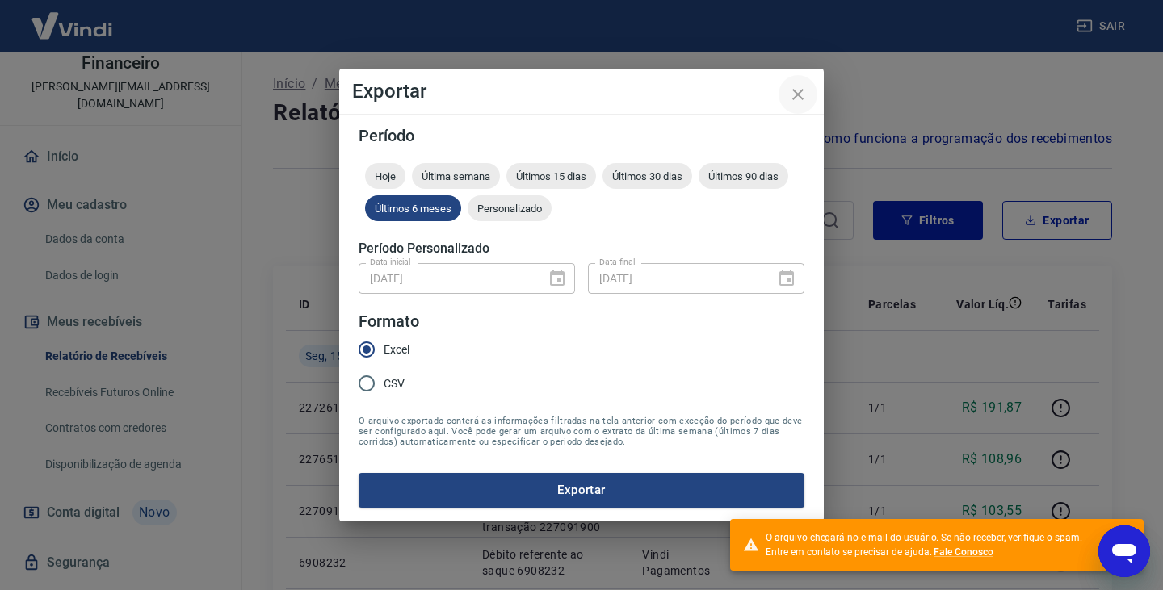
click at [797, 95] on icon "close" at bounding box center [797, 94] width 11 height 11
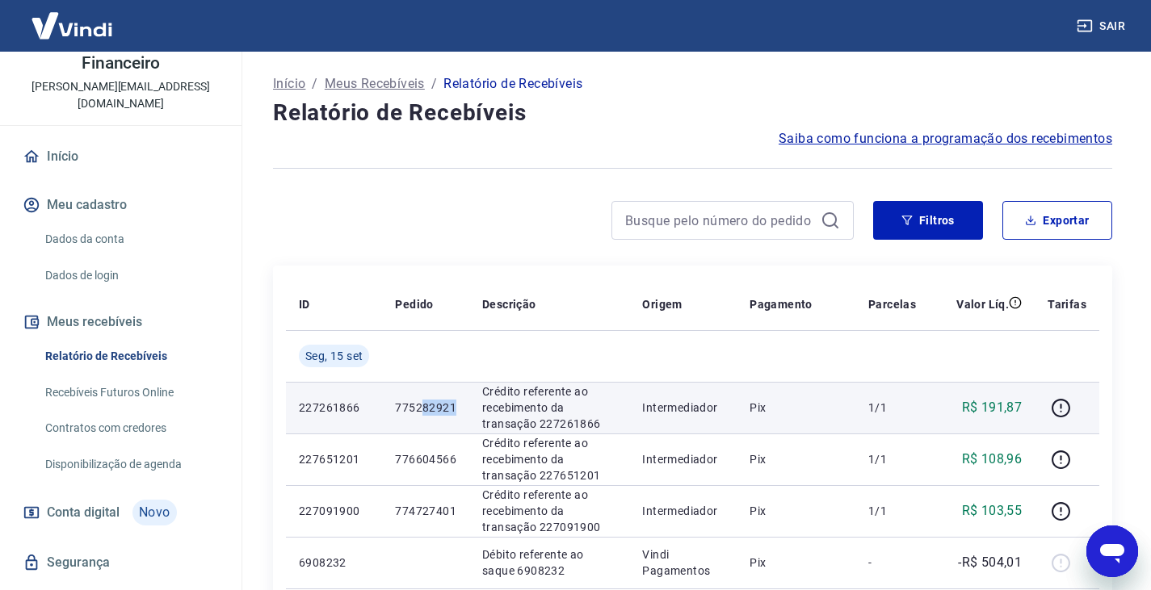
drag, startPoint x: 424, startPoint y: 410, endPoint x: 454, endPoint y: 413, distance: 30.0
click at [454, 413] on p "775282921" at bounding box center [425, 408] width 61 height 16
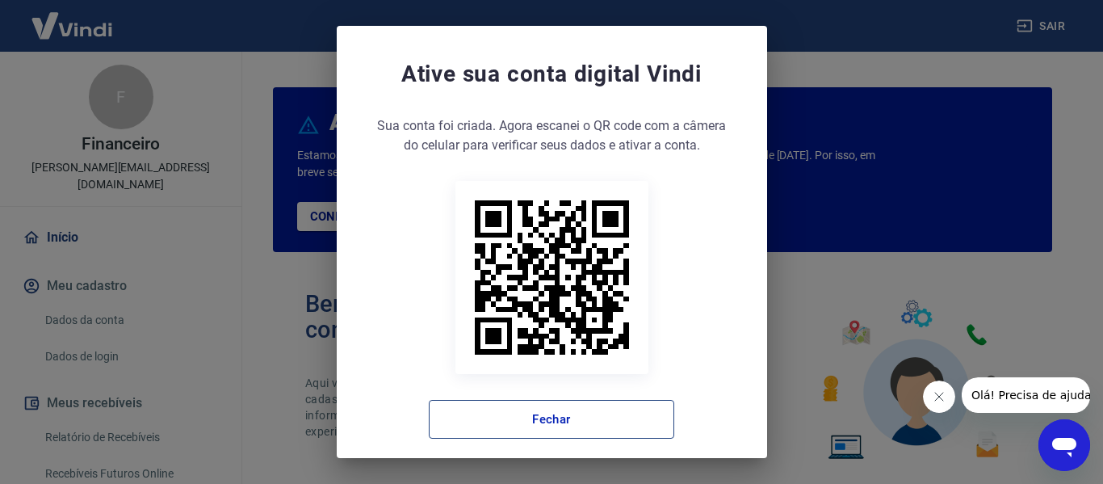
click at [634, 432] on button "Fechar" at bounding box center [552, 419] width 246 height 39
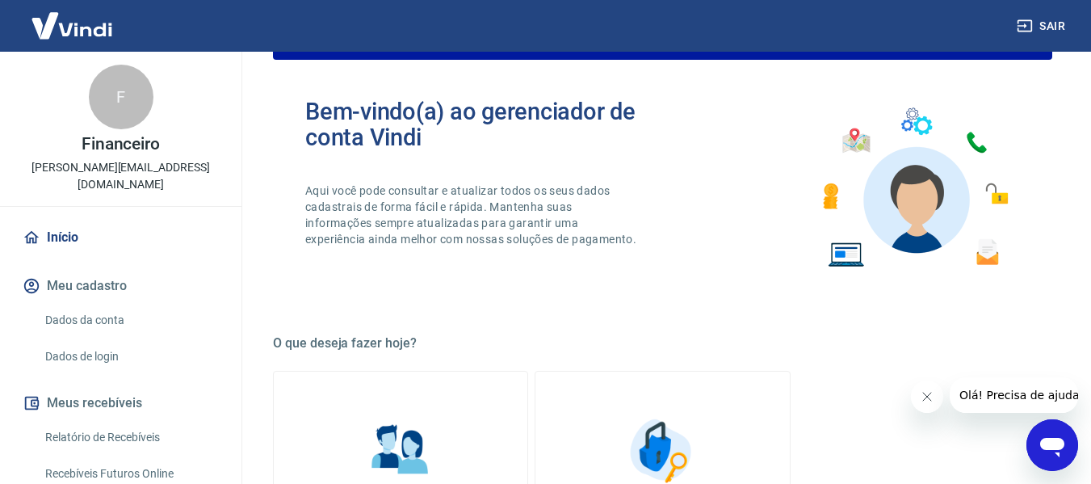
scroll to position [242, 0]
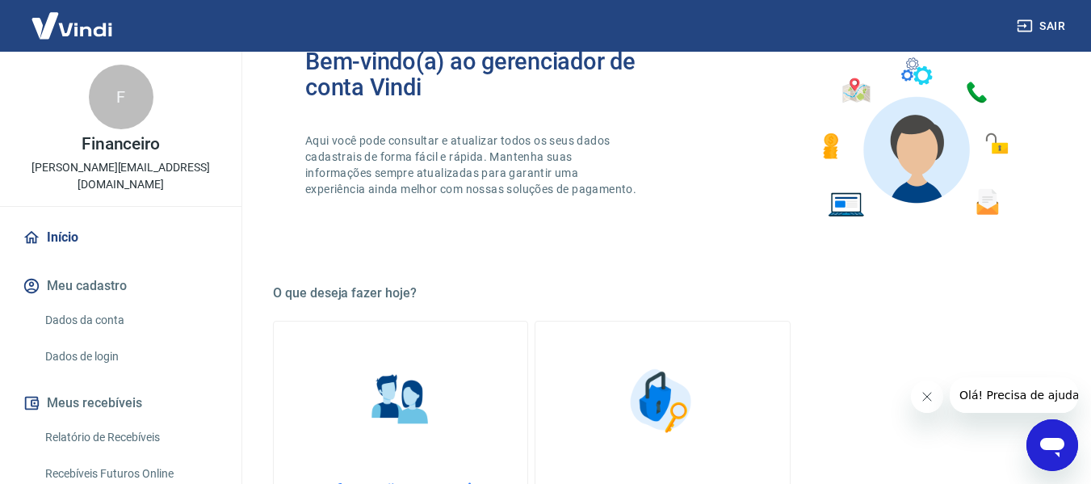
drag, startPoint x: 132, startPoint y: 409, endPoint x: 400, endPoint y: 1, distance: 488.2
click at [132, 421] on link "Relatório de Recebíveis" at bounding box center [130, 437] width 183 height 33
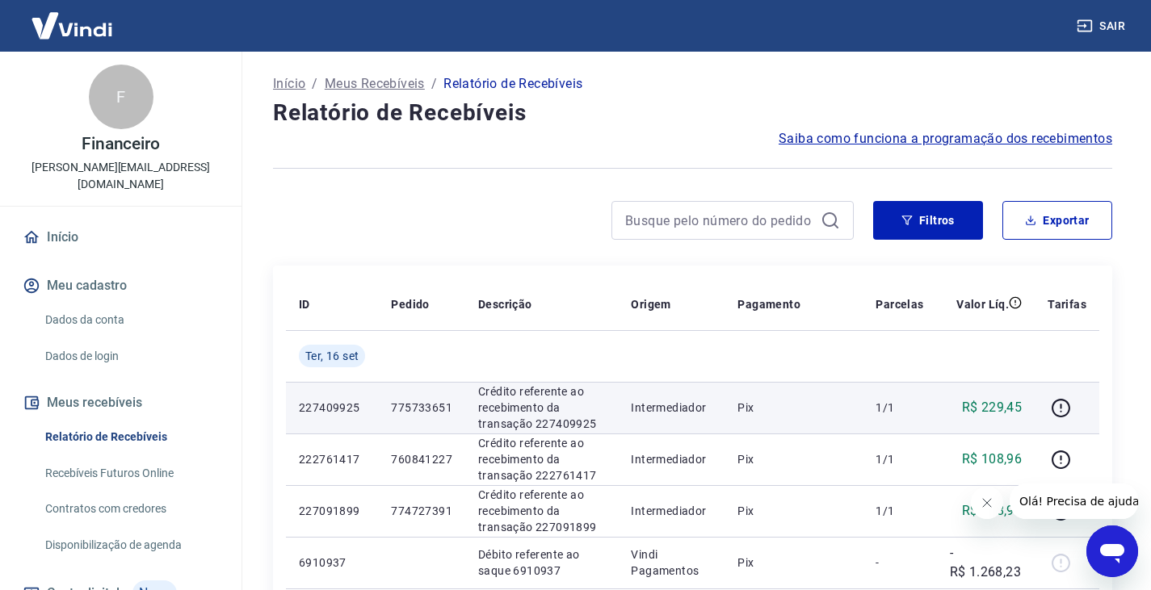
click at [412, 412] on p "775733651" at bounding box center [421, 408] width 61 height 16
click at [396, 417] on td "775733651" at bounding box center [421, 408] width 87 height 52
drag, startPoint x: 393, startPoint y: 406, endPoint x: 457, endPoint y: 402, distance: 63.9
click at [457, 402] on td "775733651" at bounding box center [421, 408] width 87 height 52
copy p "775733651"
